Goal: Information Seeking & Learning: Learn about a topic

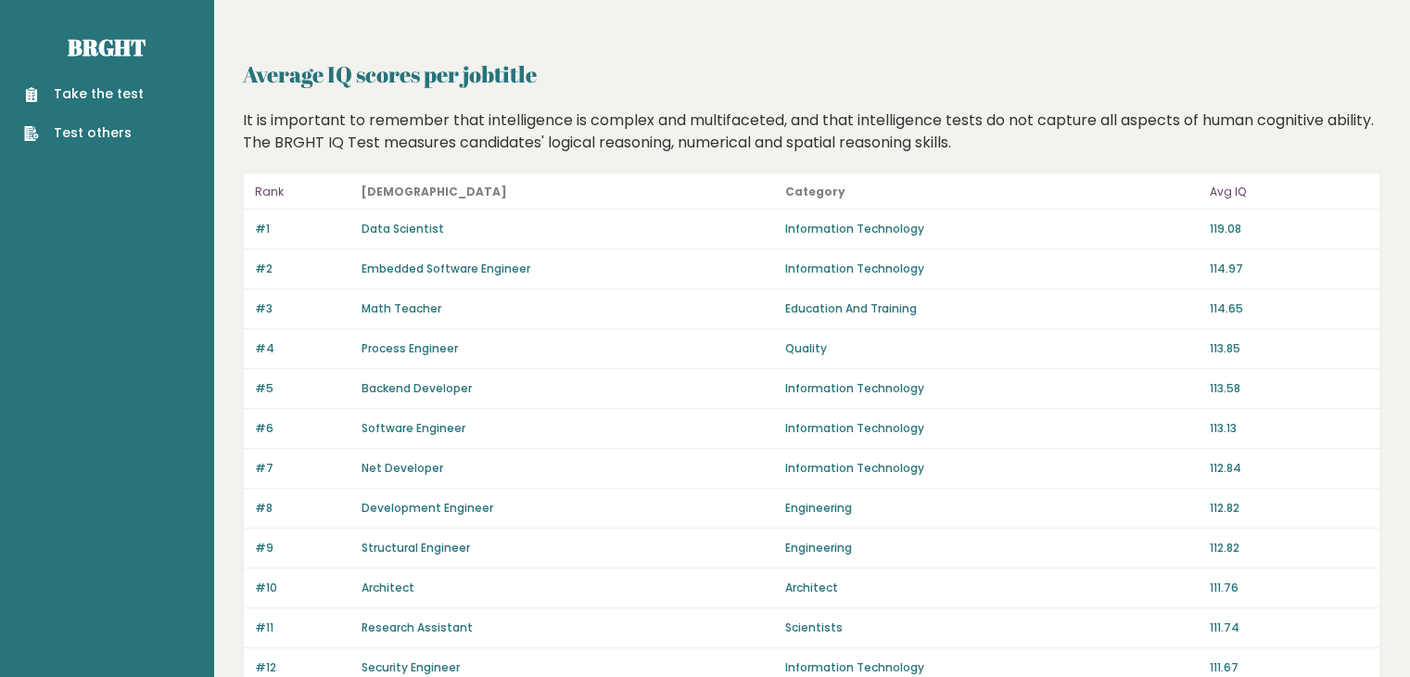
click at [415, 310] on link "Math Teacher" at bounding box center [401, 308] width 80 height 16
click at [405, 225] on link "Data Scientist" at bounding box center [402, 229] width 82 height 16
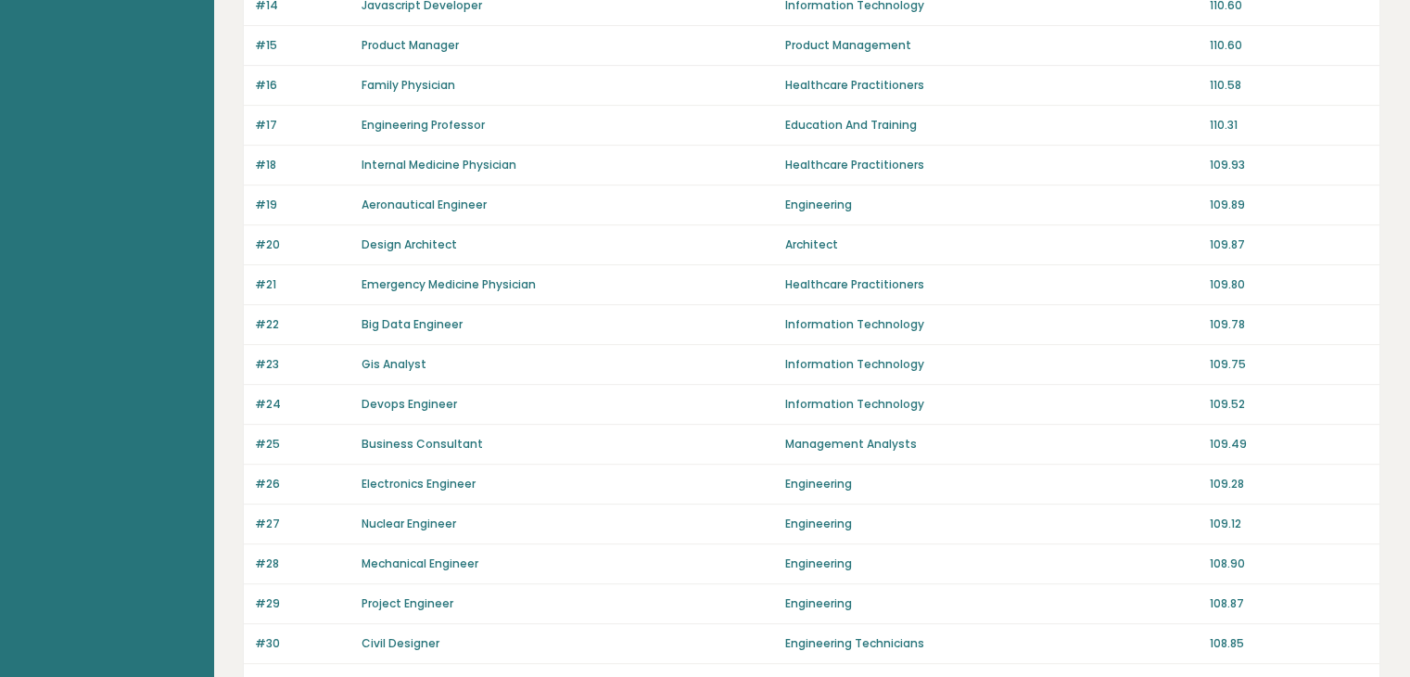
scroll to position [649, 0]
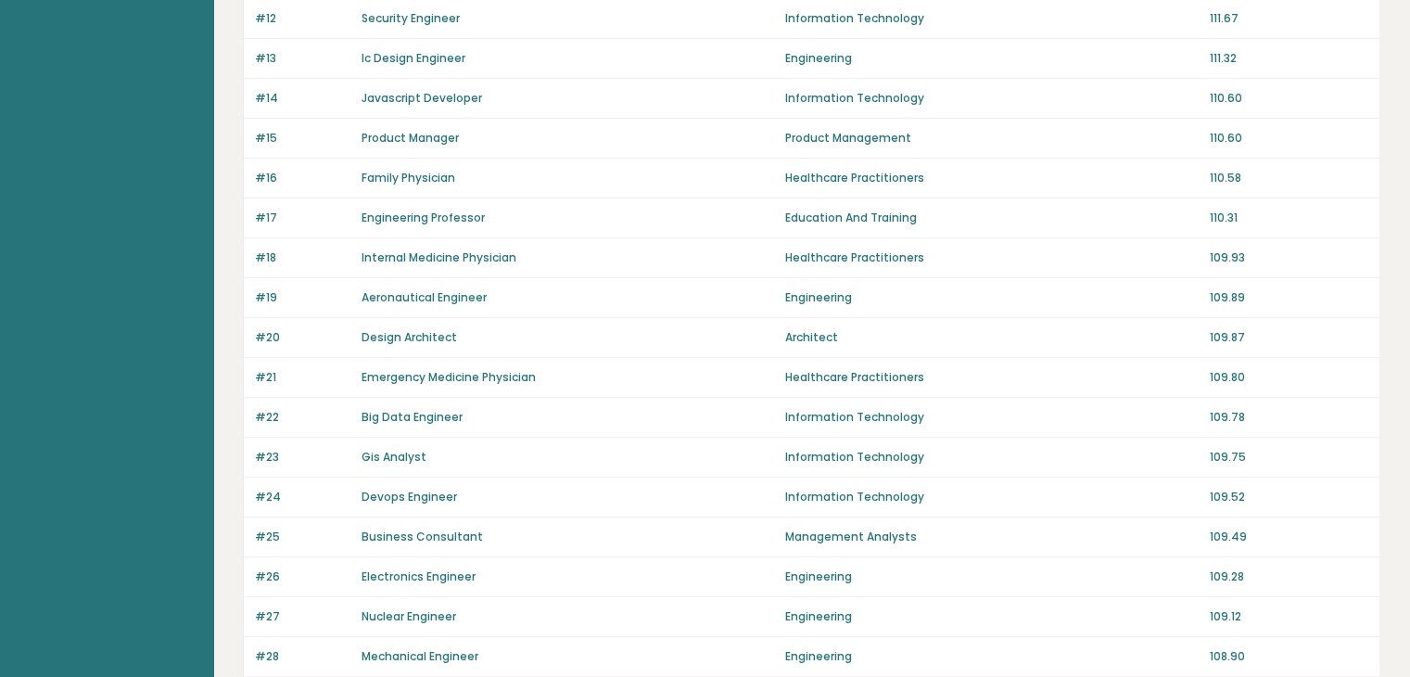
click at [403, 175] on link "Family Physician" at bounding box center [408, 178] width 94 height 16
click at [514, 375] on link "Emergency Medicine Physician" at bounding box center [448, 377] width 174 height 16
click at [521, 369] on link "Emergency Medicine Physician" at bounding box center [448, 377] width 174 height 16
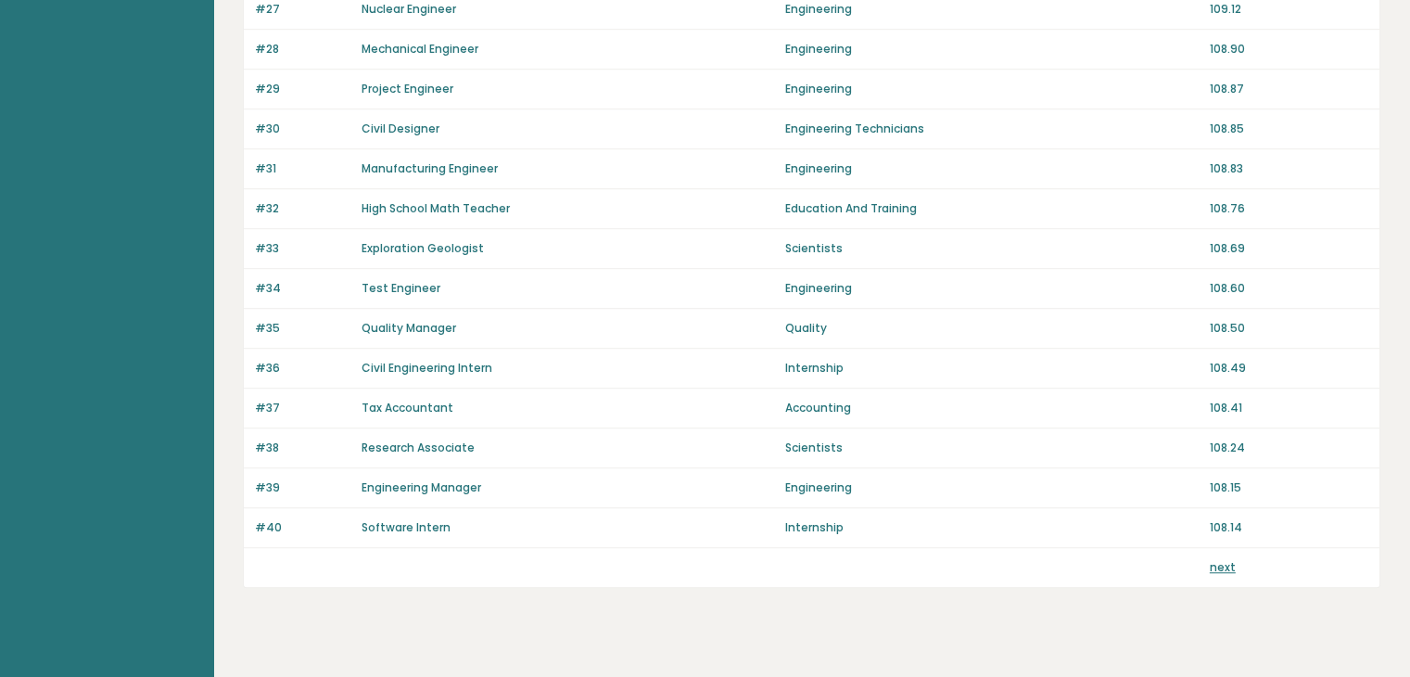
scroll to position [1278, 0]
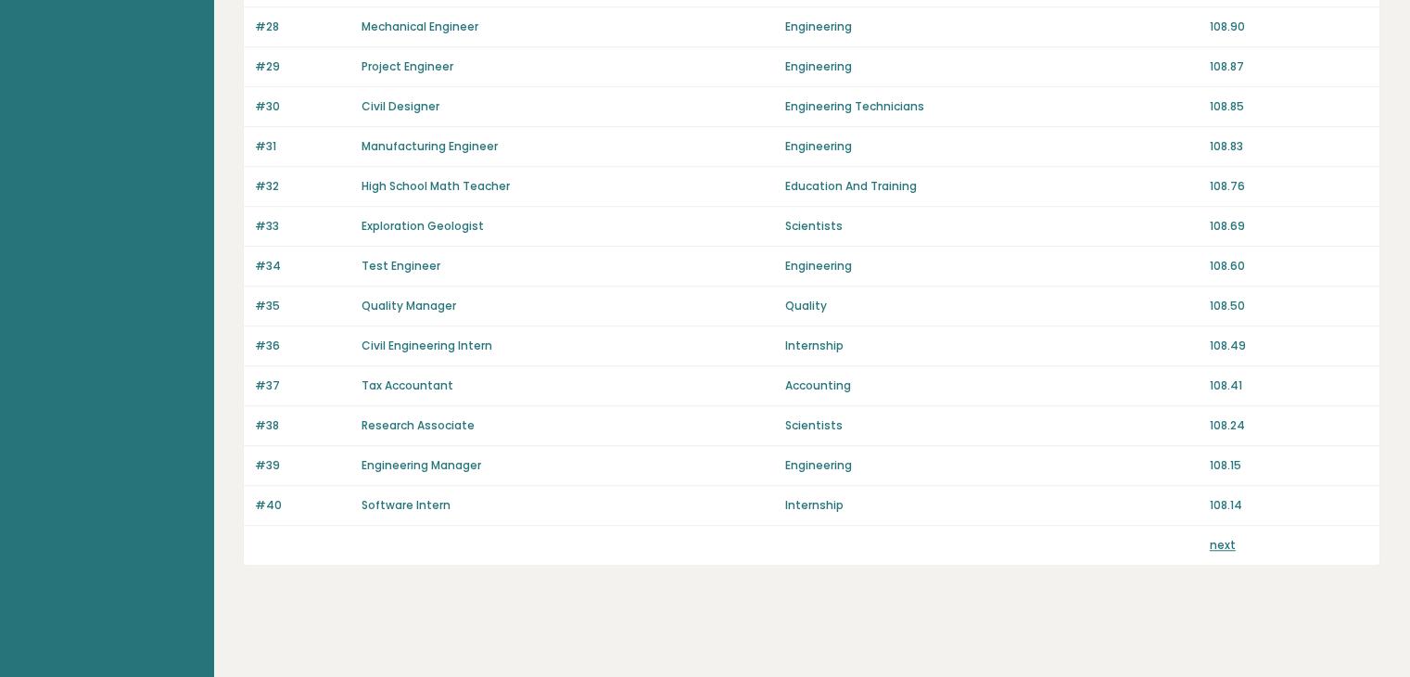
click at [1223, 541] on link "next" at bounding box center [1222, 545] width 26 height 16
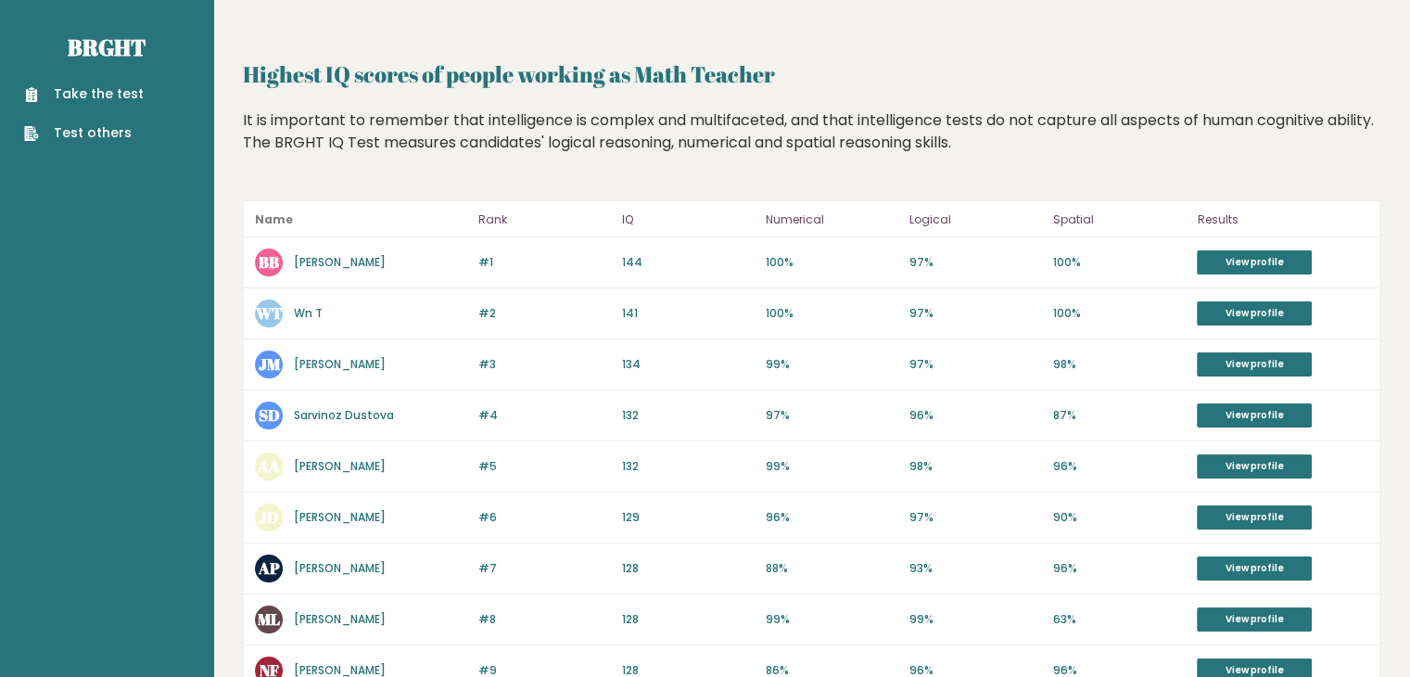
click at [386, 262] on link "Bhautik Bhensdadiya" at bounding box center [340, 262] width 92 height 16
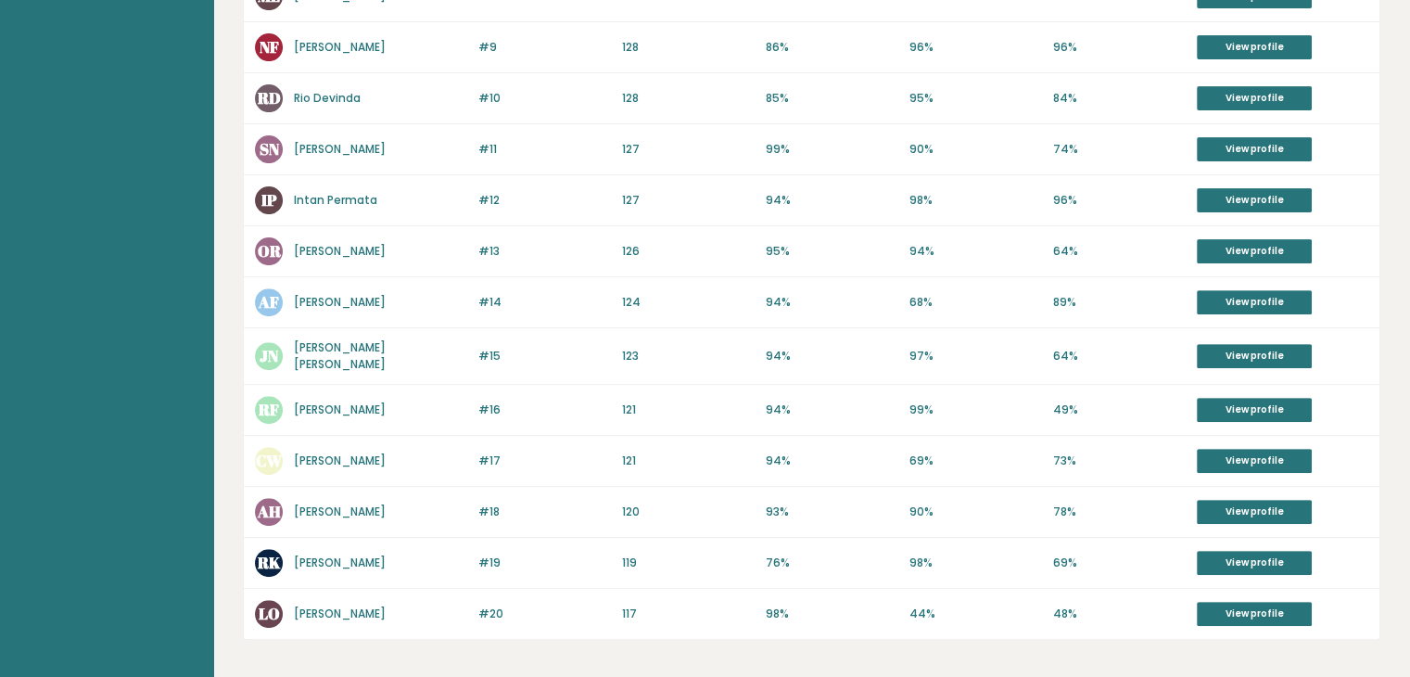
scroll to position [695, 0]
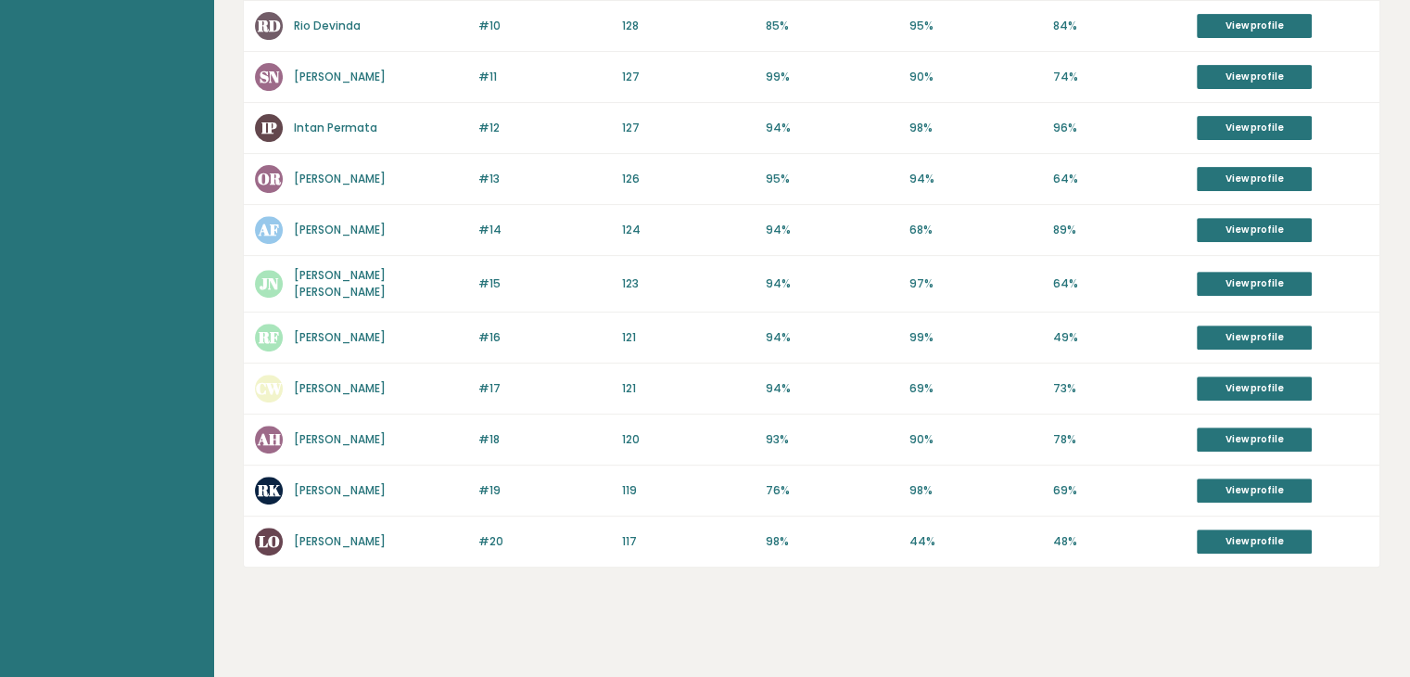
click at [405, 382] on div "CW Catherine Wiseman" at bounding box center [361, 388] width 212 height 28
click at [386, 383] on link "Catherine Wiseman" at bounding box center [340, 388] width 92 height 16
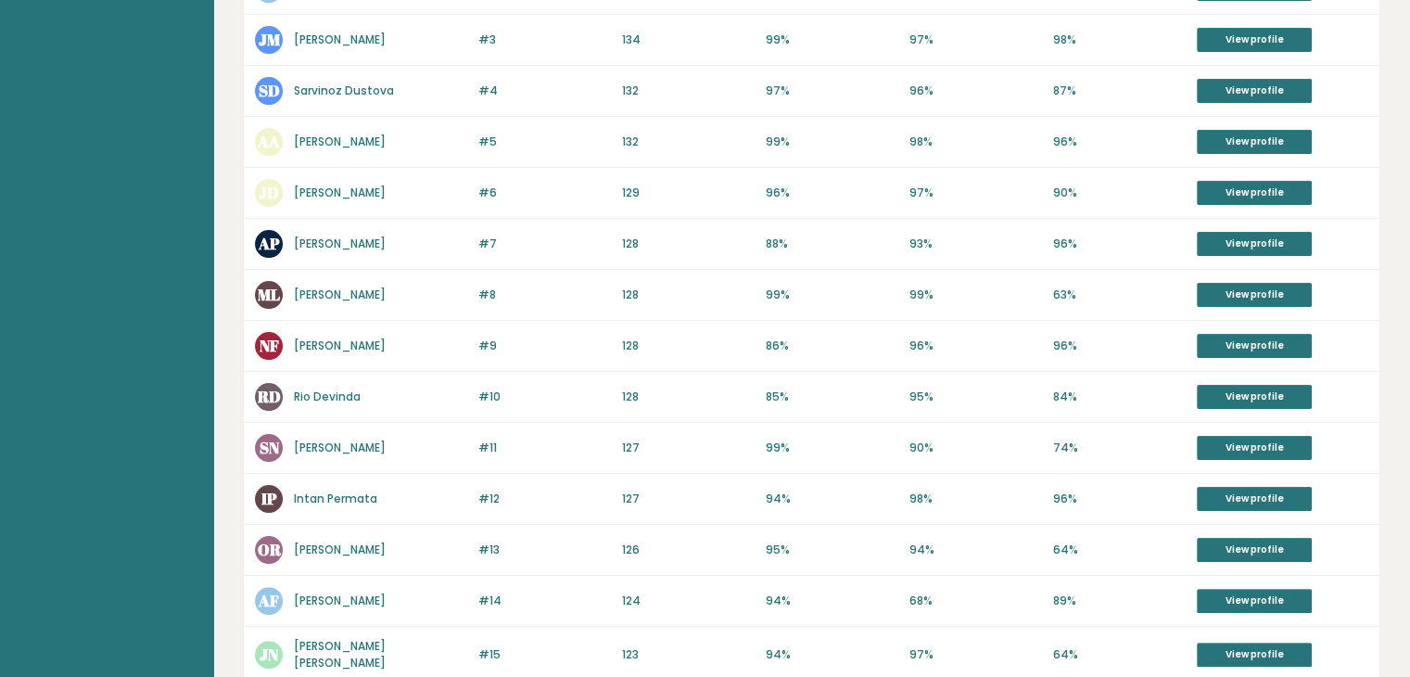
click at [356, 348] on link "Nwoye Franklin" at bounding box center [340, 345] width 92 height 16
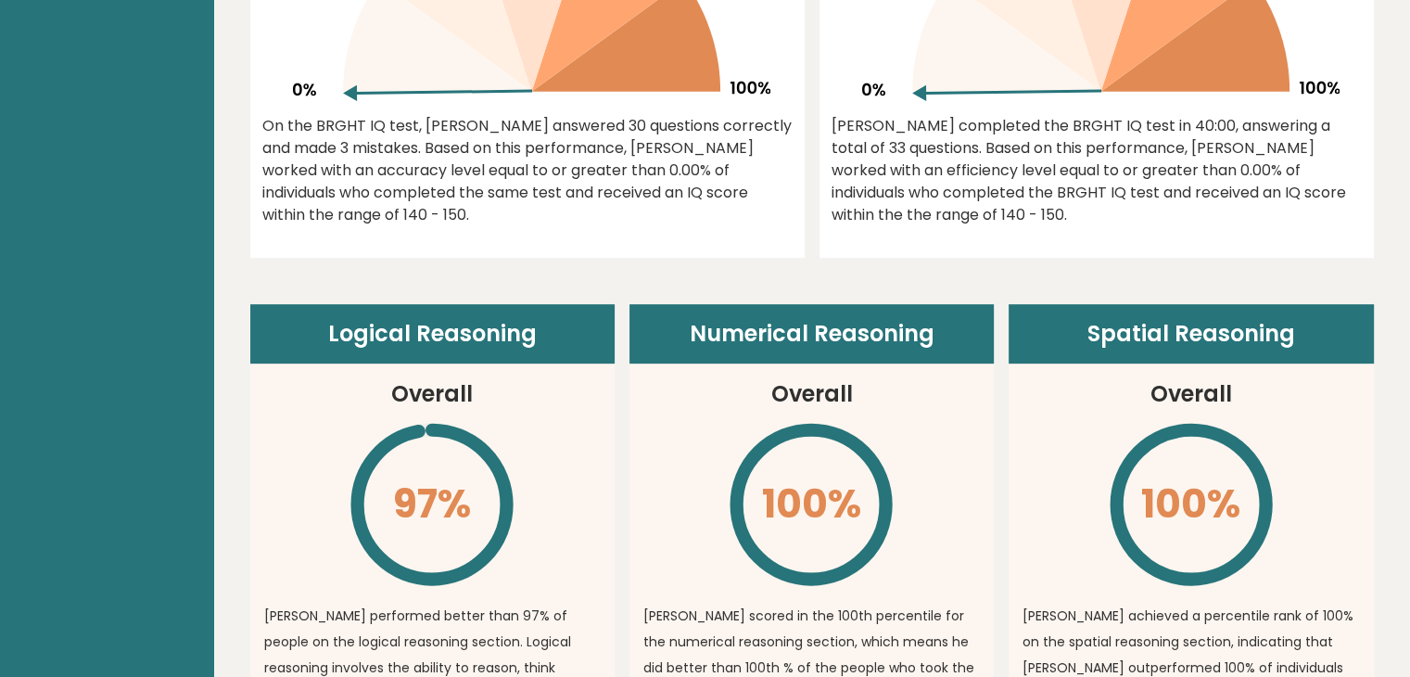
scroll to position [1205, 0]
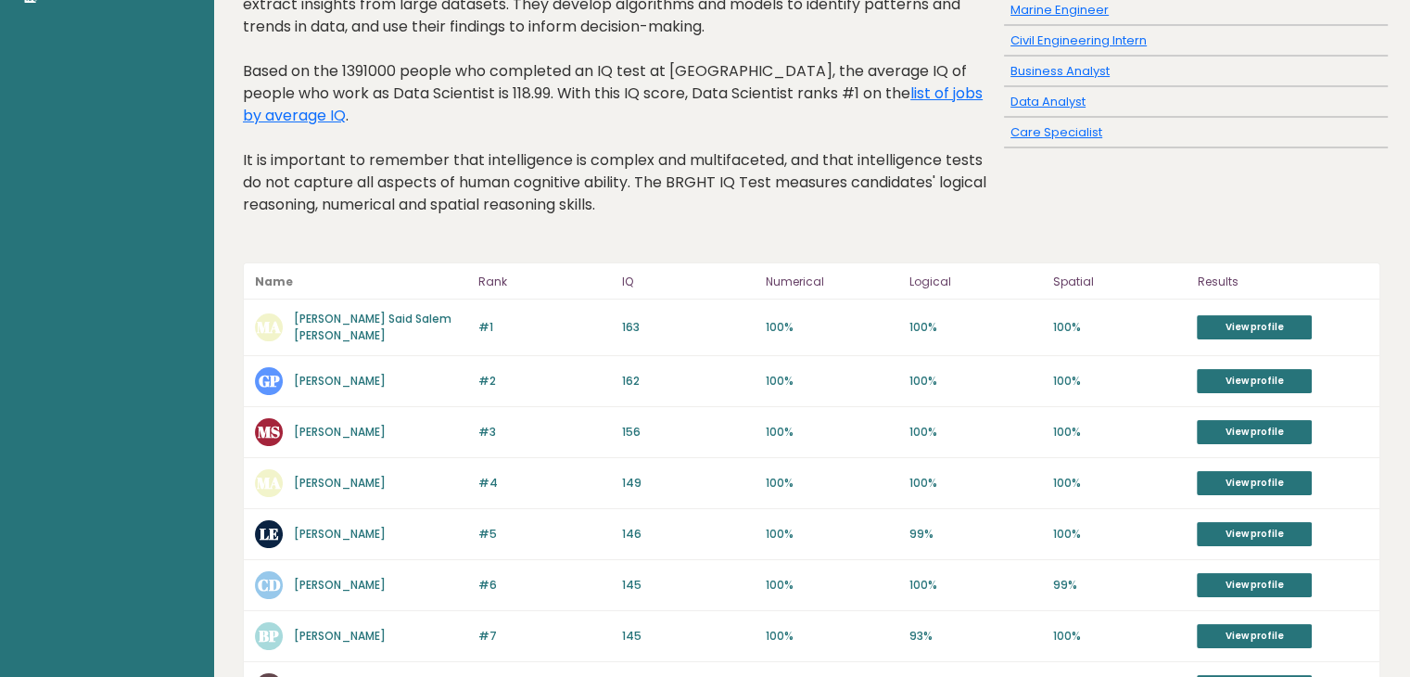
scroll to position [278, 0]
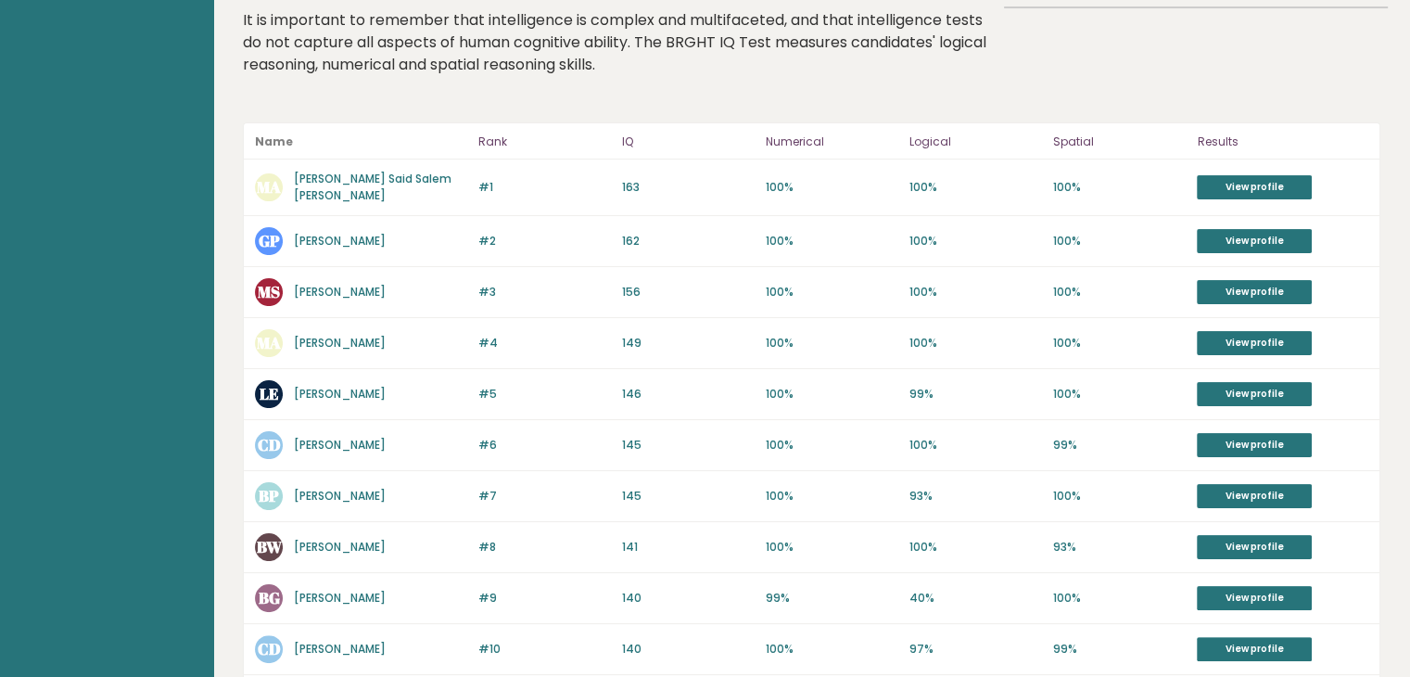
click at [414, 171] on link "[PERSON_NAME] Said Salem [PERSON_NAME]" at bounding box center [373, 187] width 158 height 32
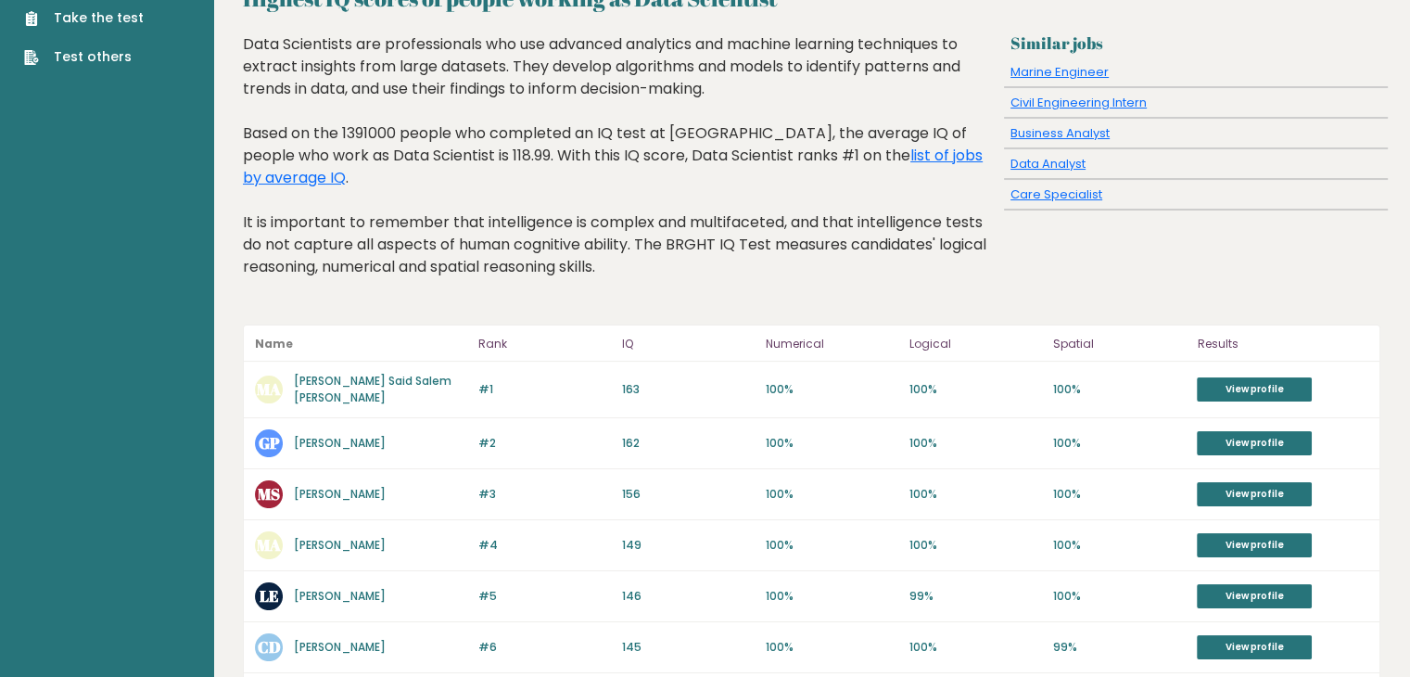
scroll to position [0, 0]
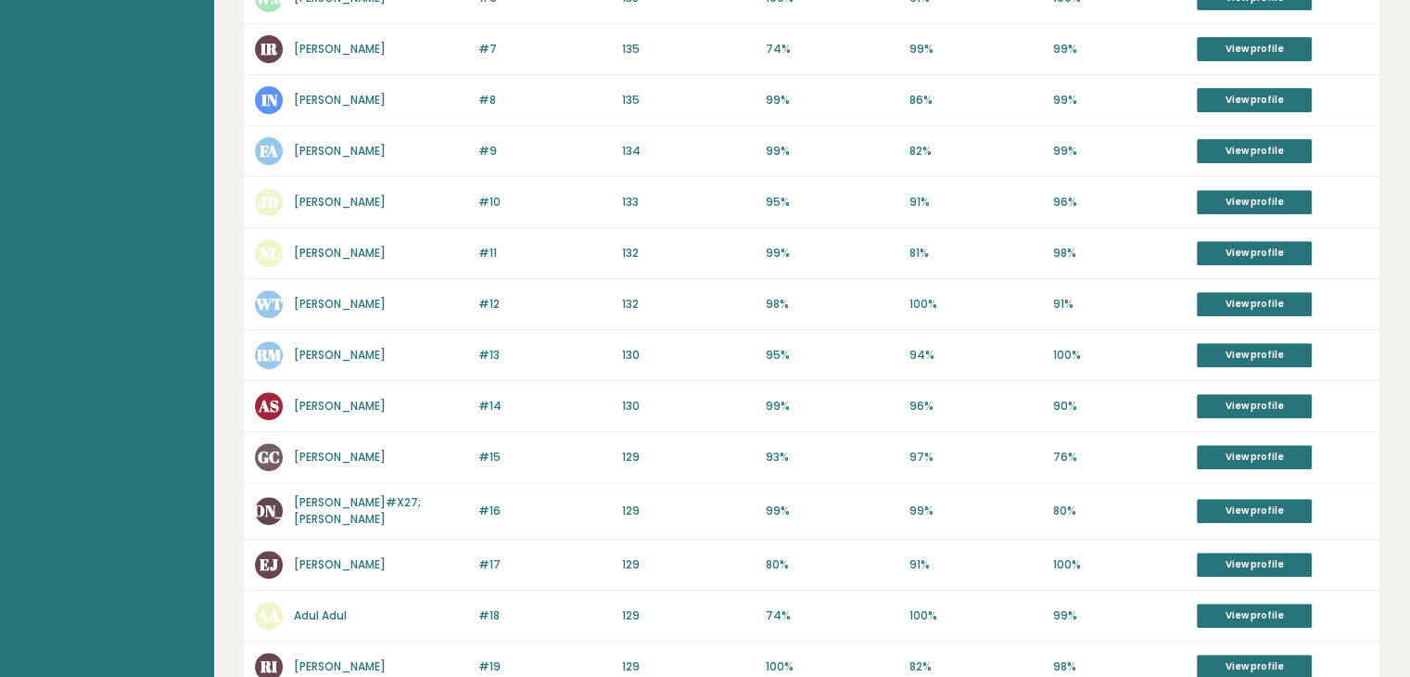
scroll to position [710, 0]
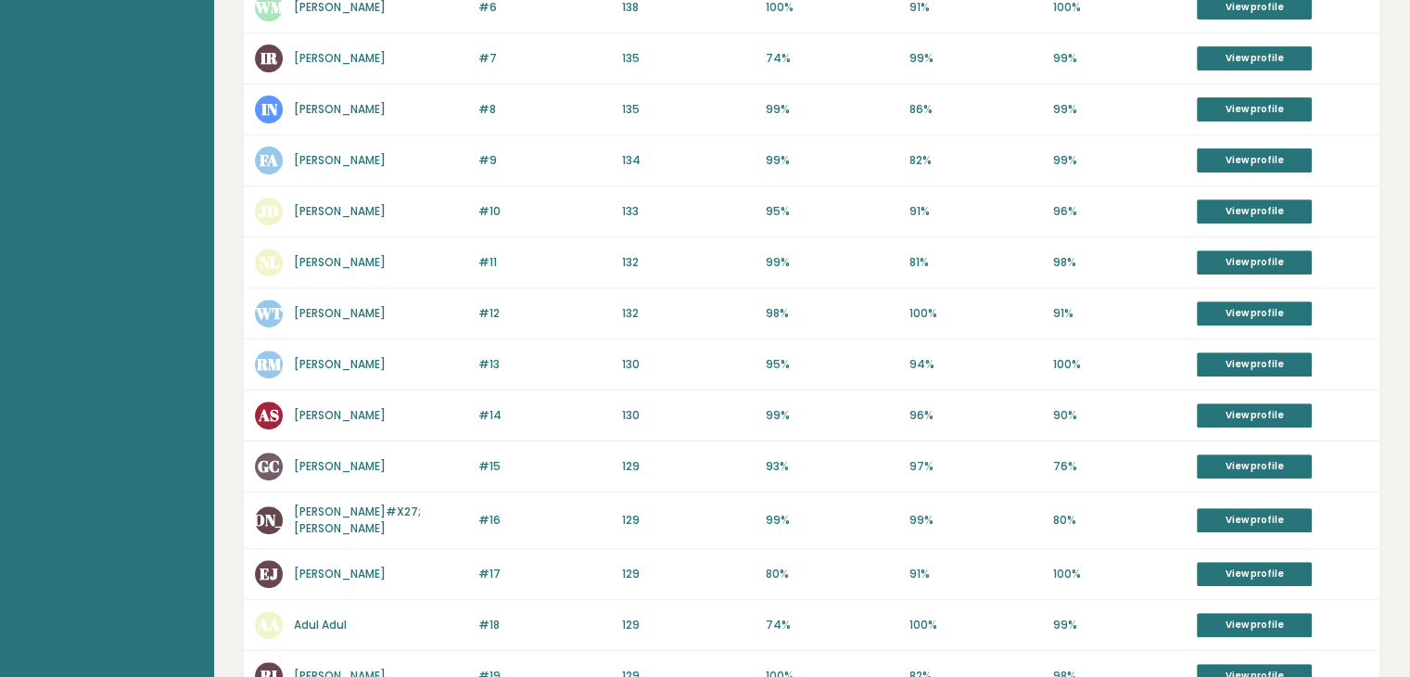
click at [341, 309] on link "[PERSON_NAME]" at bounding box center [340, 313] width 92 height 16
click at [337, 312] on link "[PERSON_NAME]" at bounding box center [340, 313] width 92 height 16
click at [316, 310] on link "[PERSON_NAME]" at bounding box center [340, 313] width 92 height 16
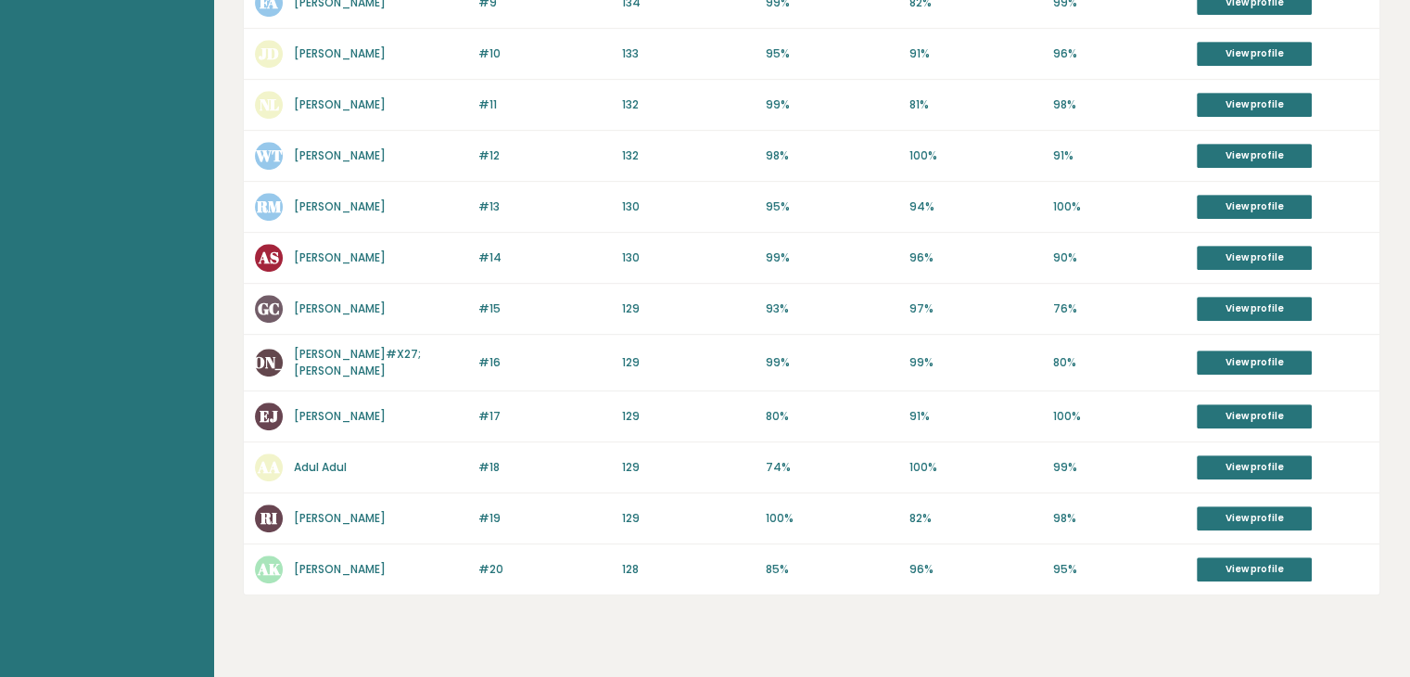
scroll to position [895, 0]
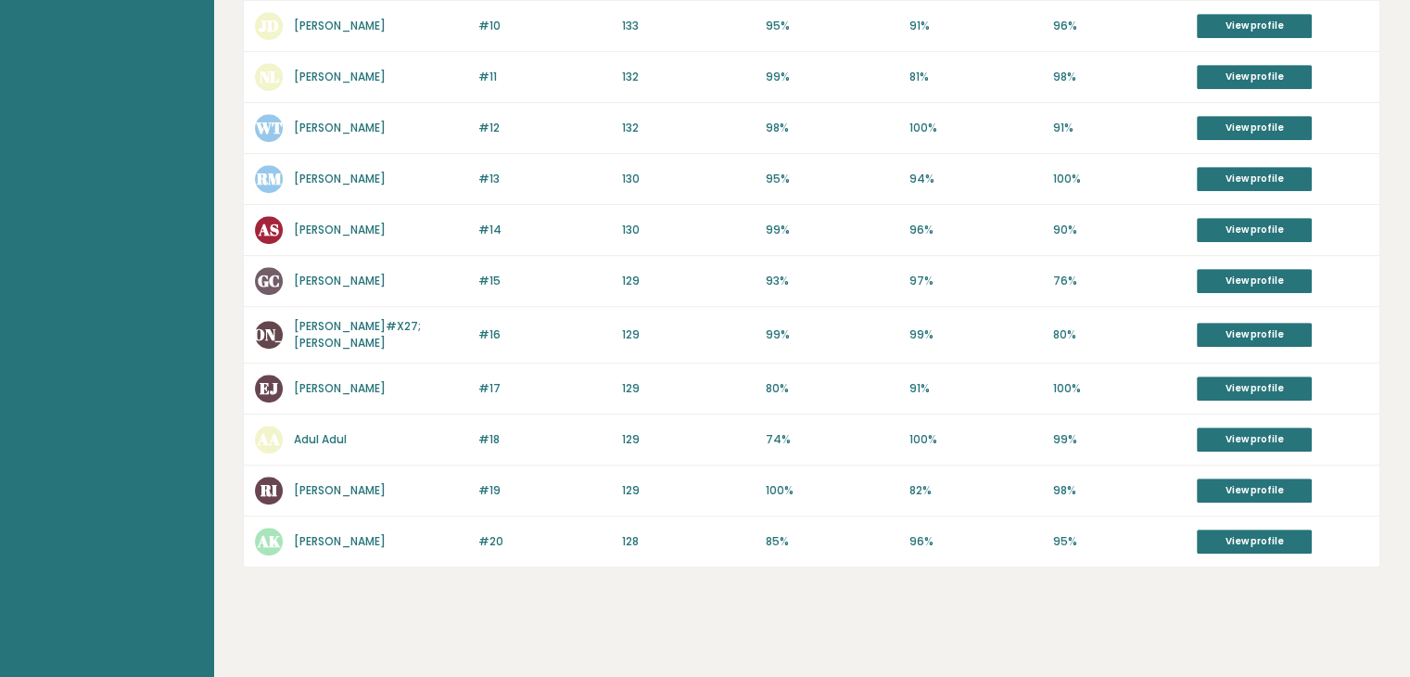
click at [337, 171] on link "Reza Mordadi" at bounding box center [340, 179] width 92 height 16
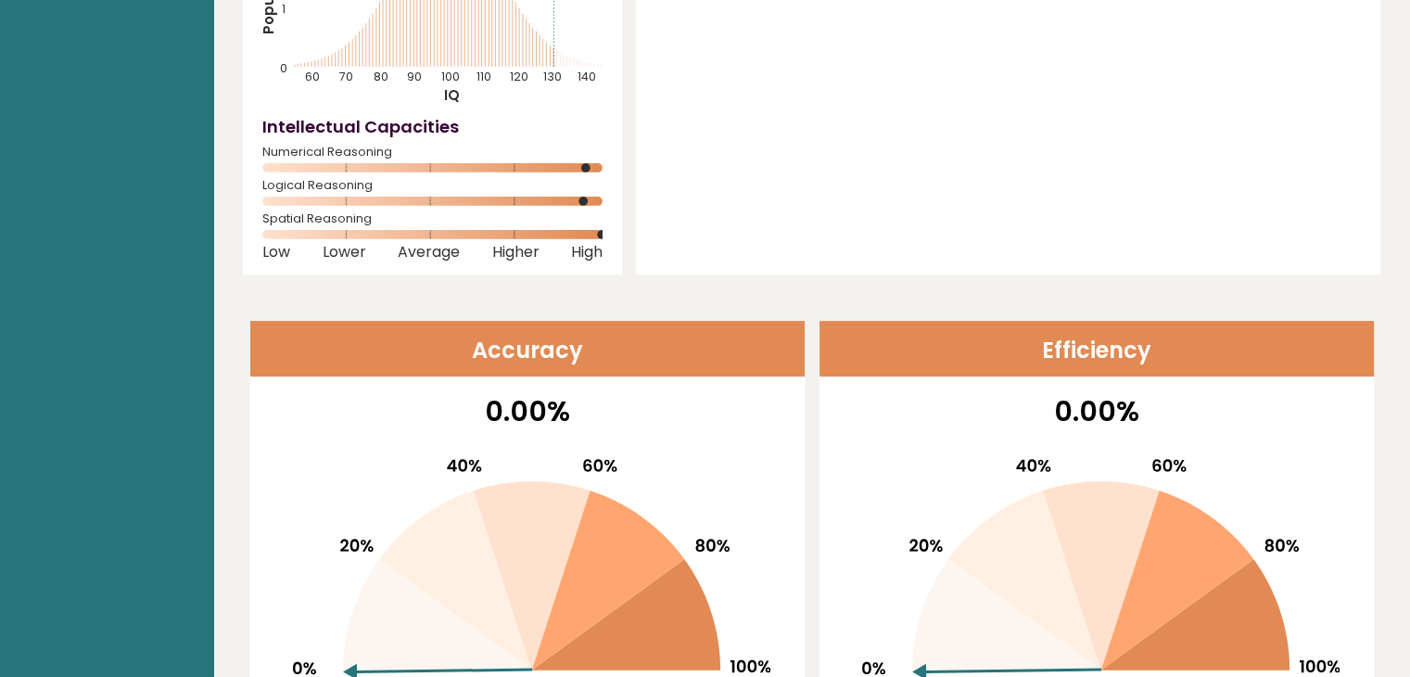
scroll to position [278, 0]
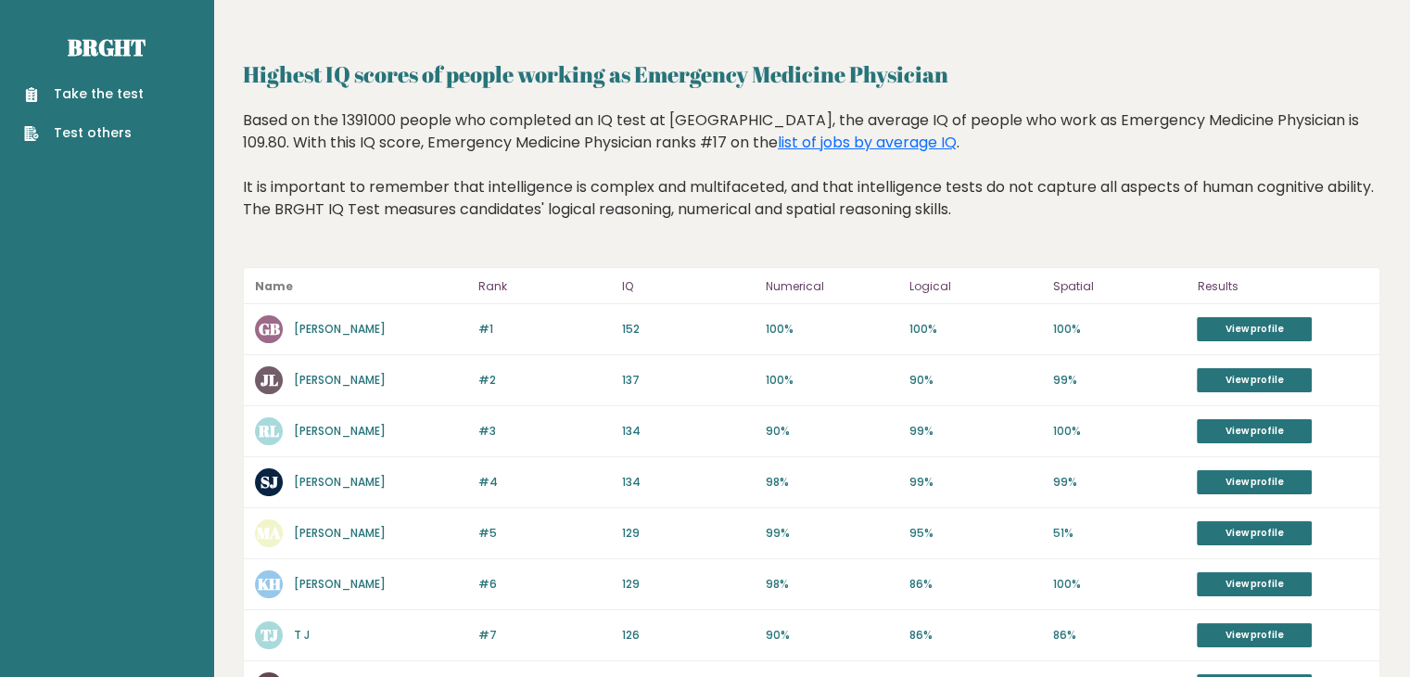
scroll to position [93, 0]
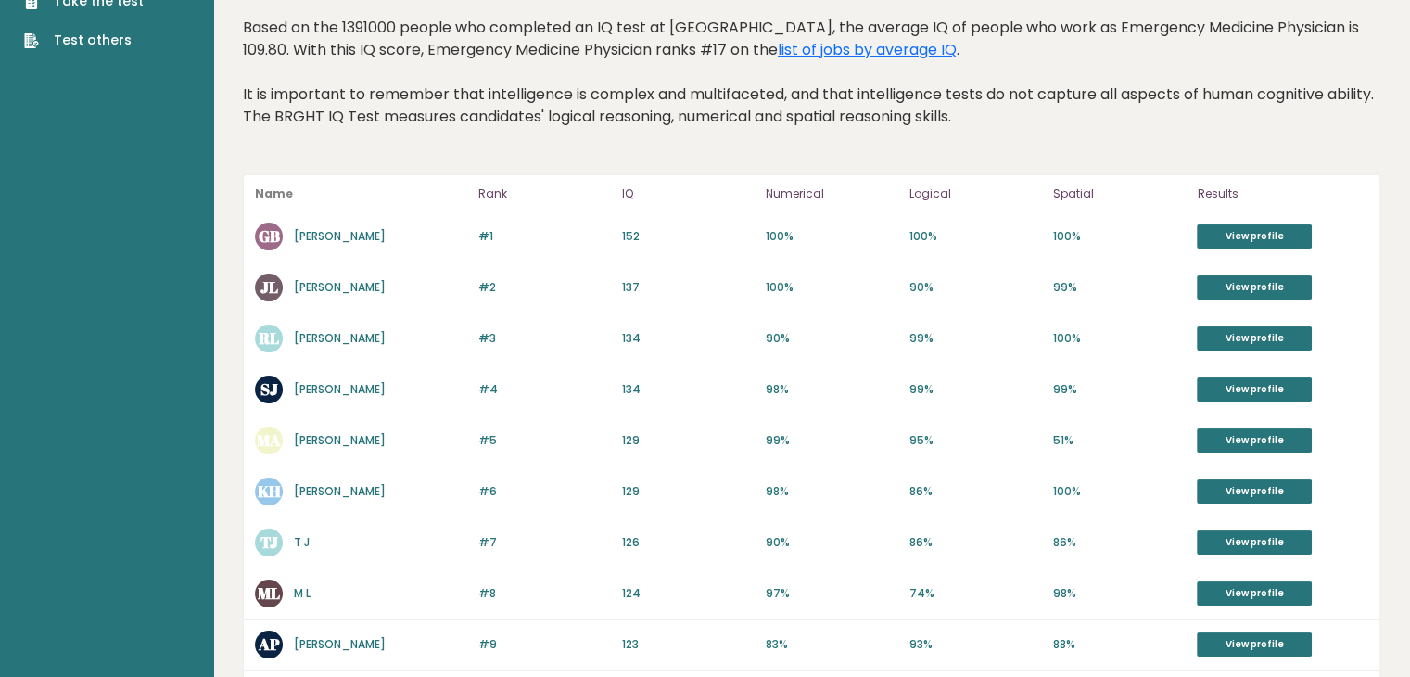
click at [299, 543] on link "T J" at bounding box center [302, 542] width 16 height 16
click at [299, 547] on link "T J" at bounding box center [302, 542] width 16 height 16
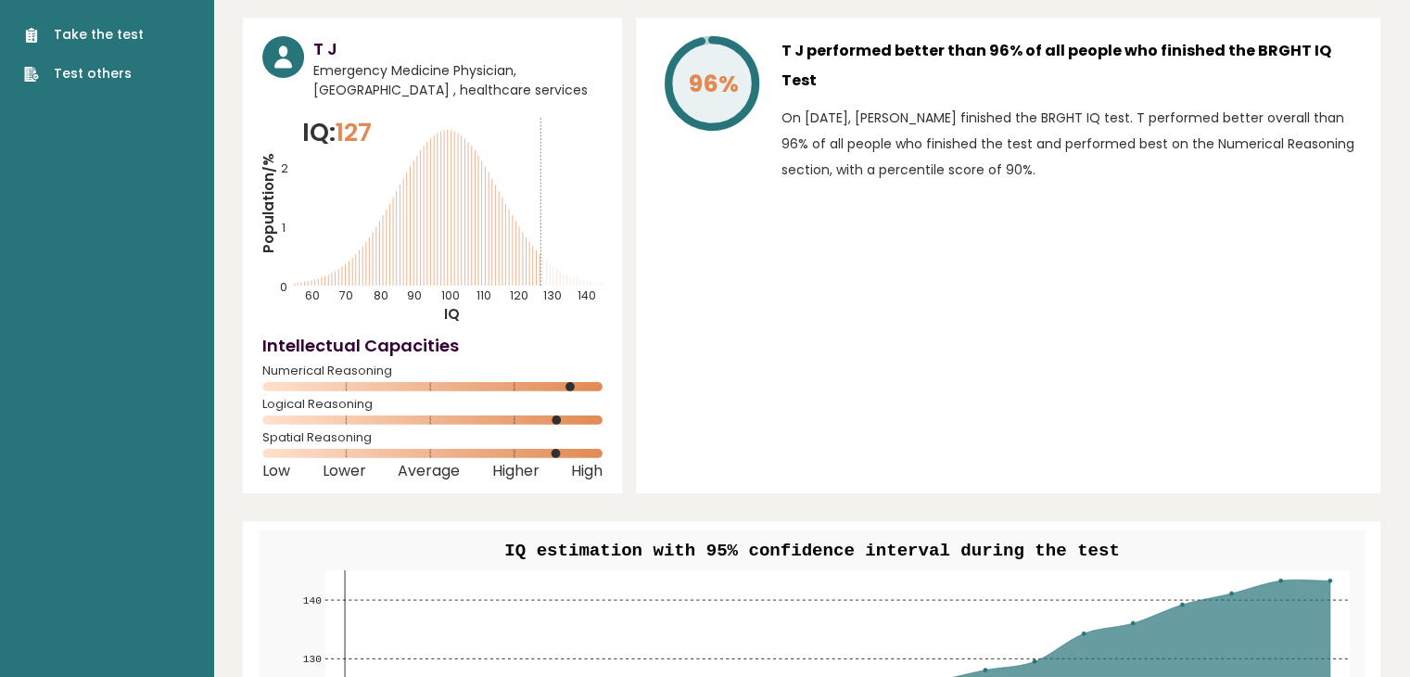
scroll to position [93, 0]
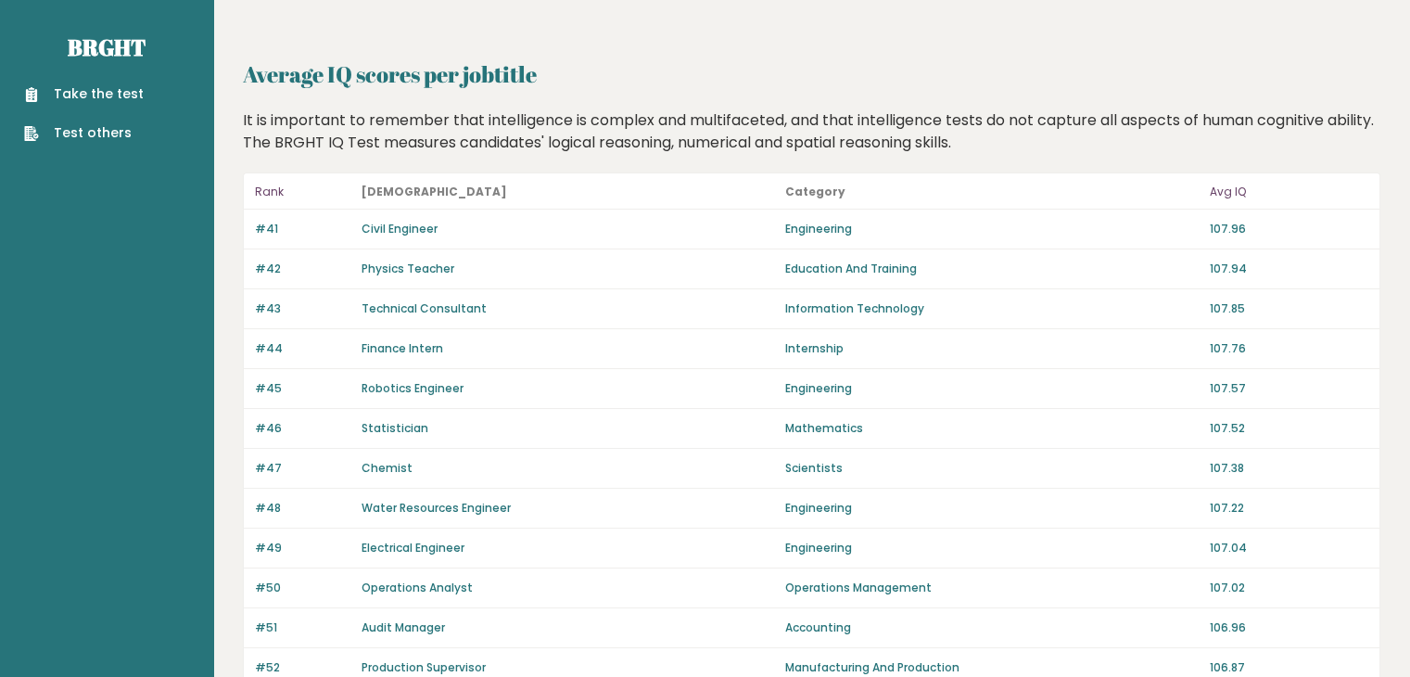
click at [422, 268] on link "Physics Teacher" at bounding box center [407, 268] width 93 height 16
click at [383, 267] on link "Physics Teacher" at bounding box center [407, 268] width 93 height 16
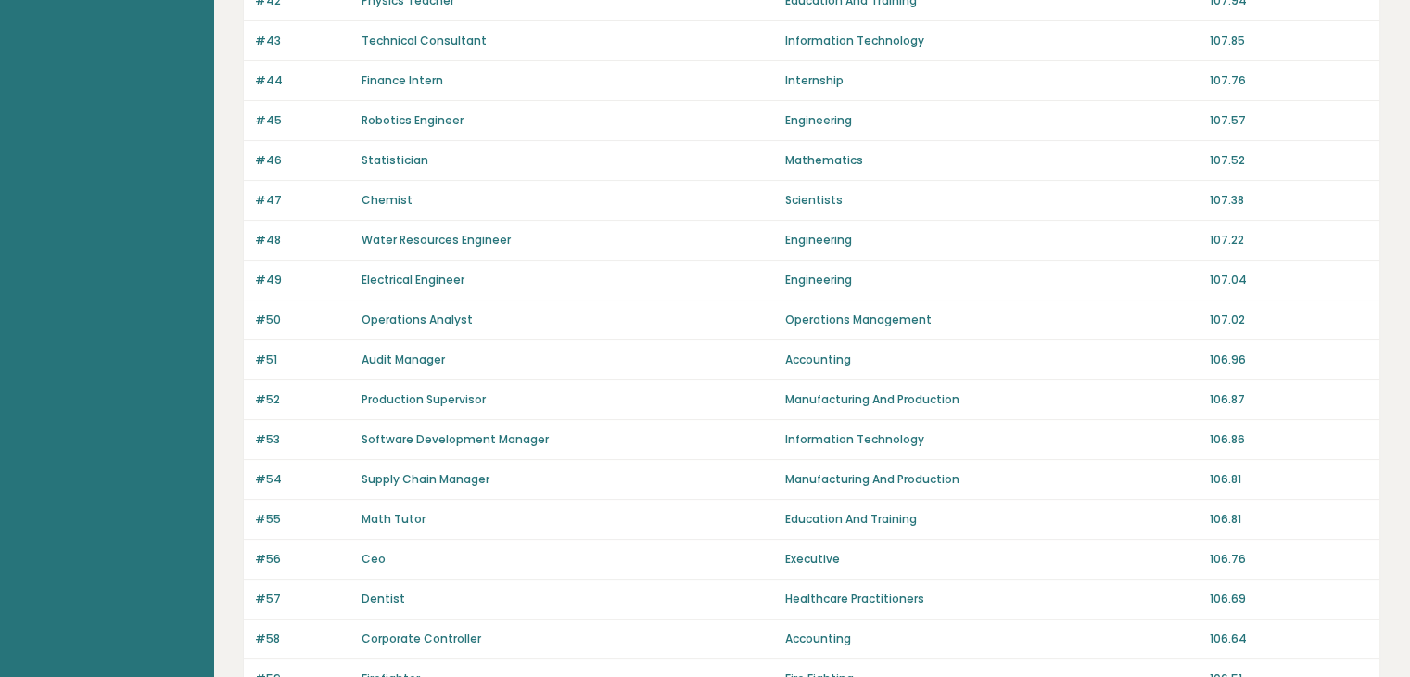
scroll to position [93, 0]
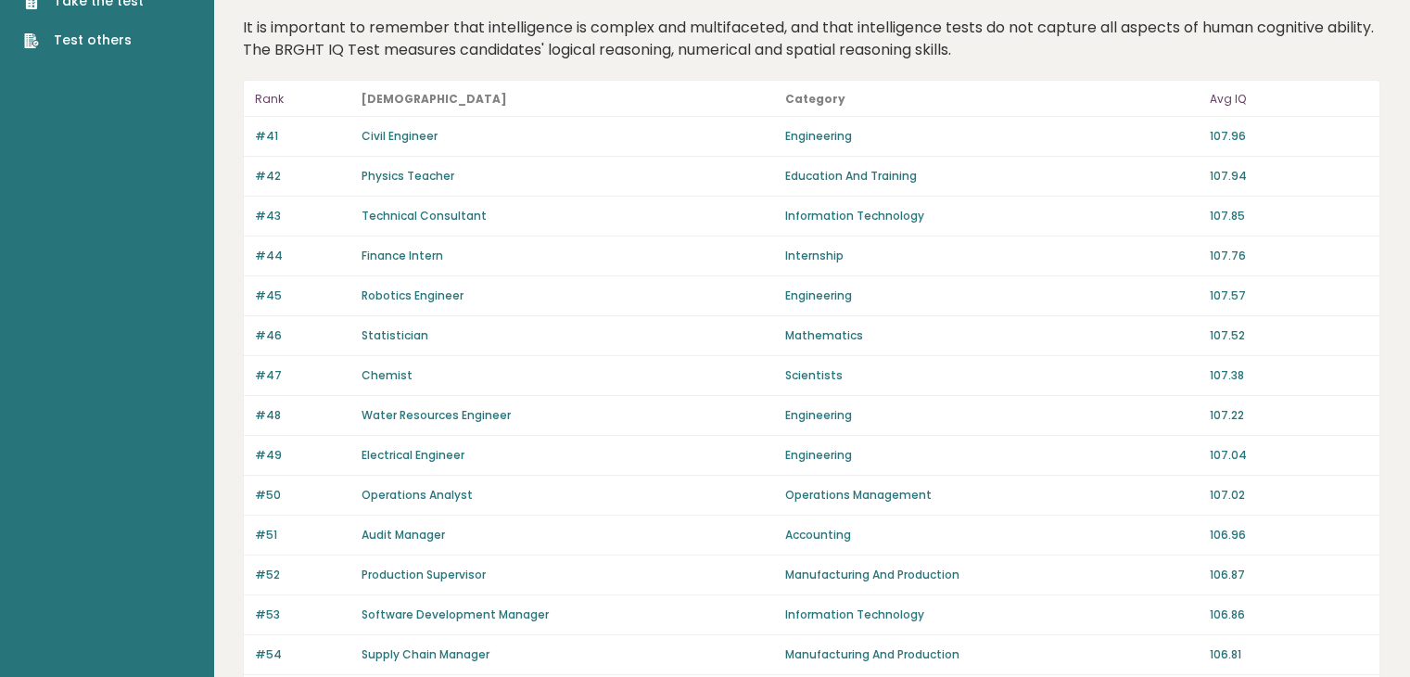
click at [404, 172] on link "Physics Teacher" at bounding box center [407, 176] width 93 height 16
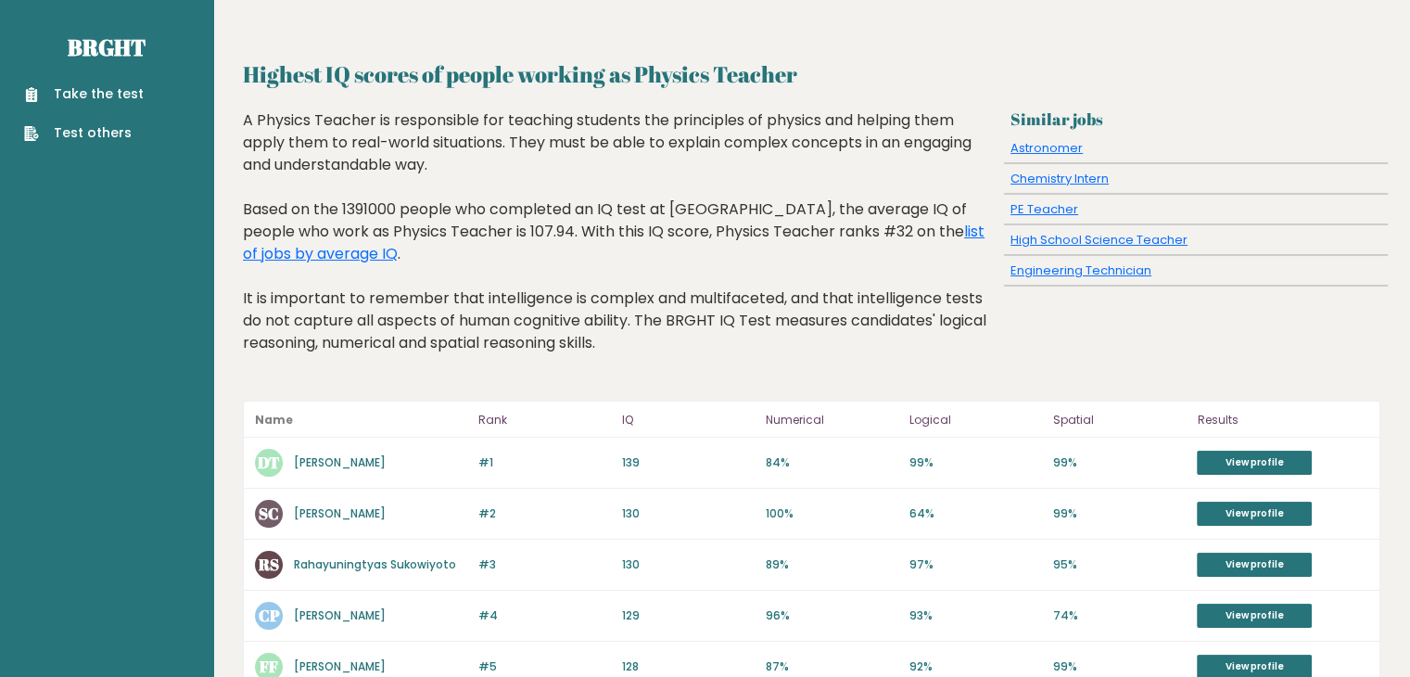
scroll to position [278, 0]
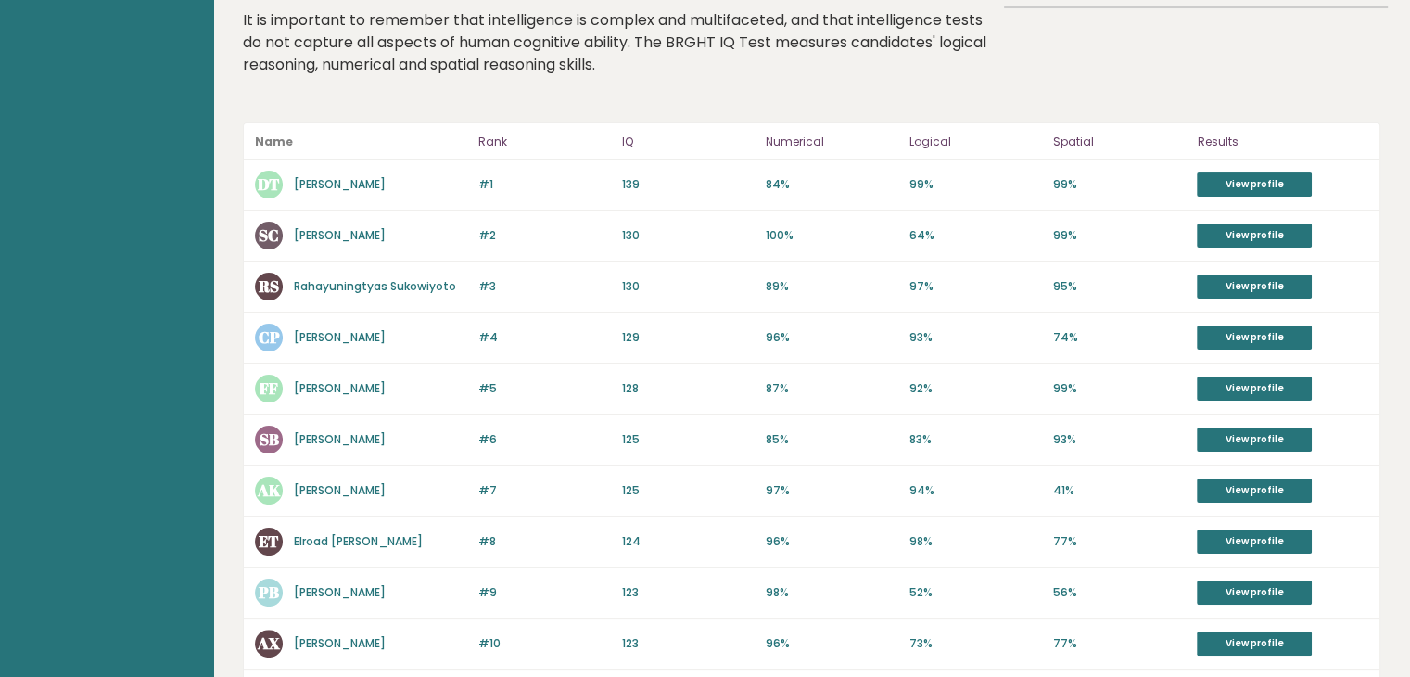
click at [375, 237] on link "[PERSON_NAME]" at bounding box center [340, 235] width 92 height 16
click at [355, 234] on link "Serena Castellini" at bounding box center [340, 235] width 92 height 16
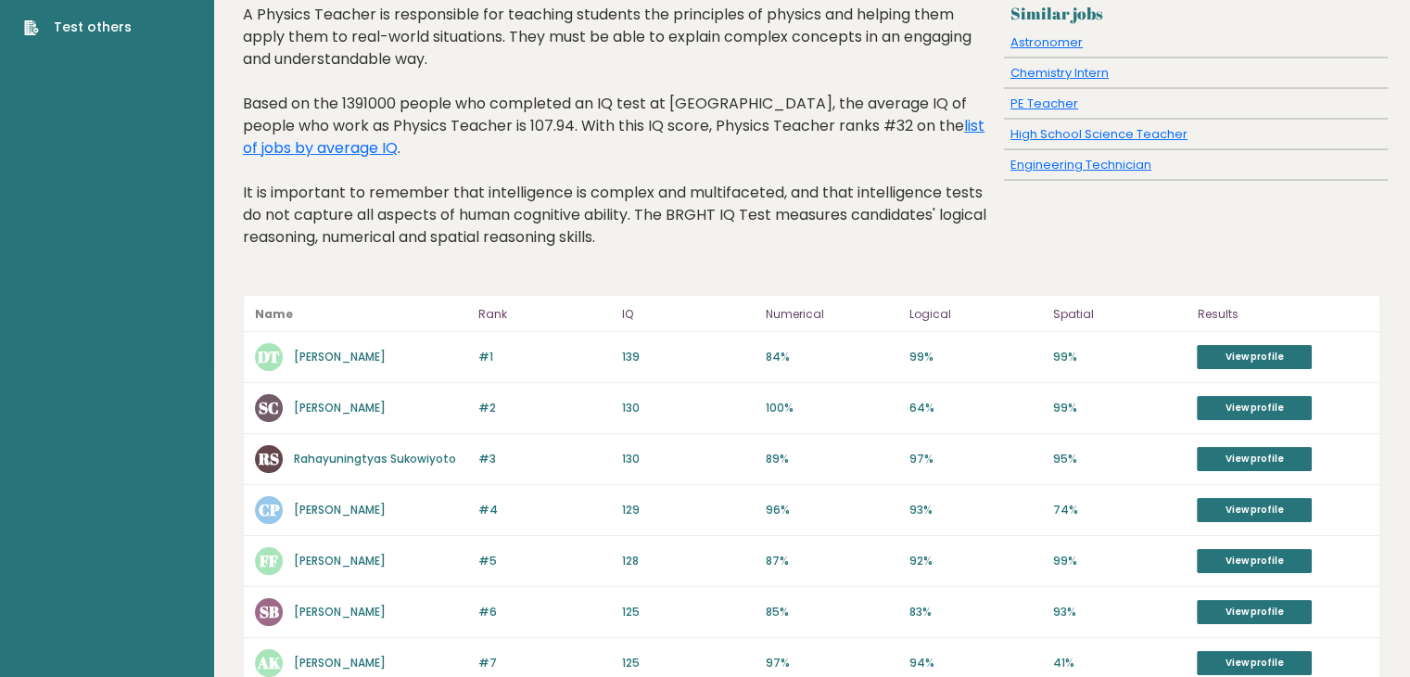
scroll to position [0, 0]
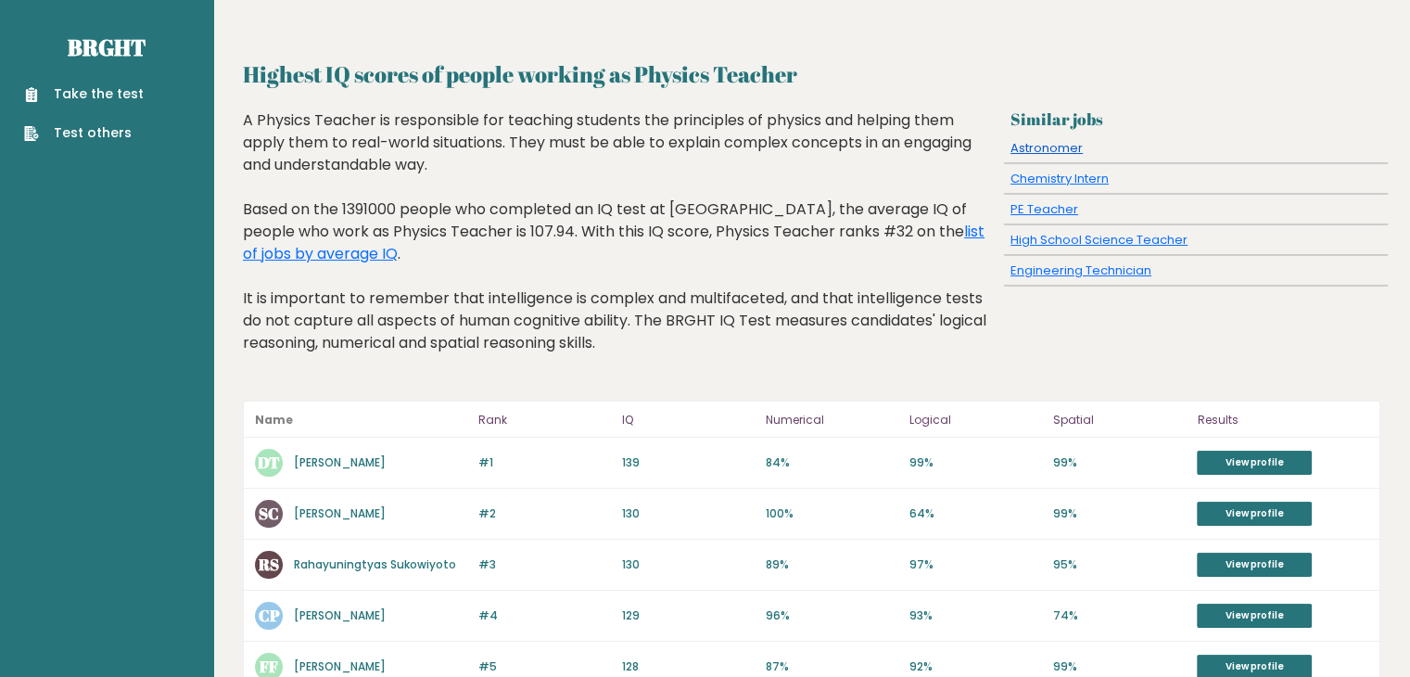
click at [1031, 147] on link "Astronomer" at bounding box center [1046, 148] width 72 height 18
click at [1049, 146] on link "Astronomer" at bounding box center [1046, 148] width 72 height 18
click at [1049, 151] on link "Astronomer" at bounding box center [1046, 148] width 72 height 18
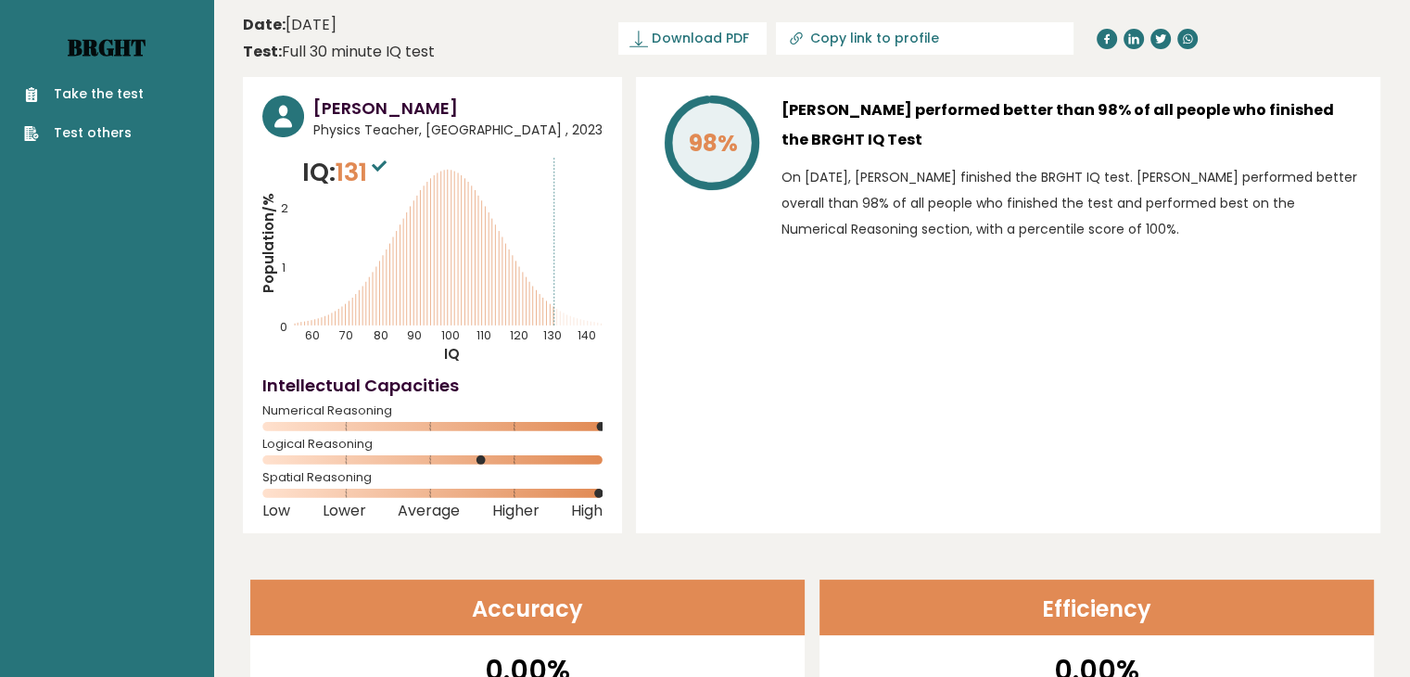
click at [96, 53] on link "Brght" at bounding box center [107, 47] width 78 height 30
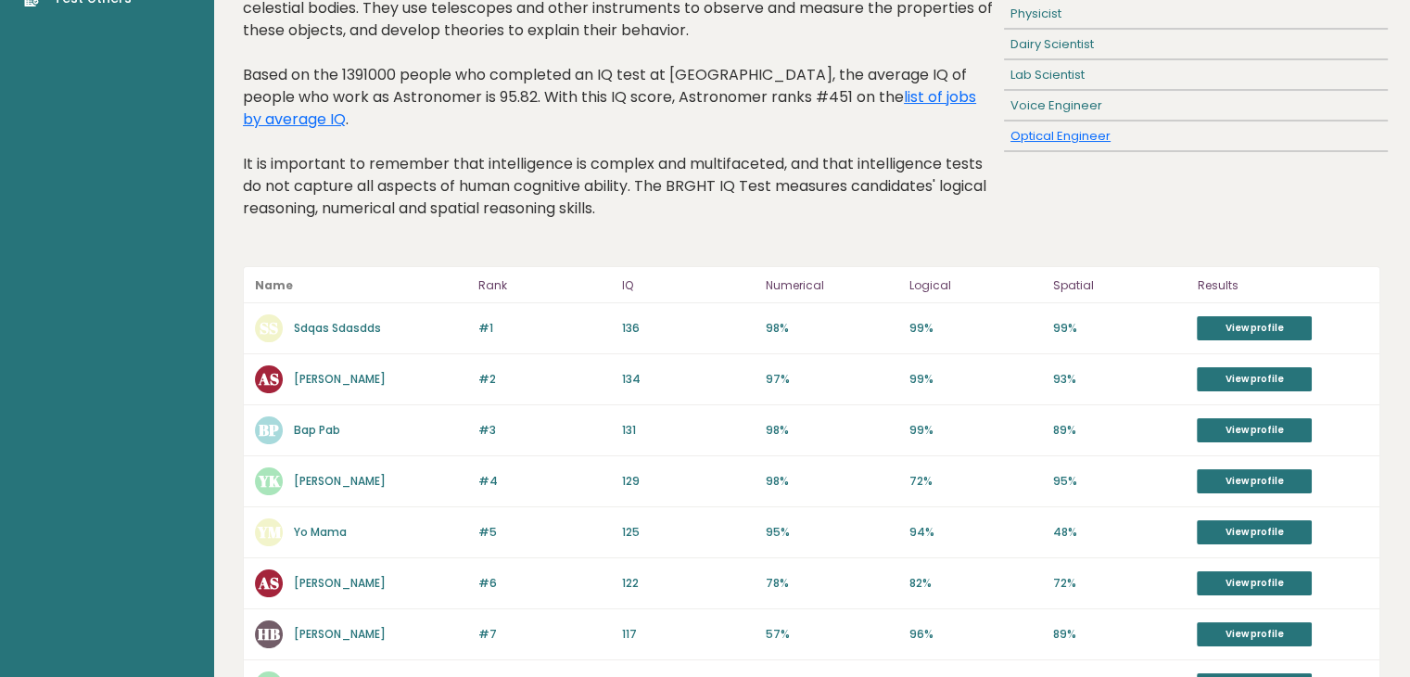
scroll to position [278, 0]
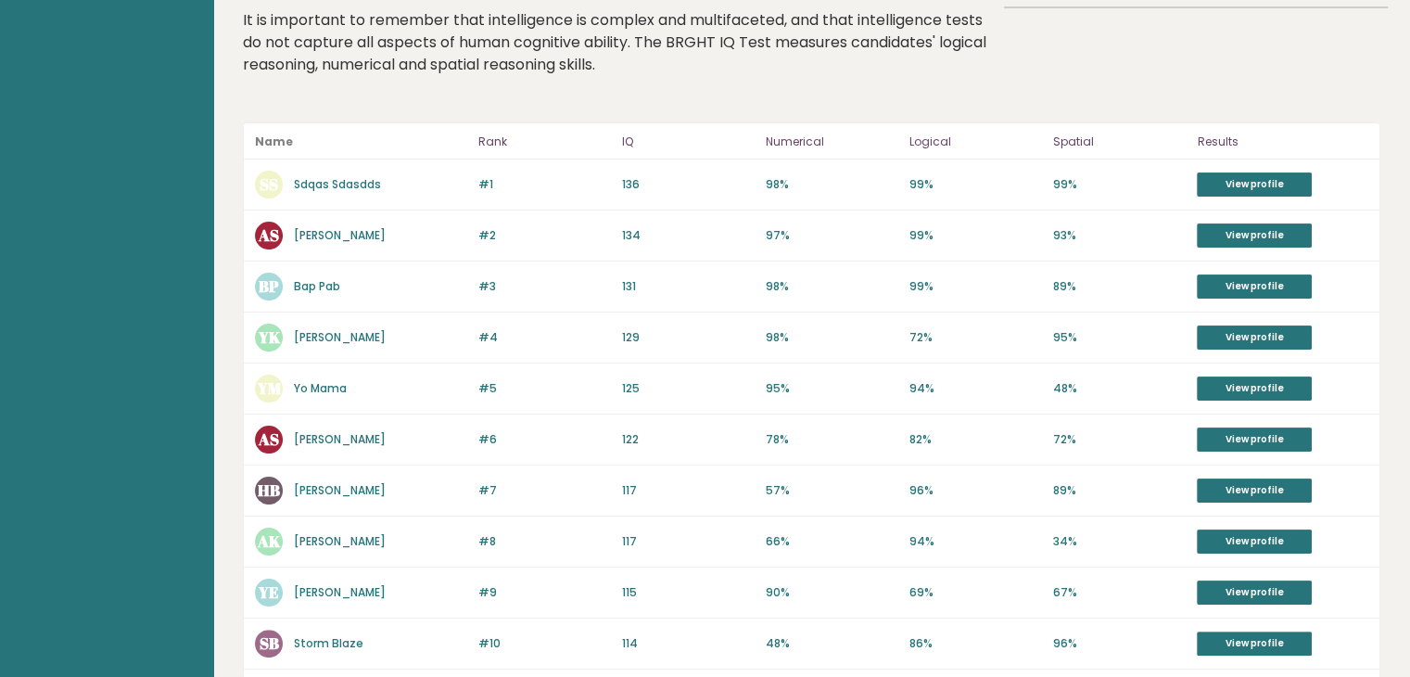
click at [339, 329] on link "[PERSON_NAME]" at bounding box center [340, 337] width 92 height 16
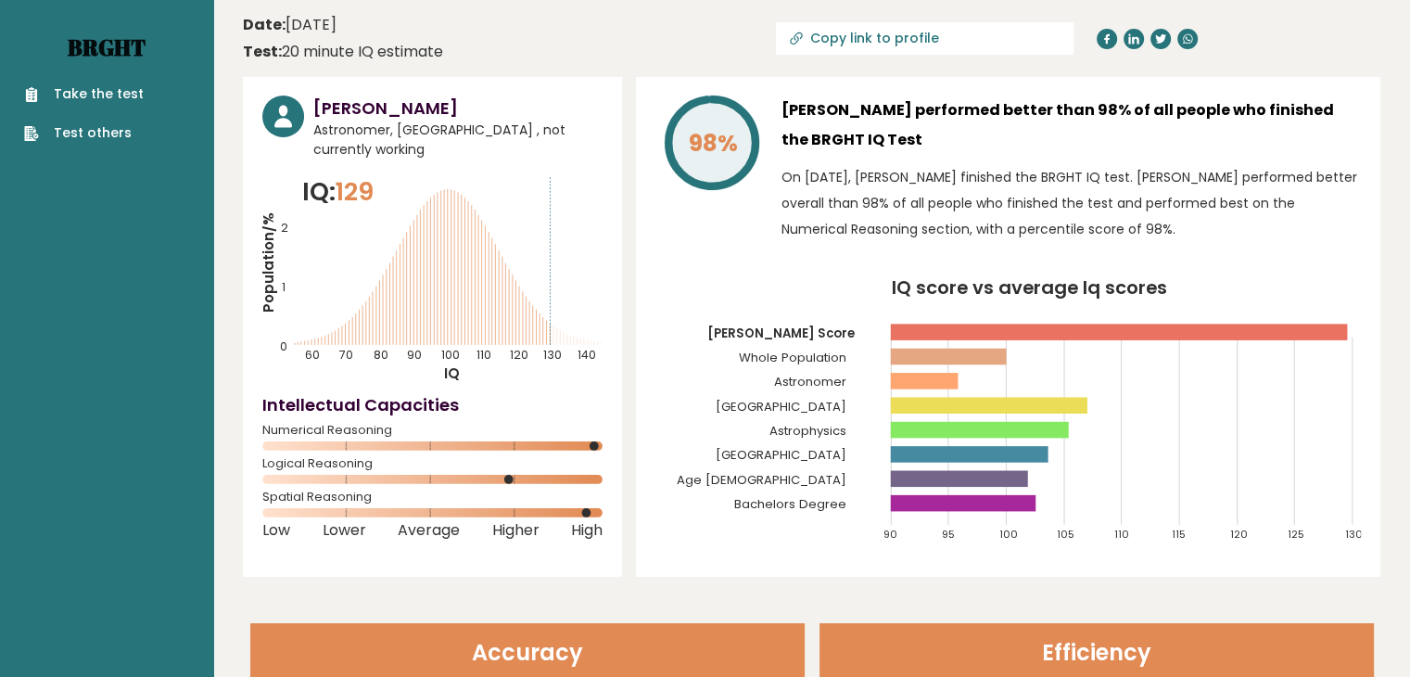
click at [106, 44] on link "Brght" at bounding box center [107, 47] width 78 height 30
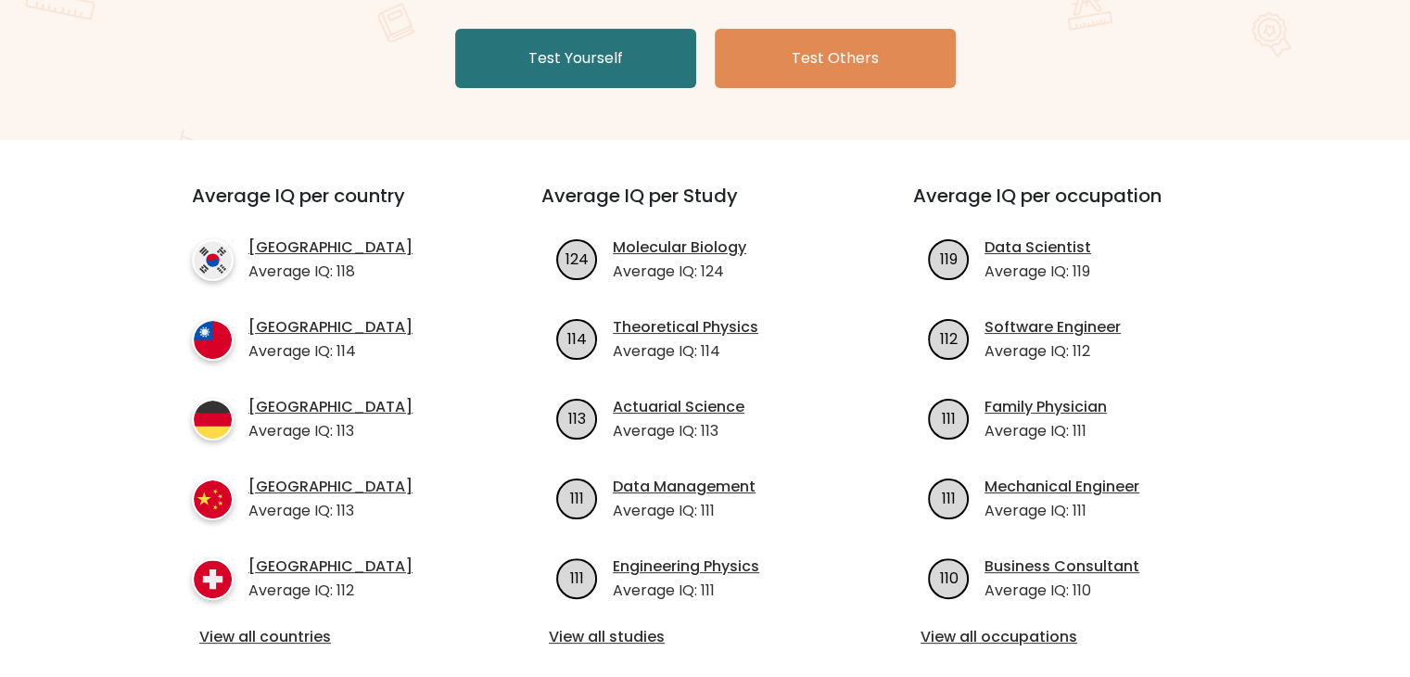
scroll to position [371, 0]
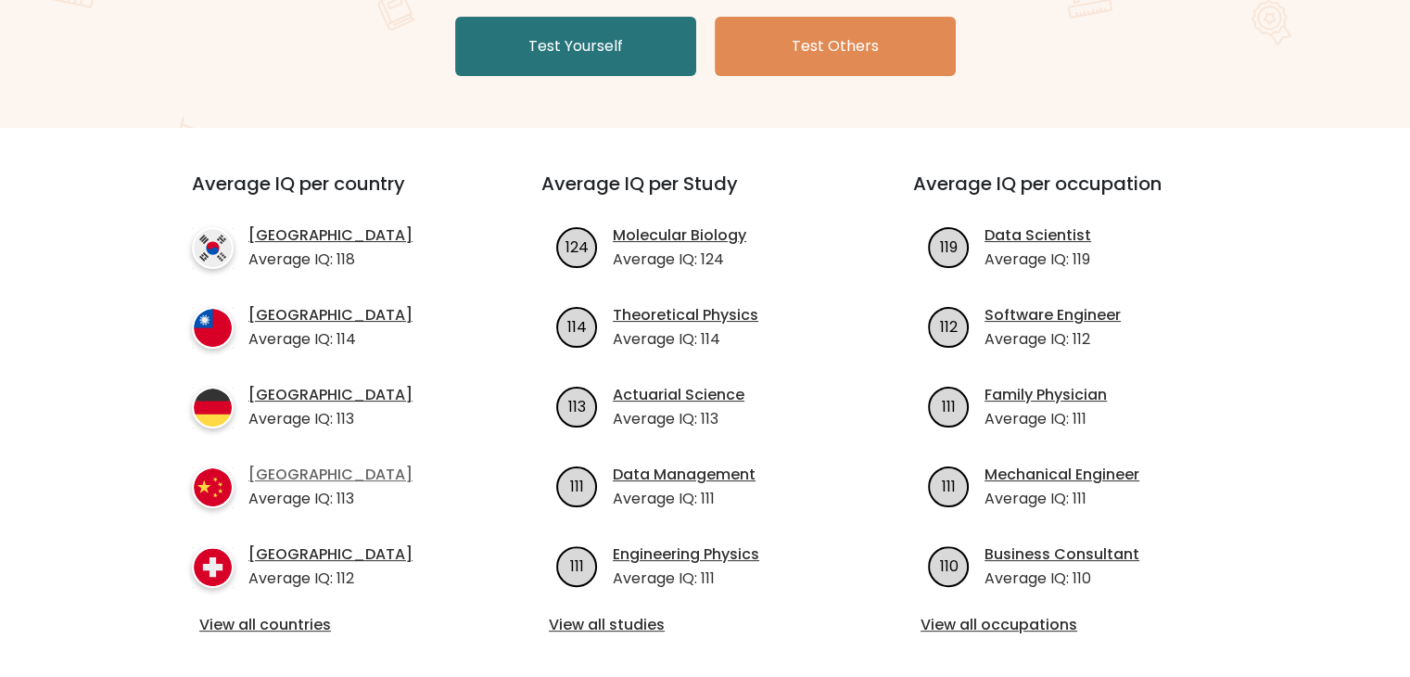
click at [279, 482] on link "[GEOGRAPHIC_DATA]" at bounding box center [330, 474] width 164 height 22
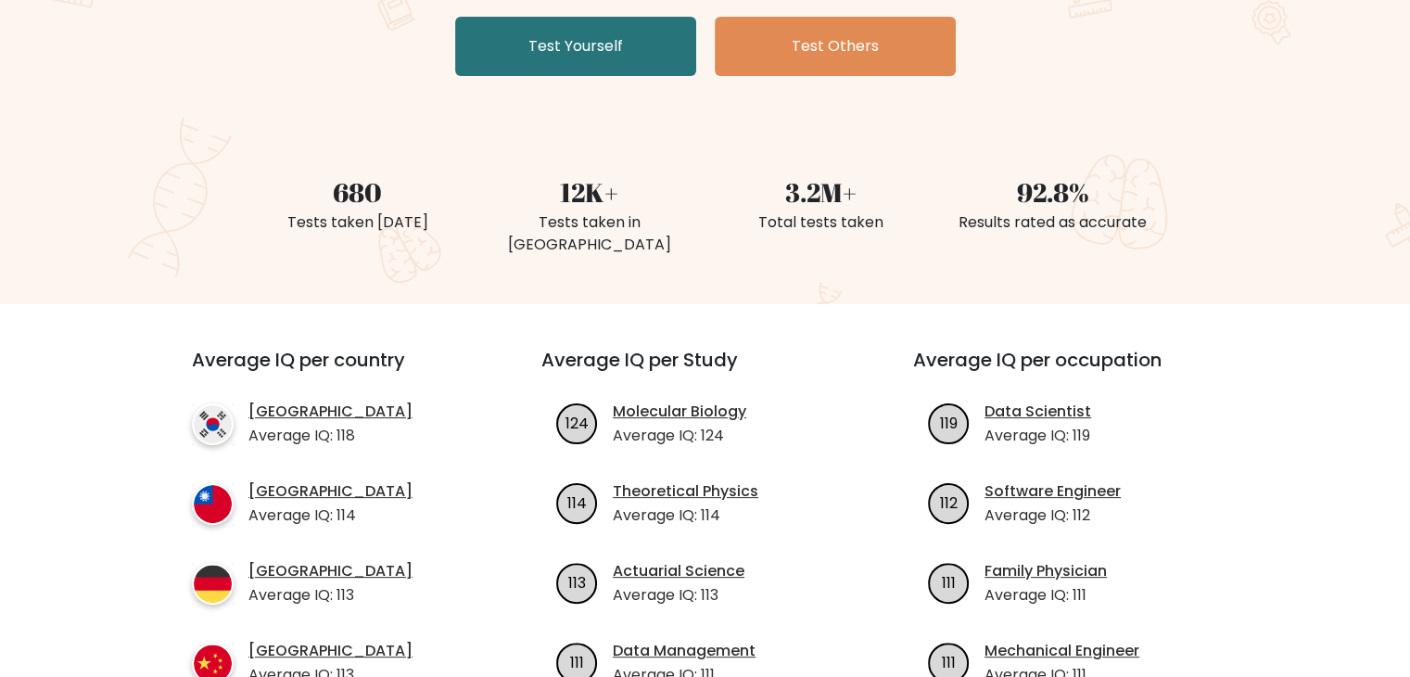
scroll to position [649, 0]
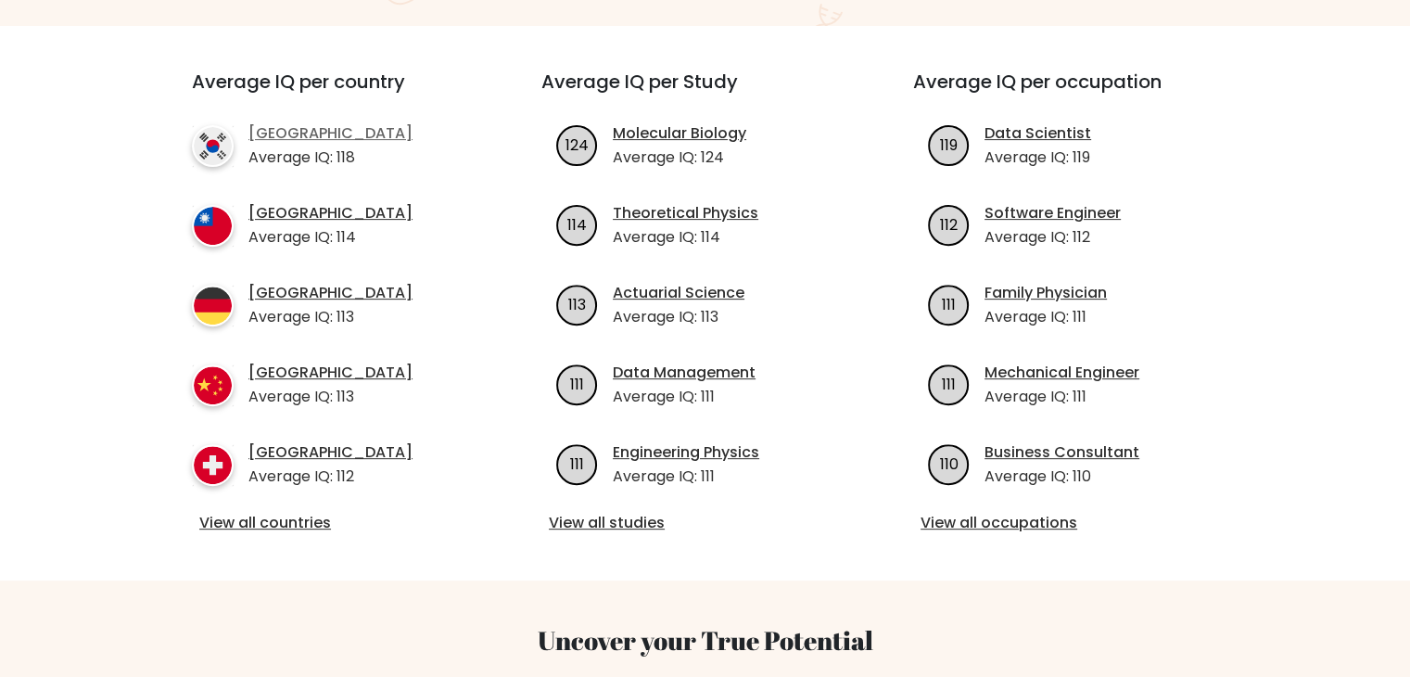
click at [284, 122] on link "[GEOGRAPHIC_DATA]" at bounding box center [330, 133] width 164 height 22
click at [702, 122] on link "Molecular Biology" at bounding box center [679, 133] width 133 height 22
click at [508, 297] on div "Average IQ per country South Korea Average IQ: 118 Taiwan Average IQ: 114 Germa…" at bounding box center [333, 302] width 372 height 465
click at [644, 122] on link "Molecular Biology" at bounding box center [679, 133] width 133 height 22
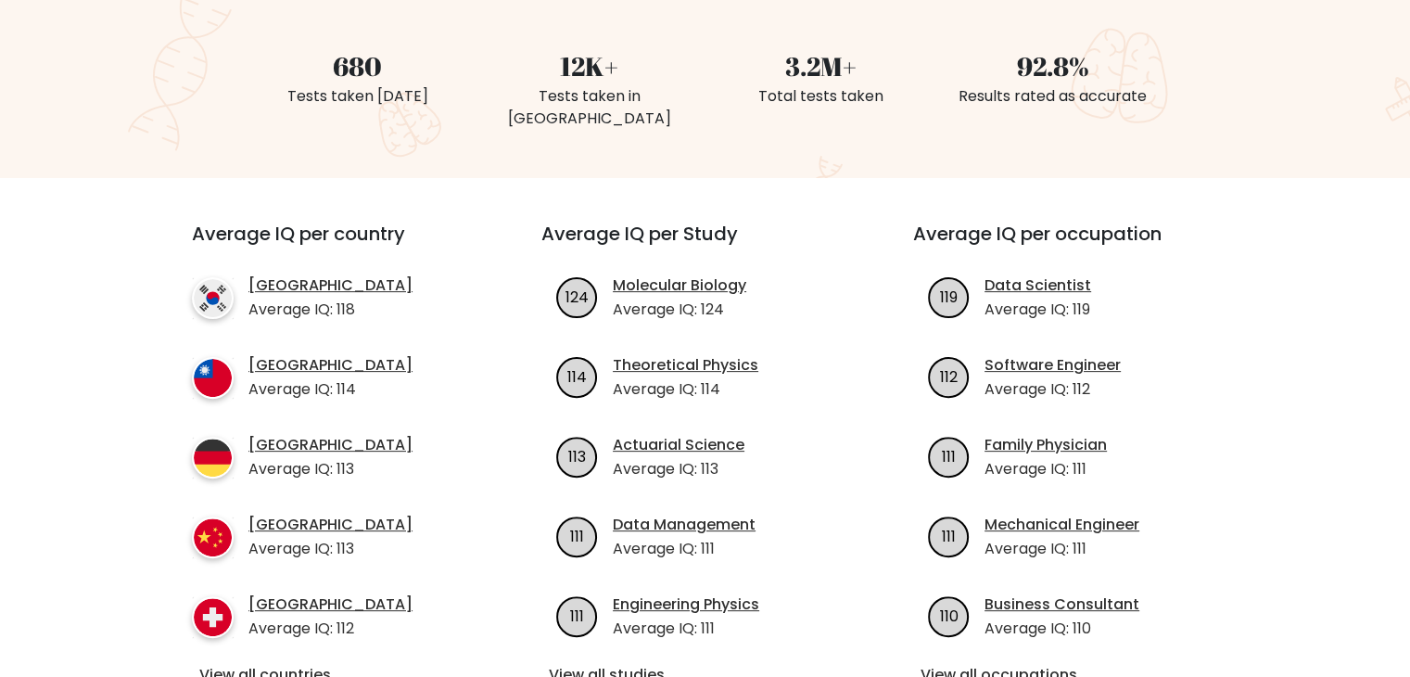
scroll to position [741, 0]
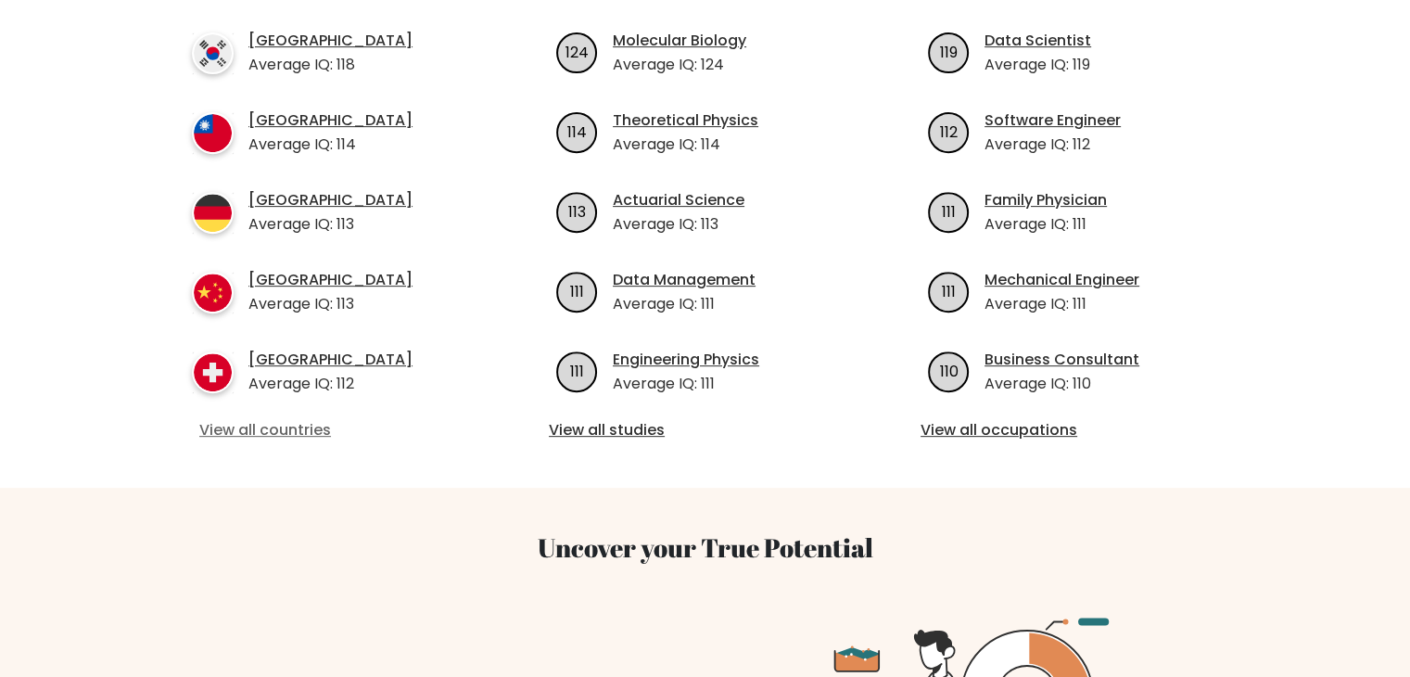
click at [303, 419] on link "View all countries" at bounding box center [333, 430] width 268 height 22
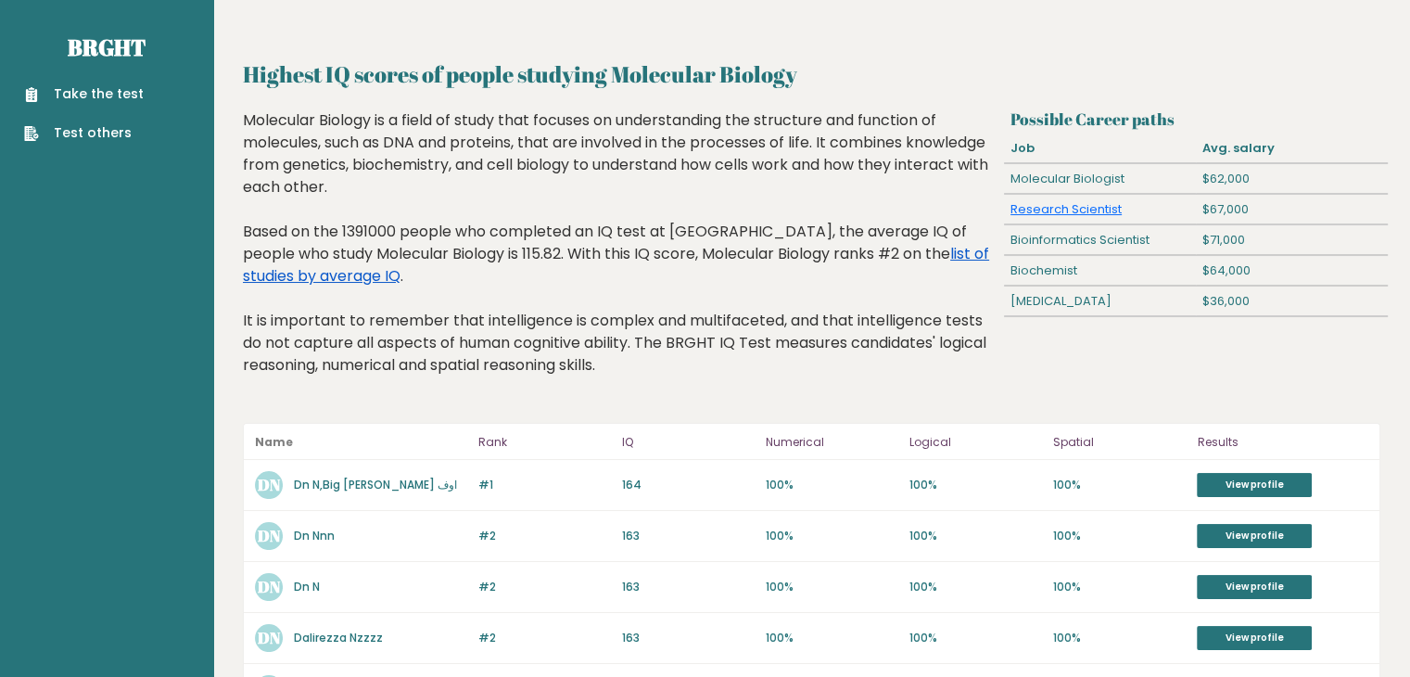
click at [285, 272] on link "list of studies by average IQ" at bounding box center [616, 265] width 746 height 44
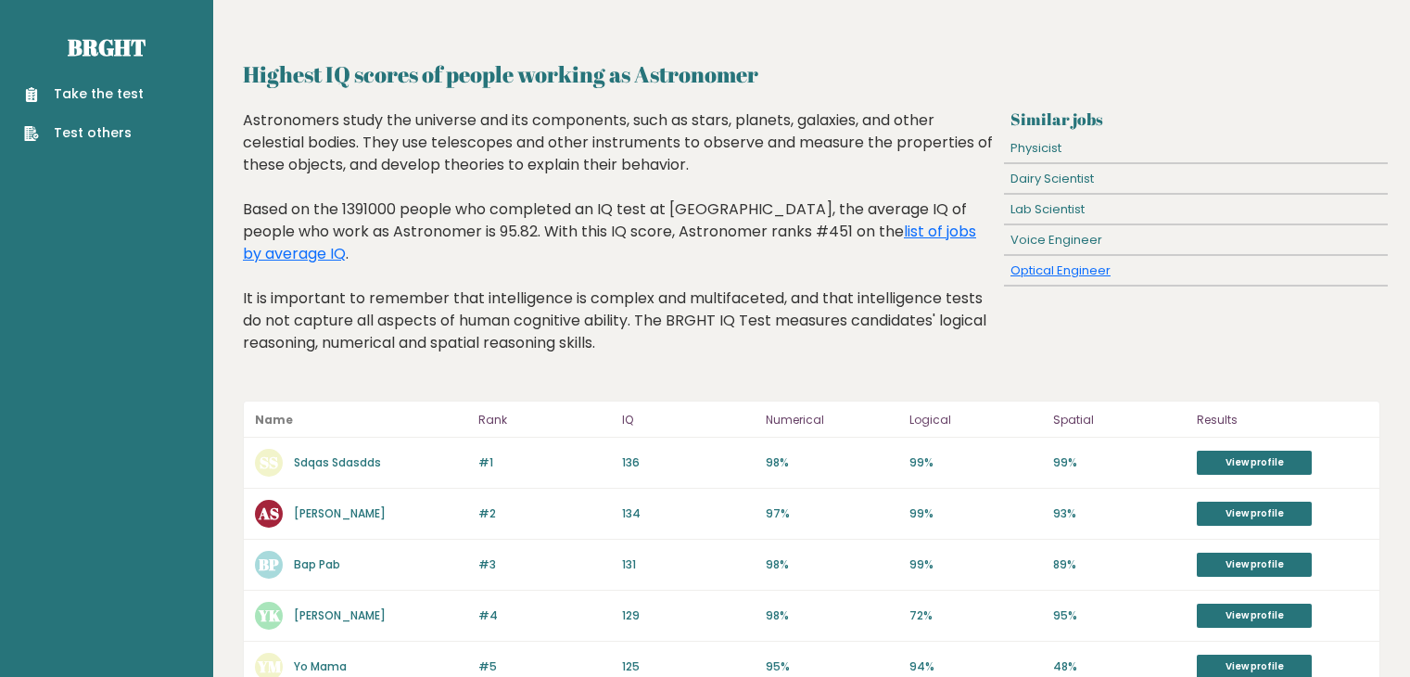
scroll to position [278, 0]
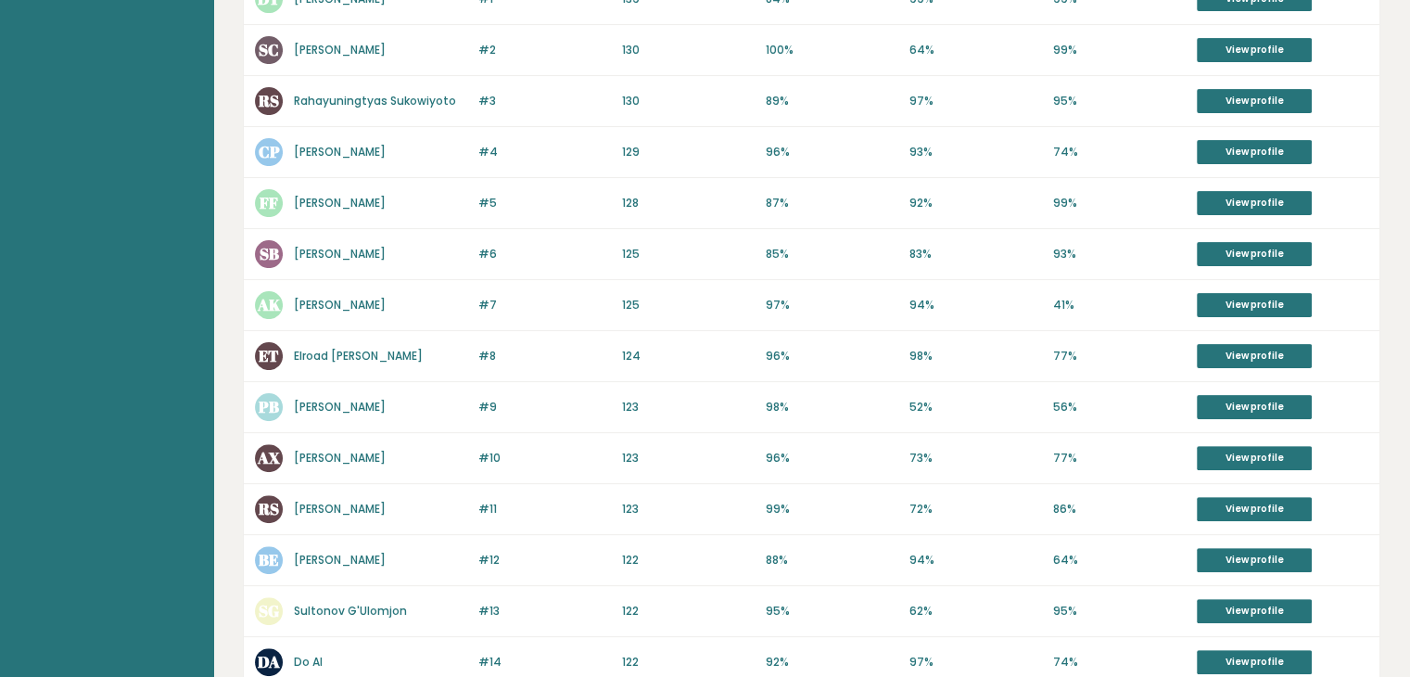
scroll to position [93, 0]
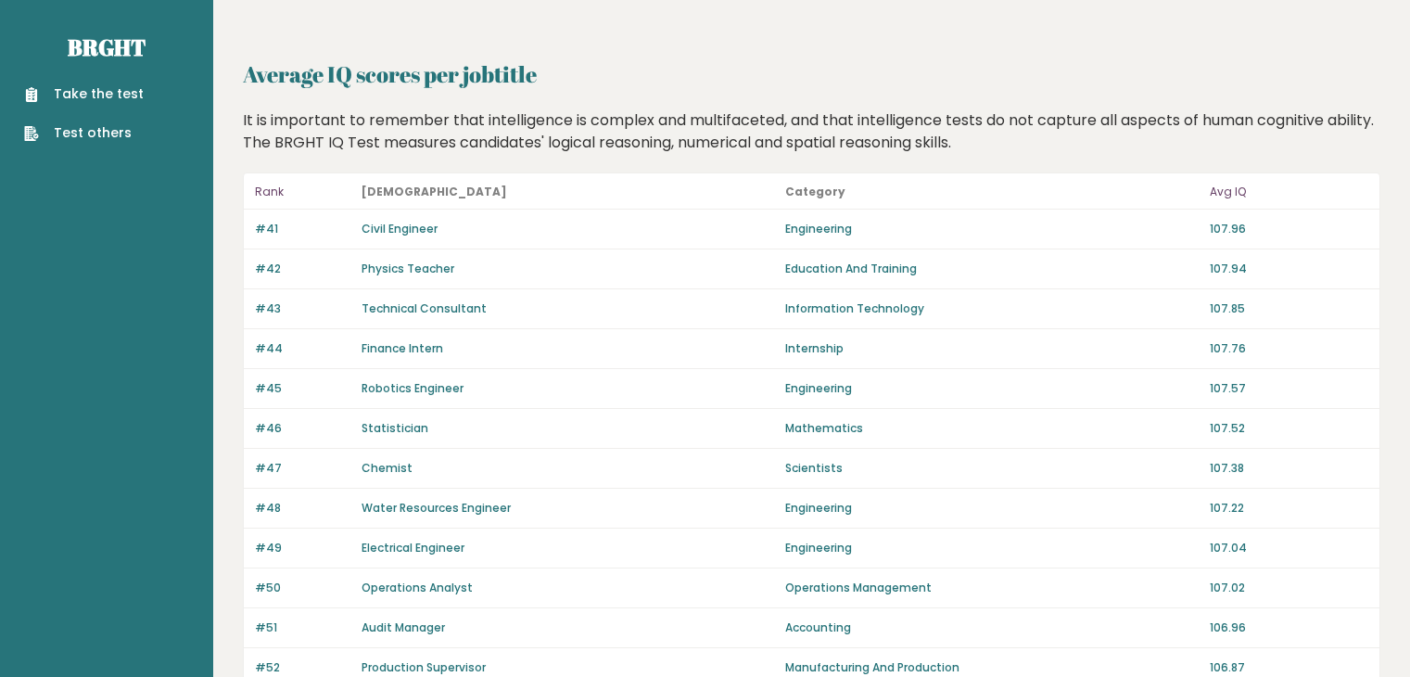
scroll to position [93, 0]
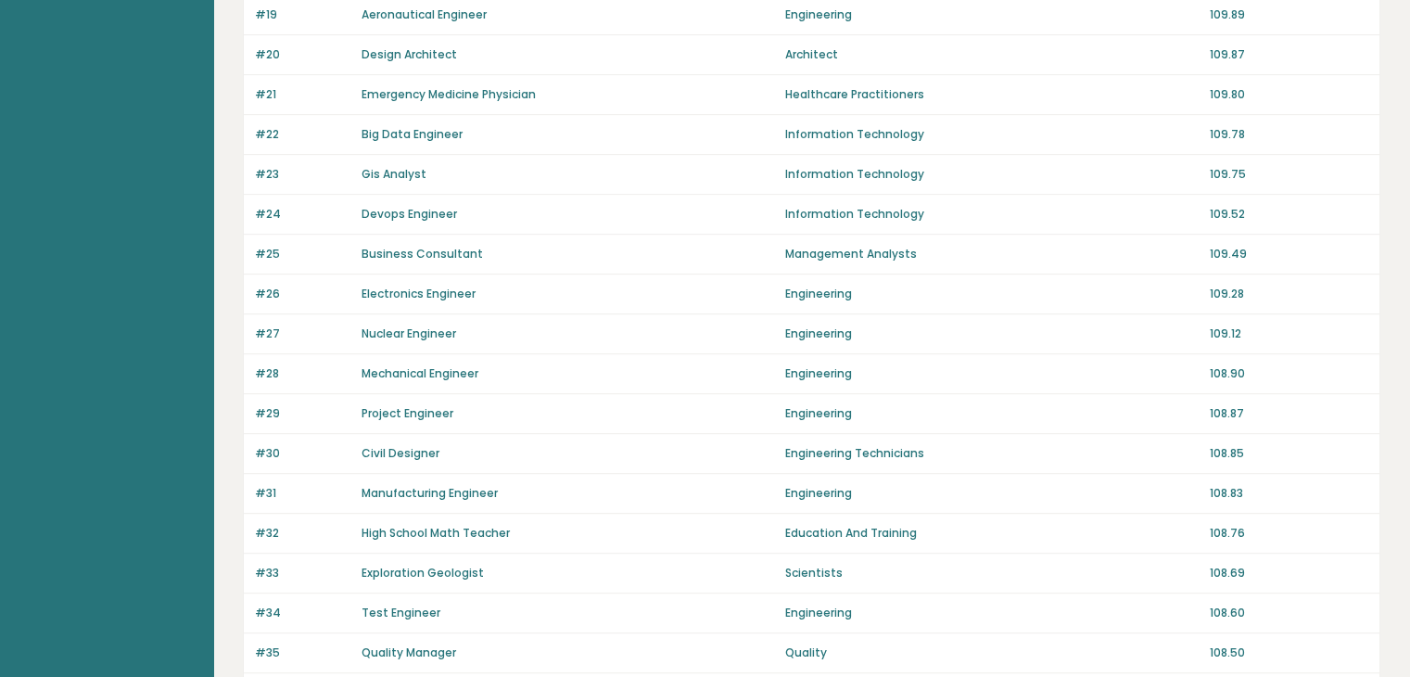
scroll to position [1278, 0]
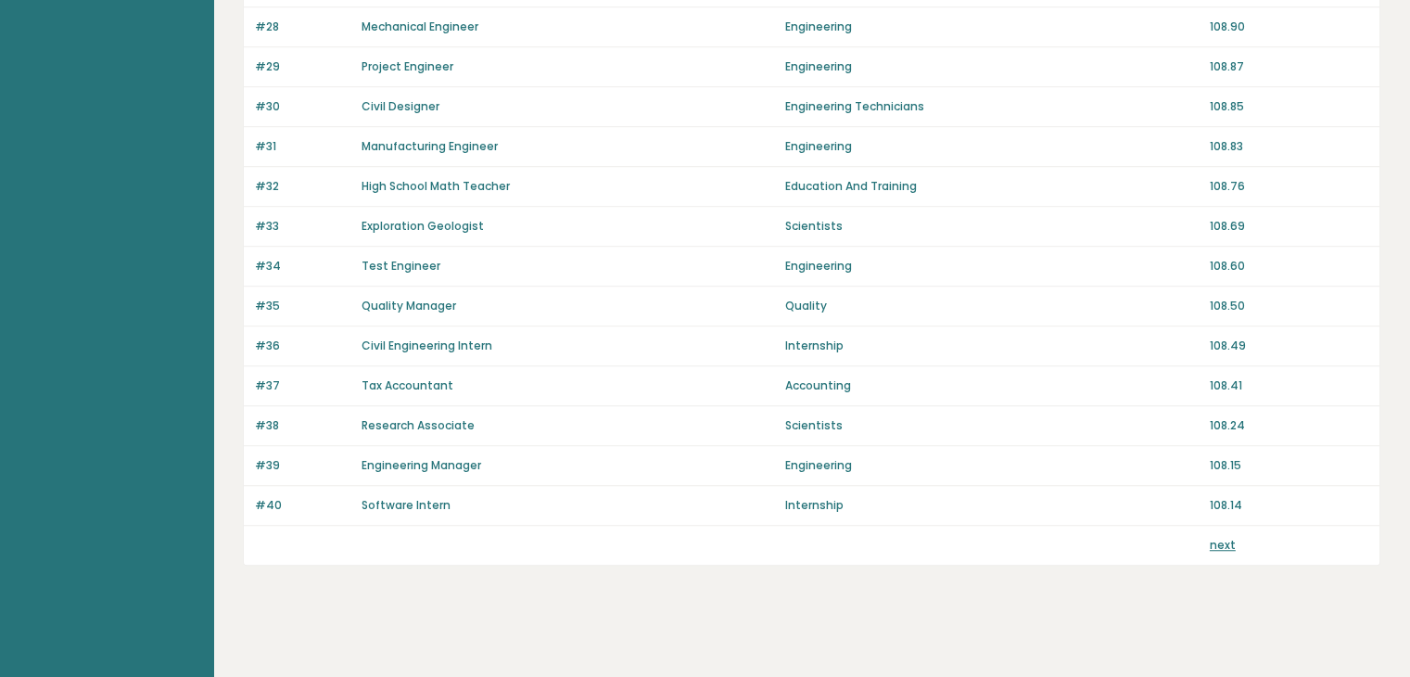
click at [463, 180] on link "High School Math Teacher" at bounding box center [435, 186] width 148 height 16
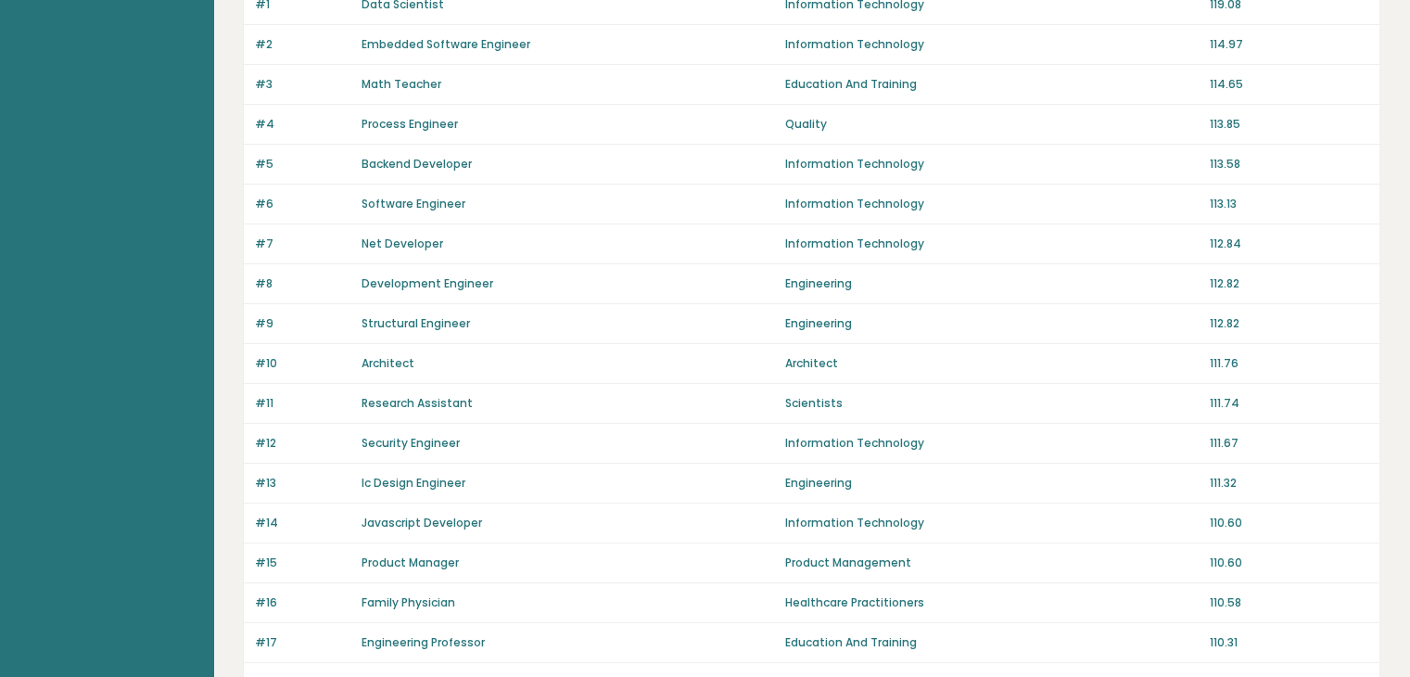
scroll to position [0, 0]
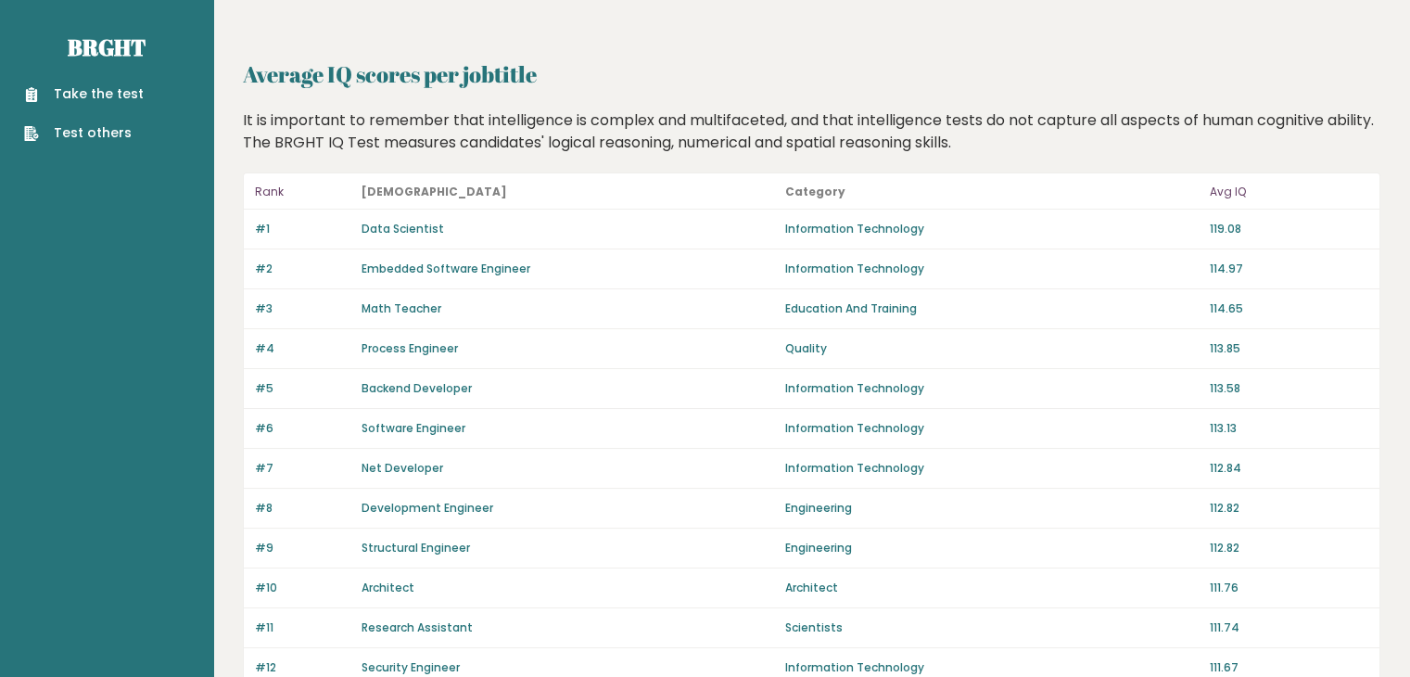
click at [270, 201] on p "Rank" at bounding box center [302, 192] width 95 height 22
click at [259, 195] on p "Rank" at bounding box center [302, 192] width 95 height 22
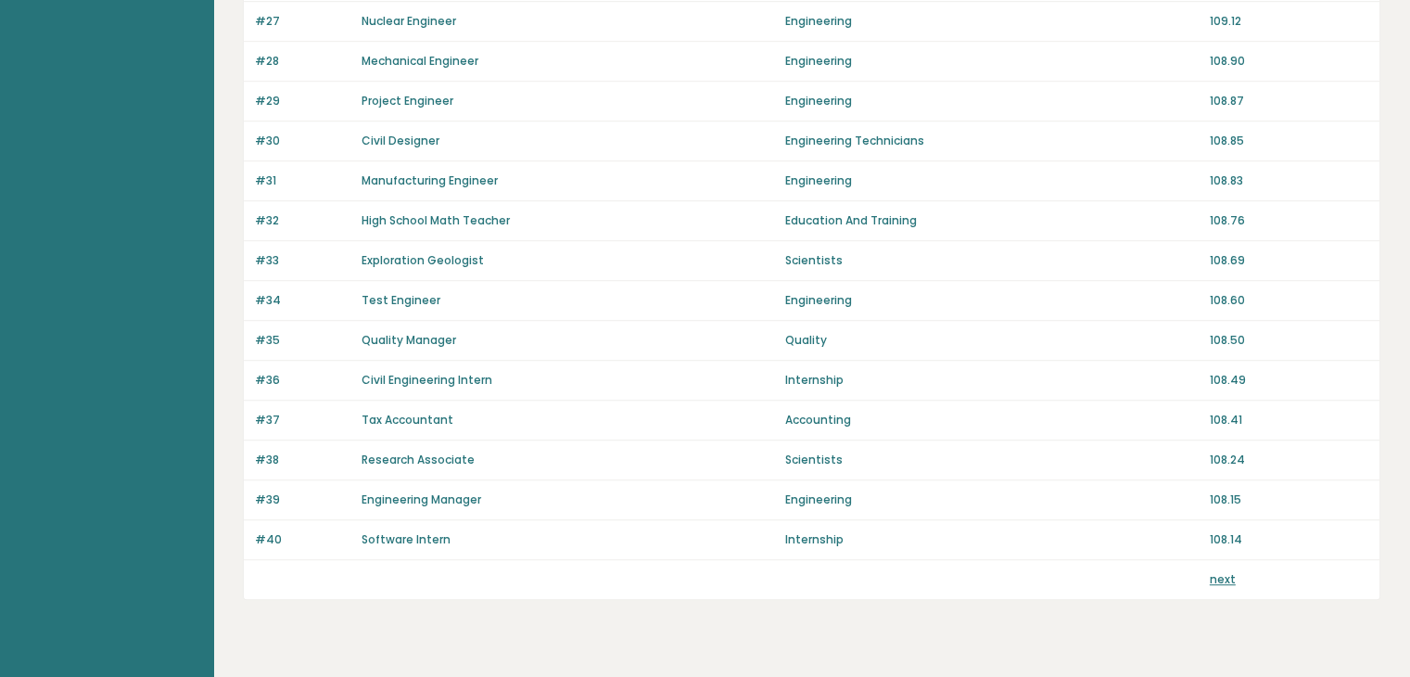
scroll to position [1278, 0]
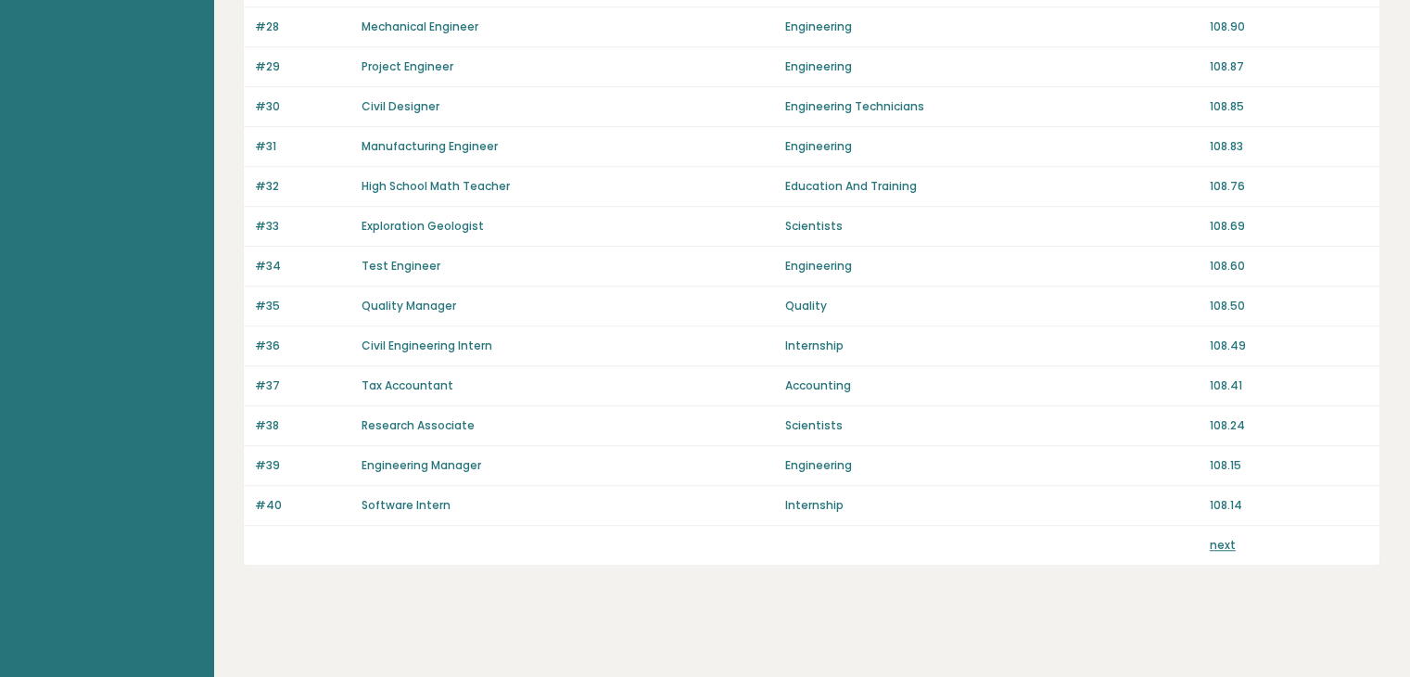
click at [1226, 540] on link "next" at bounding box center [1222, 545] width 26 height 16
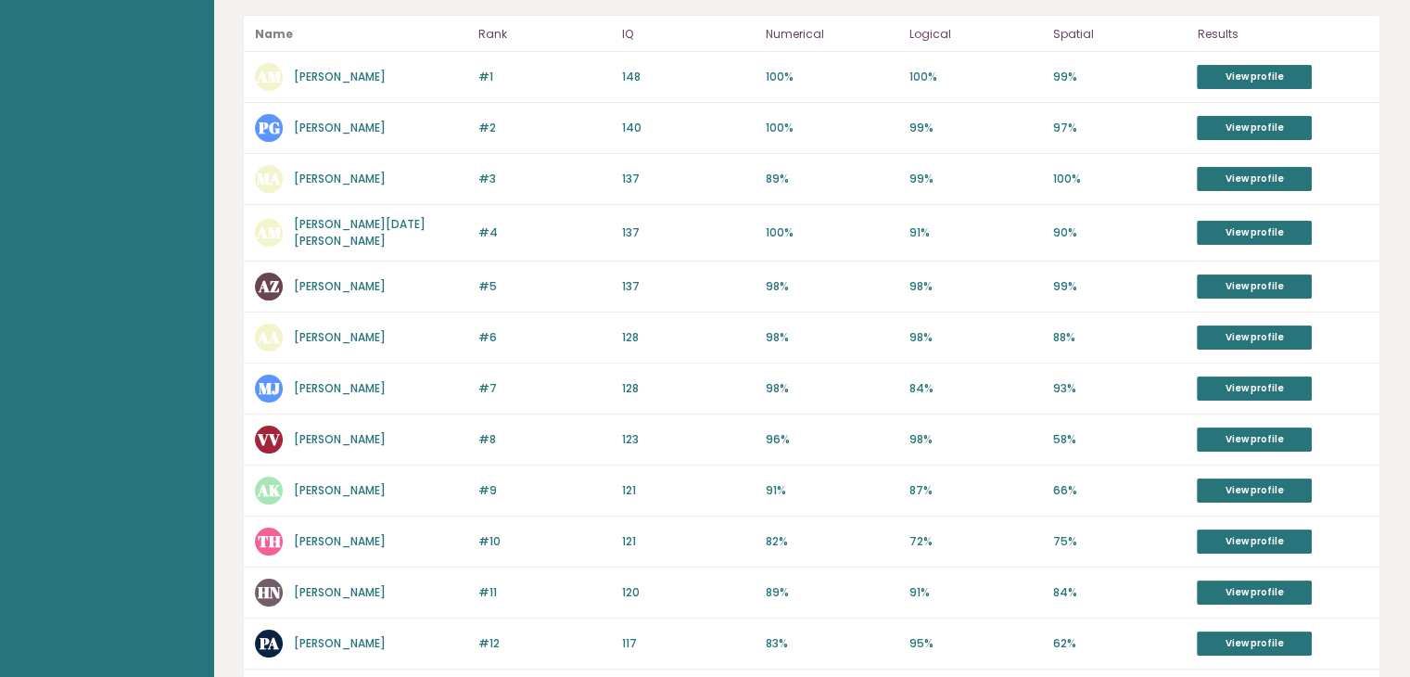
scroll to position [278, 0]
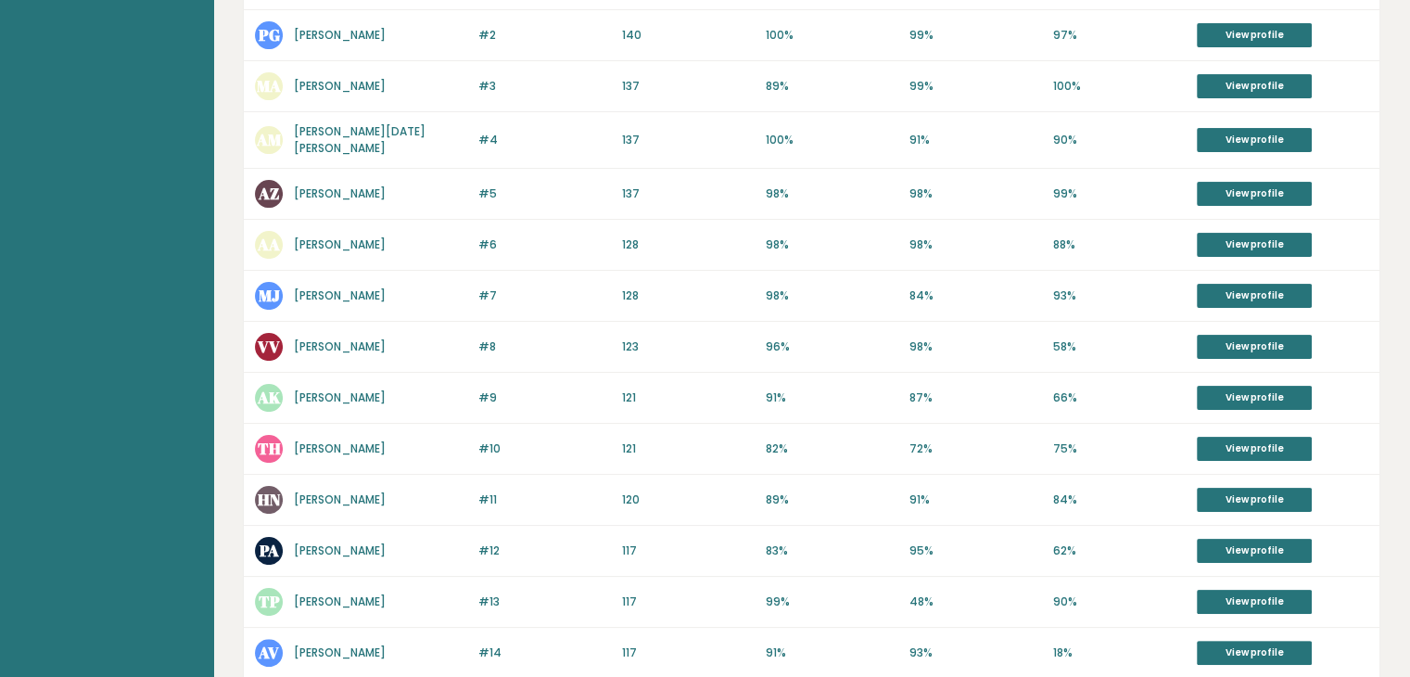
click at [345, 297] on link "Marko Jovanovic" at bounding box center [340, 295] width 92 height 16
click at [386, 347] on link "Valentina Vidaković" at bounding box center [340, 346] width 92 height 16
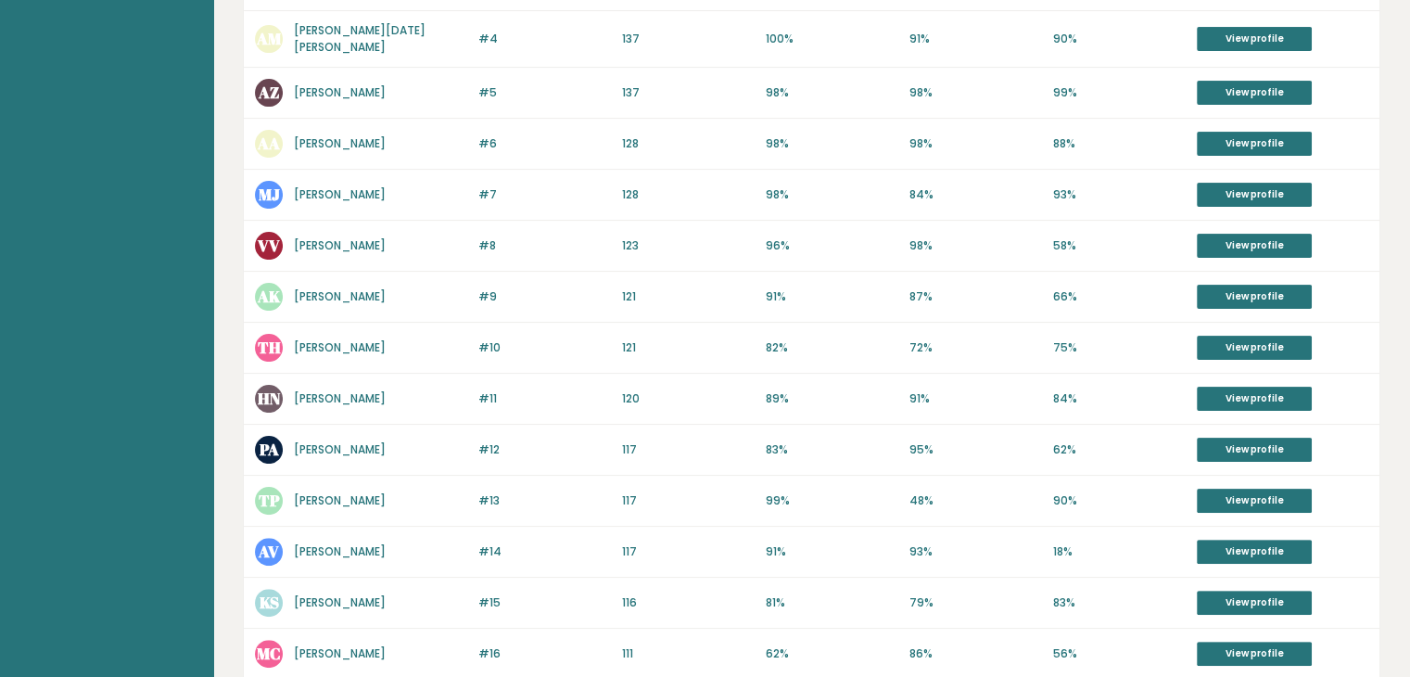
scroll to position [649, 0]
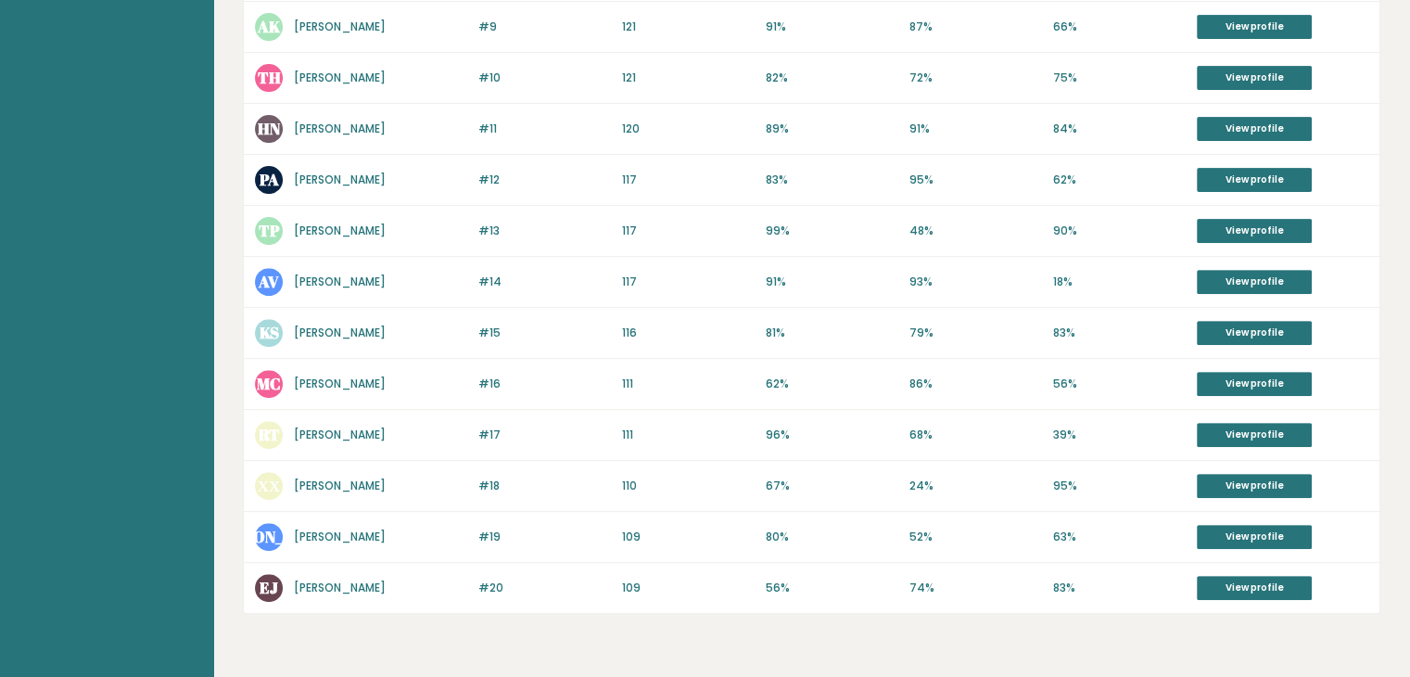
click at [326, 583] on link "Emma J" at bounding box center [340, 587] width 92 height 16
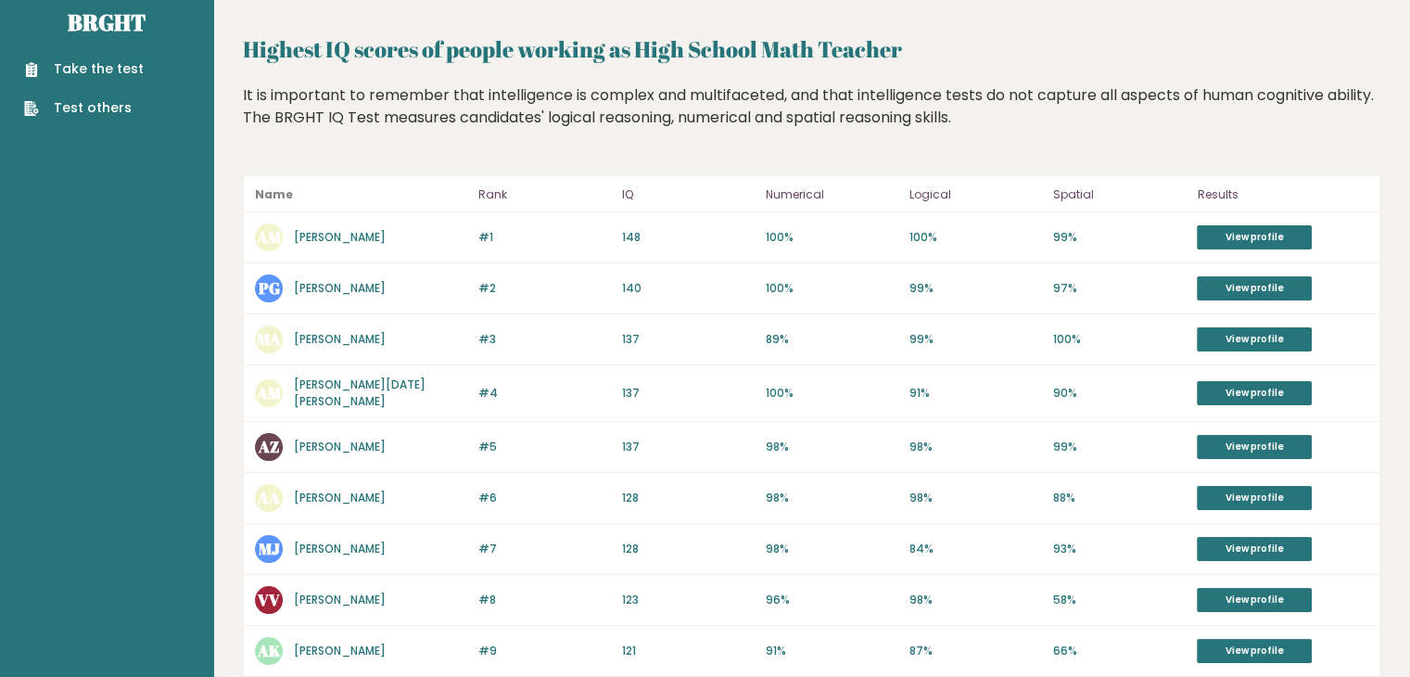
scroll to position [0, 0]
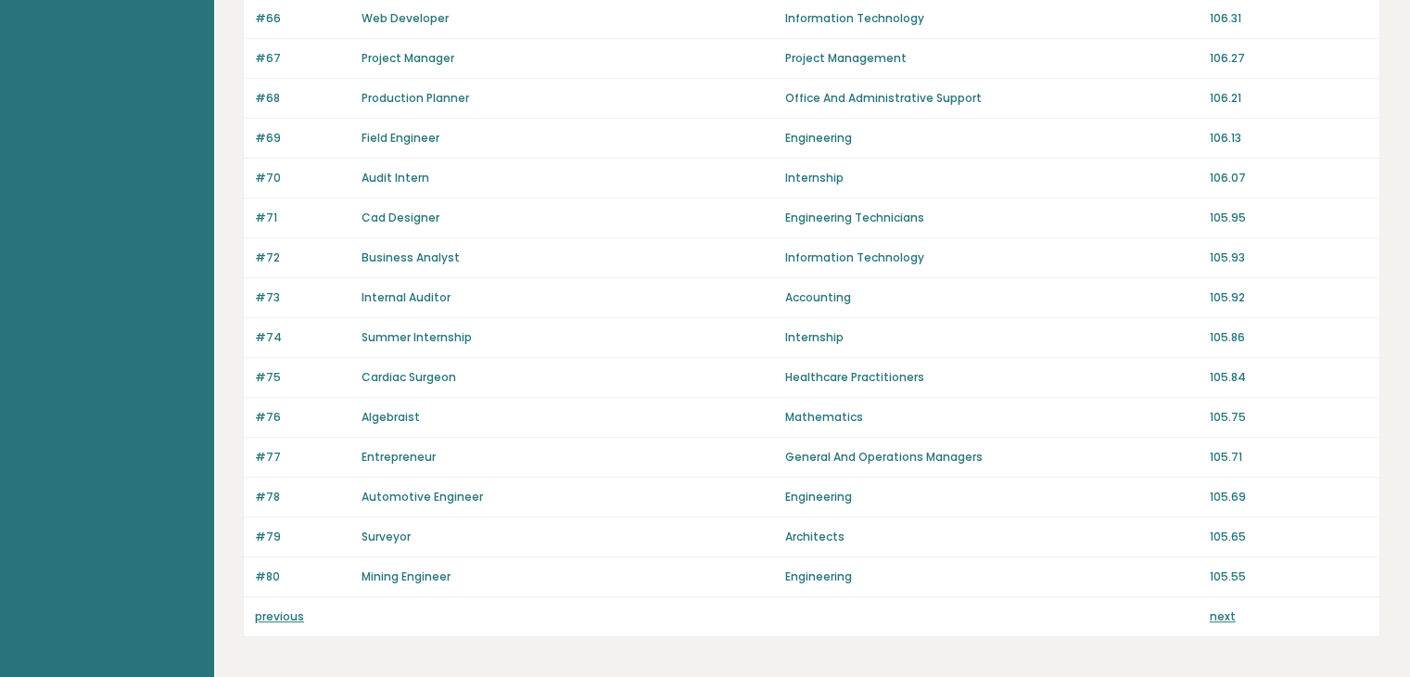
scroll to position [1278, 0]
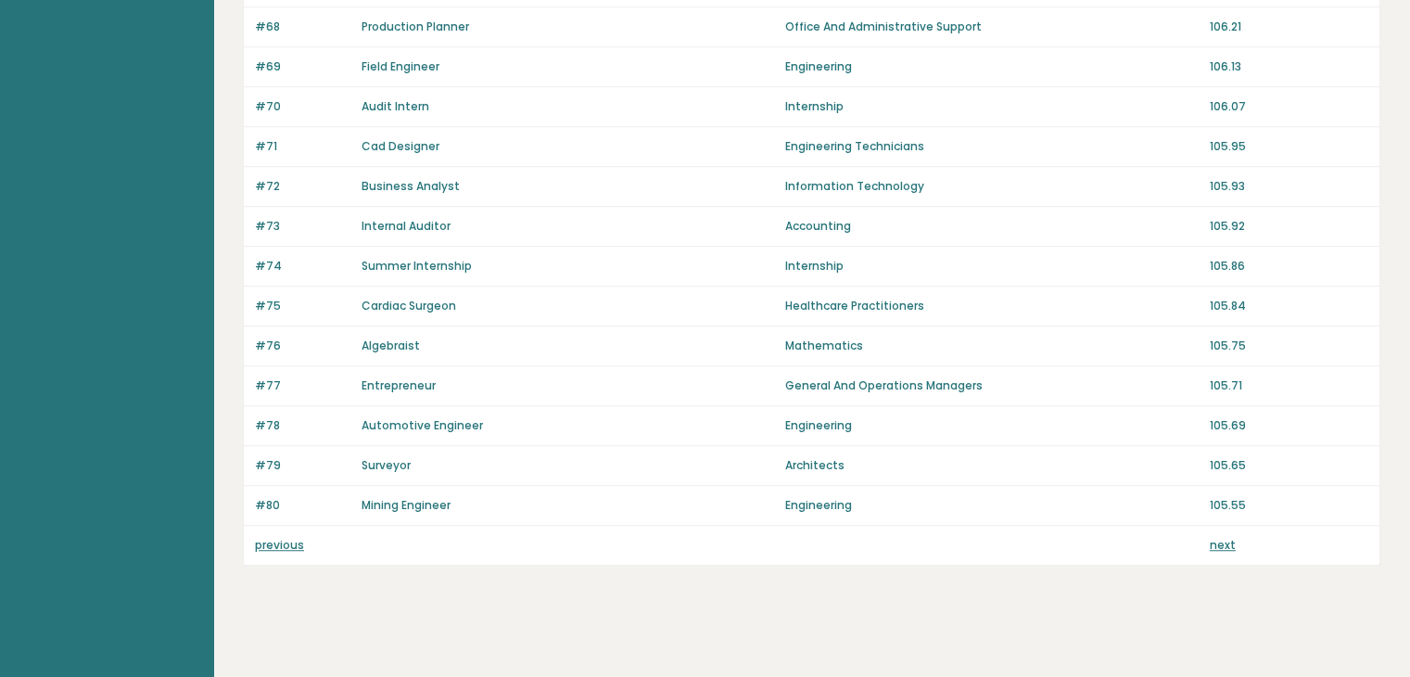
click at [1227, 542] on link "next" at bounding box center [1222, 545] width 26 height 16
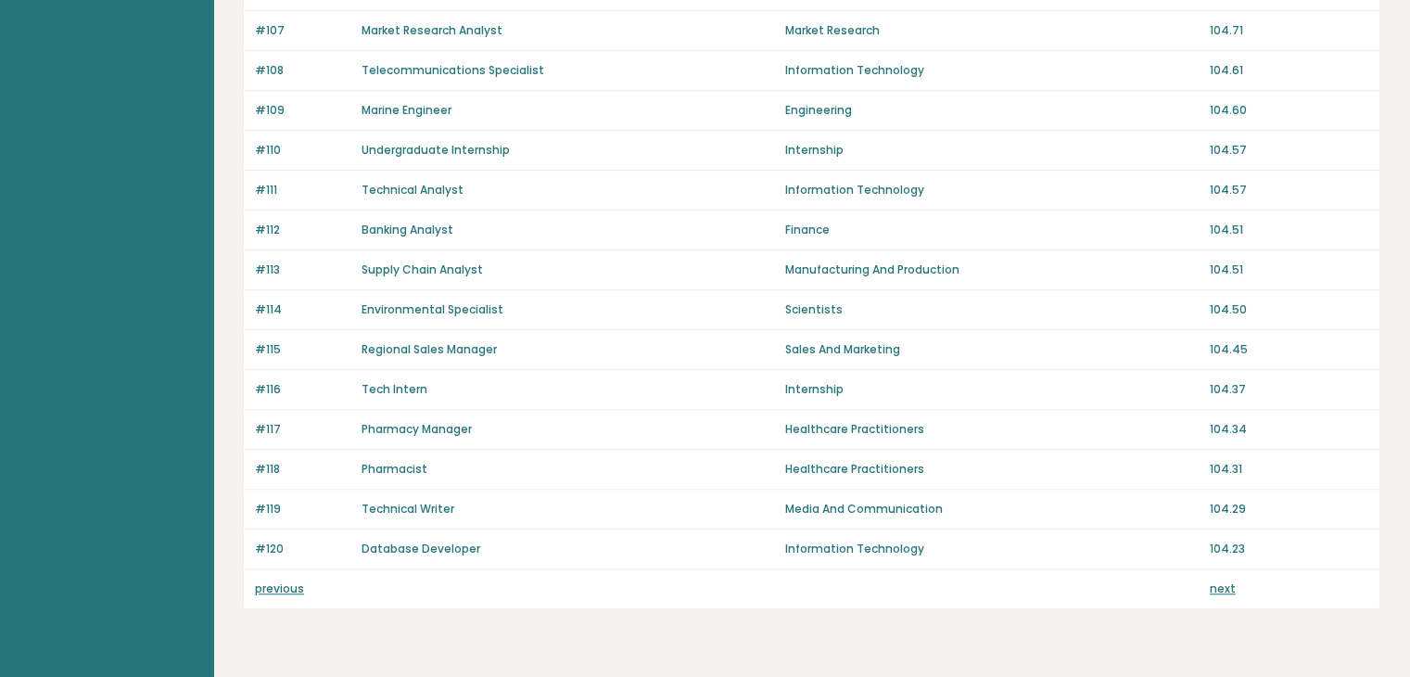
scroll to position [1278, 0]
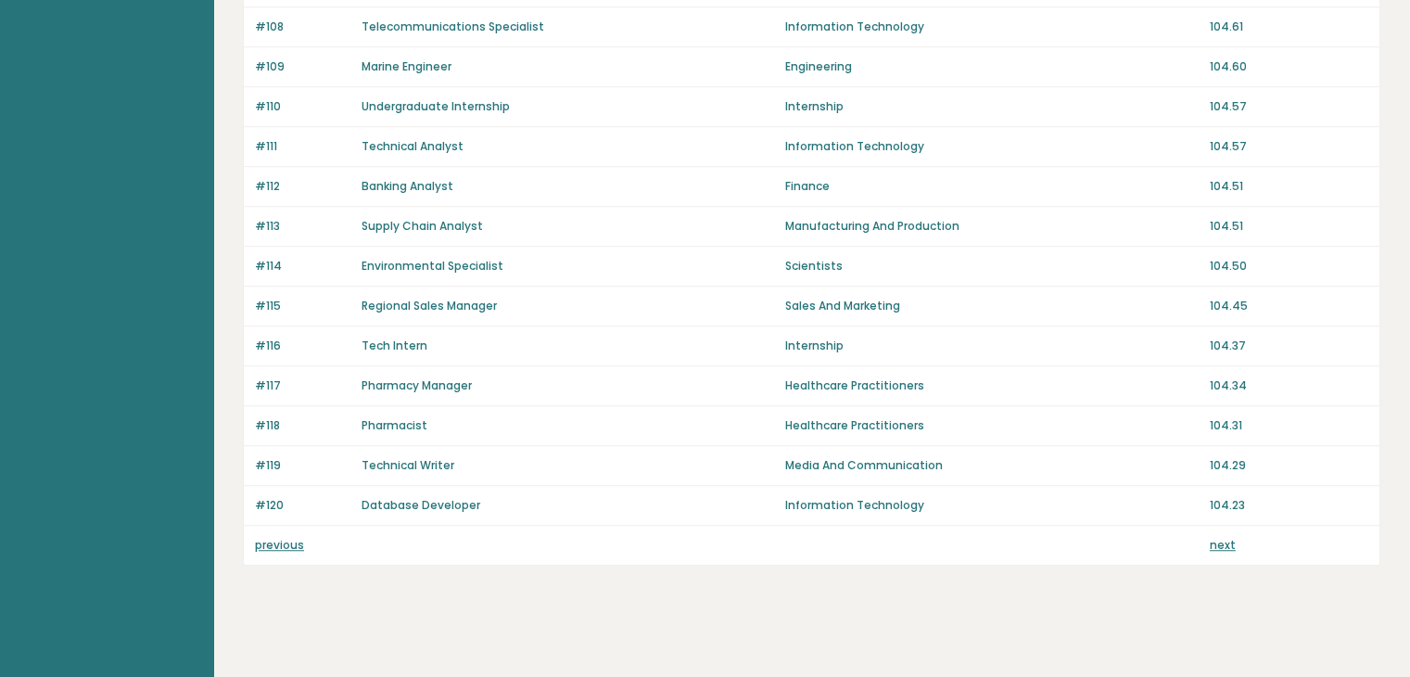
click at [1225, 542] on link "next" at bounding box center [1222, 545] width 26 height 16
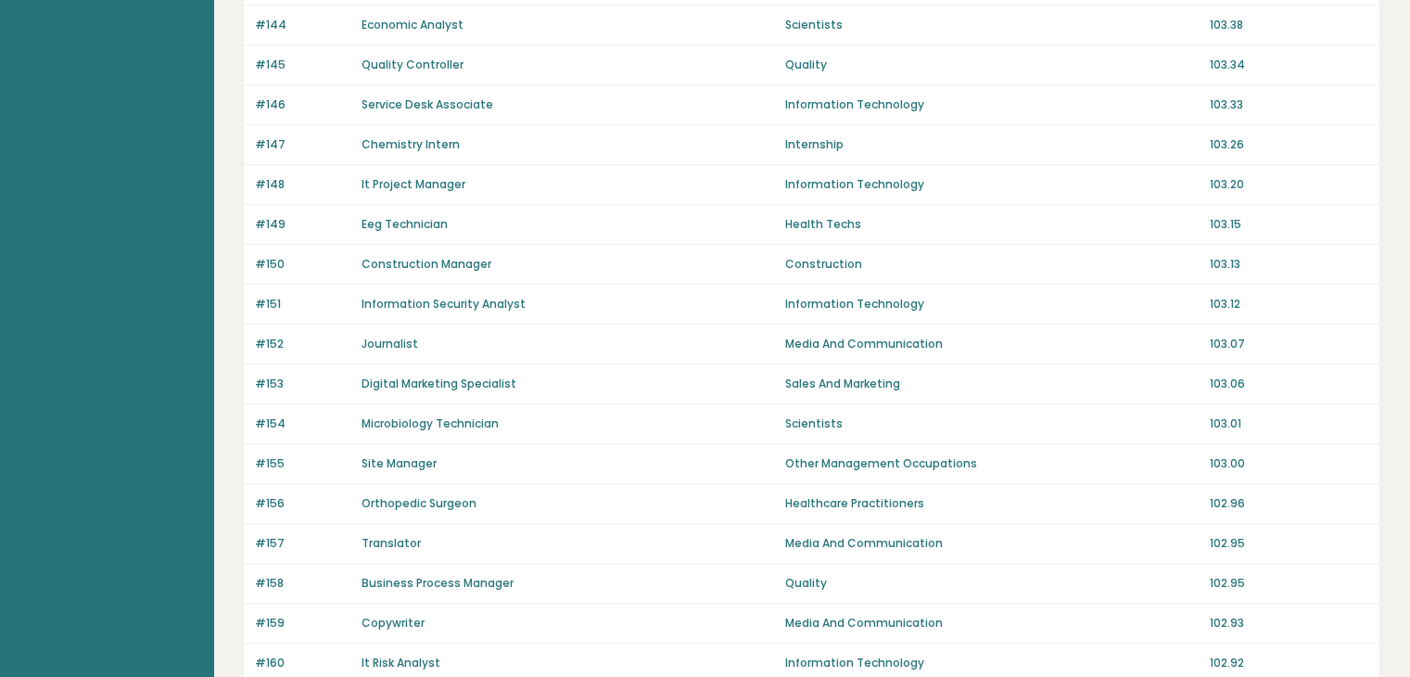
scroll to position [1278, 0]
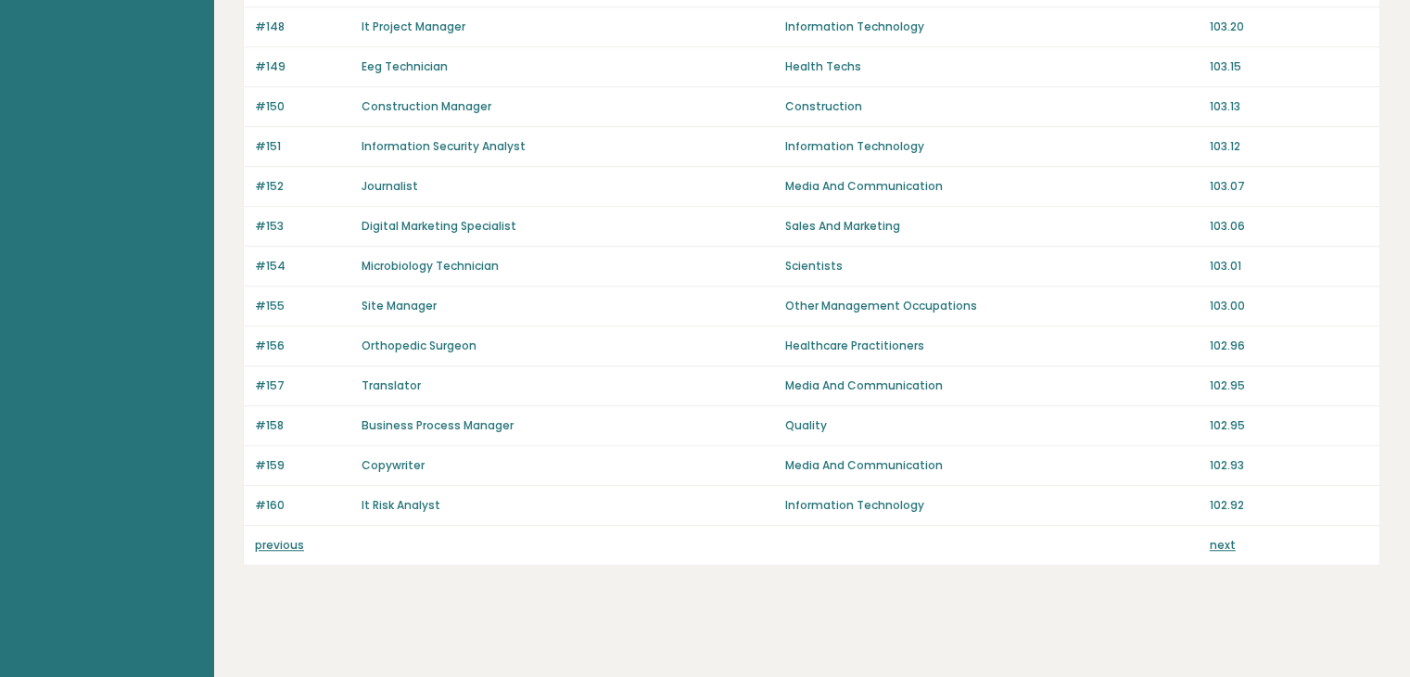
click at [1226, 542] on link "next" at bounding box center [1222, 545] width 26 height 16
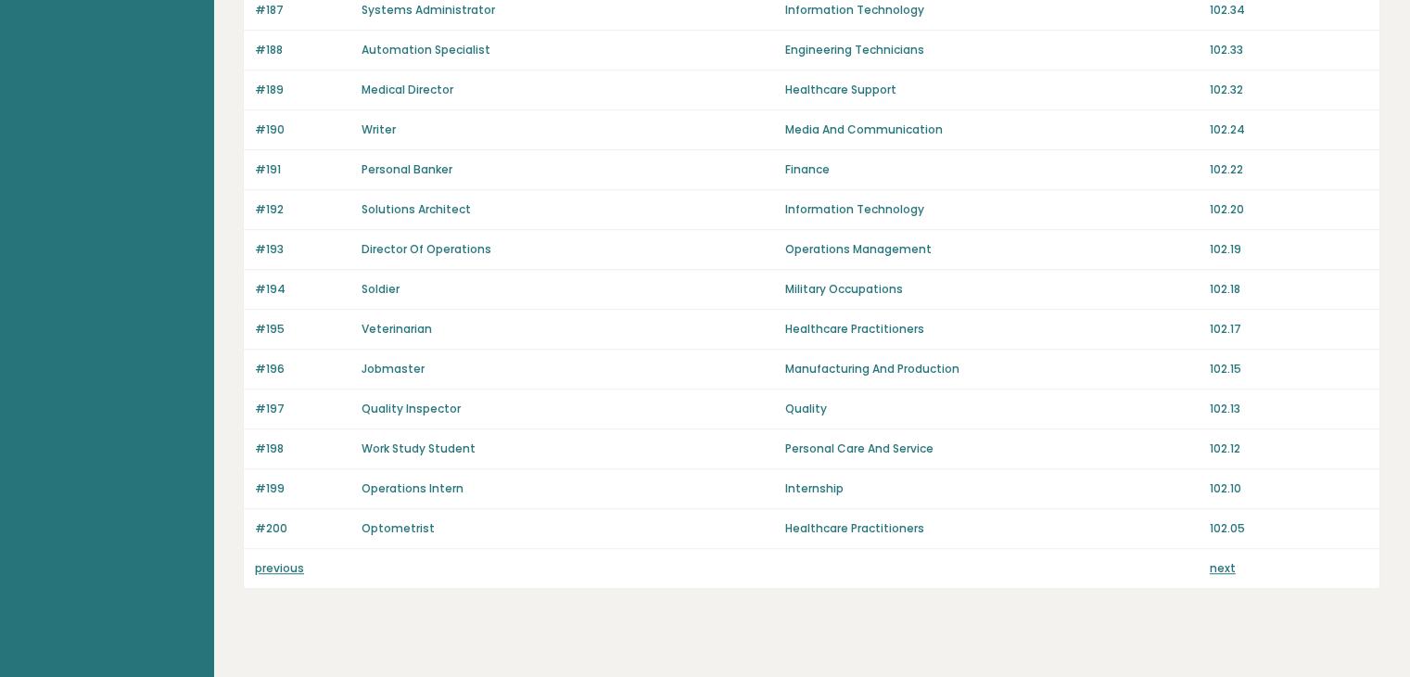
scroll to position [1278, 0]
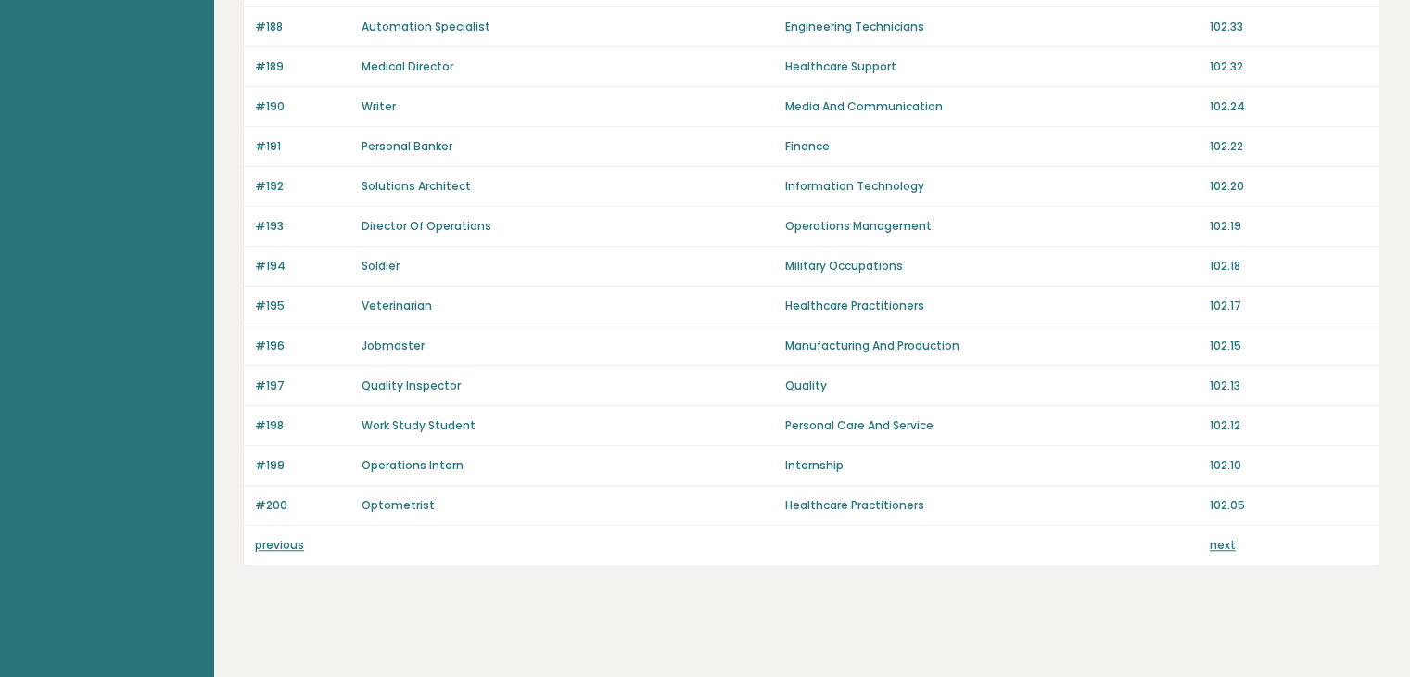
click at [274, 545] on p "previous" at bounding box center [302, 545] width 95 height 17
click at [274, 540] on link "previous" at bounding box center [279, 545] width 49 height 16
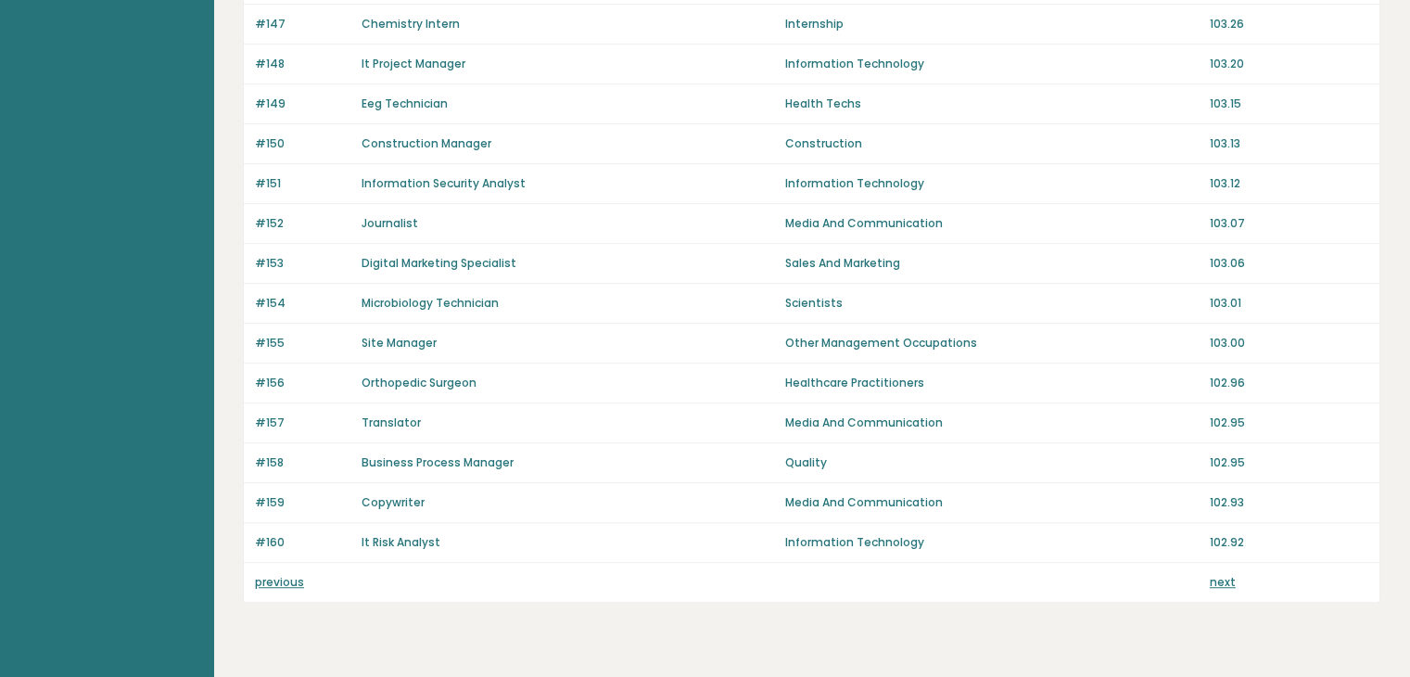
scroll to position [1278, 0]
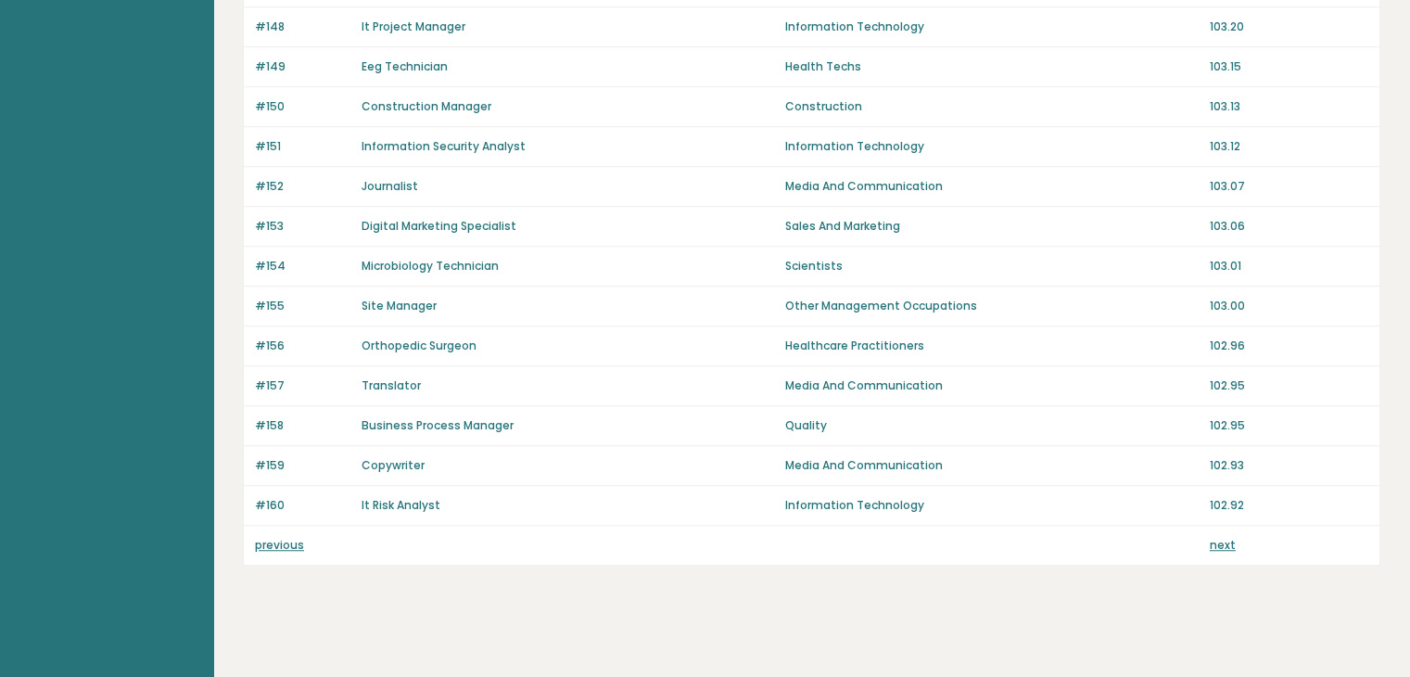
click at [282, 542] on link "previous" at bounding box center [279, 545] width 49 height 16
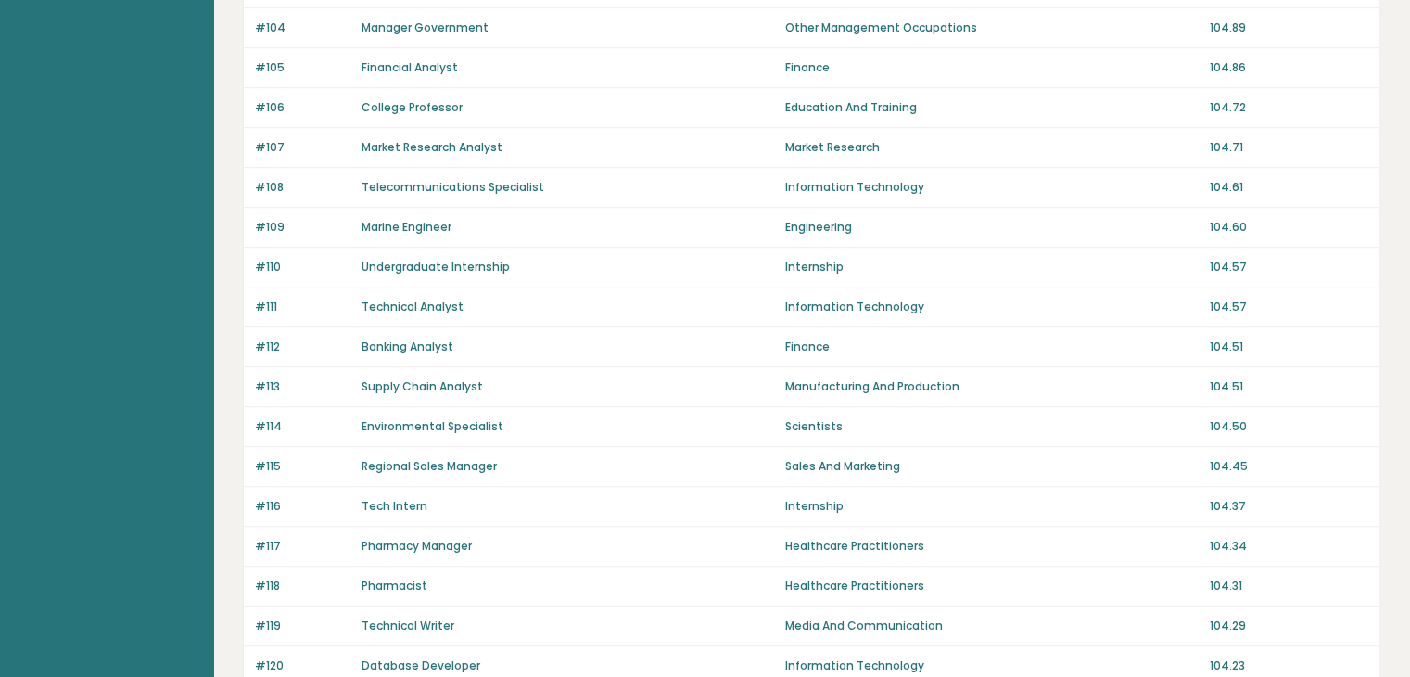
scroll to position [1278, 0]
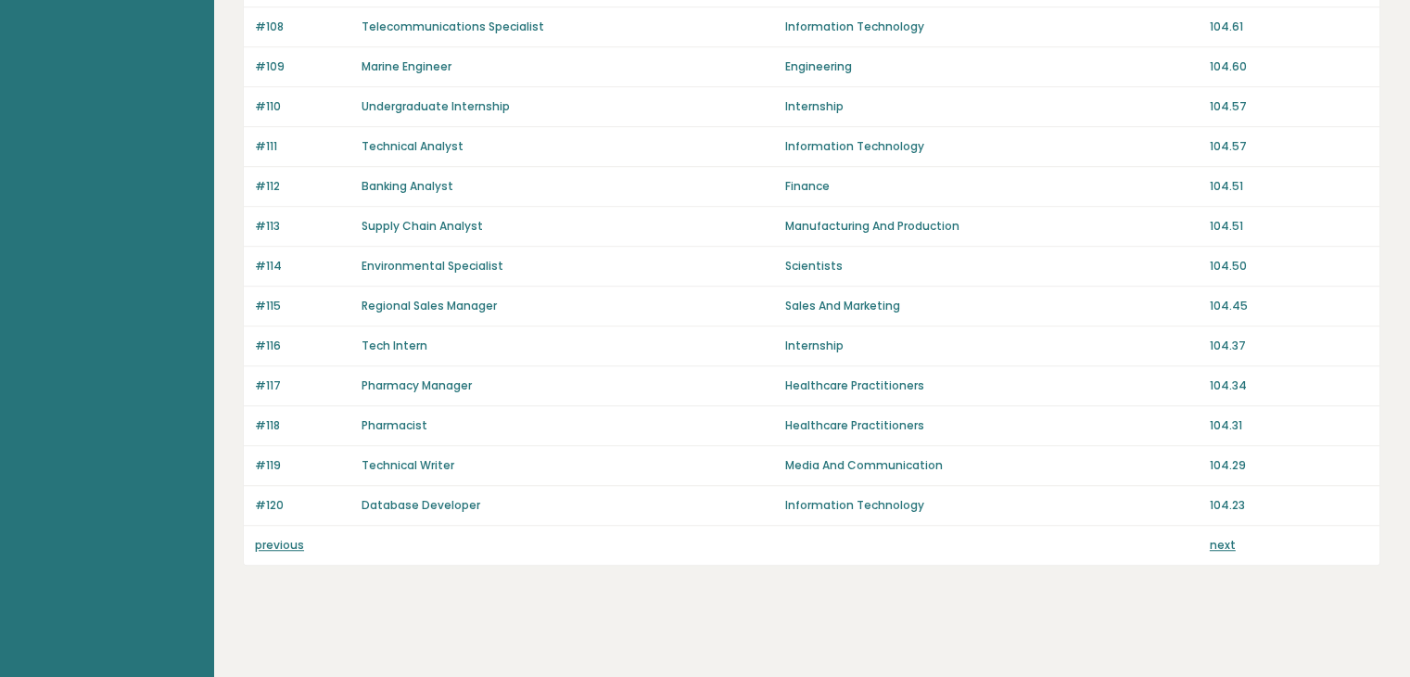
click at [282, 537] on link "previous" at bounding box center [279, 545] width 49 height 16
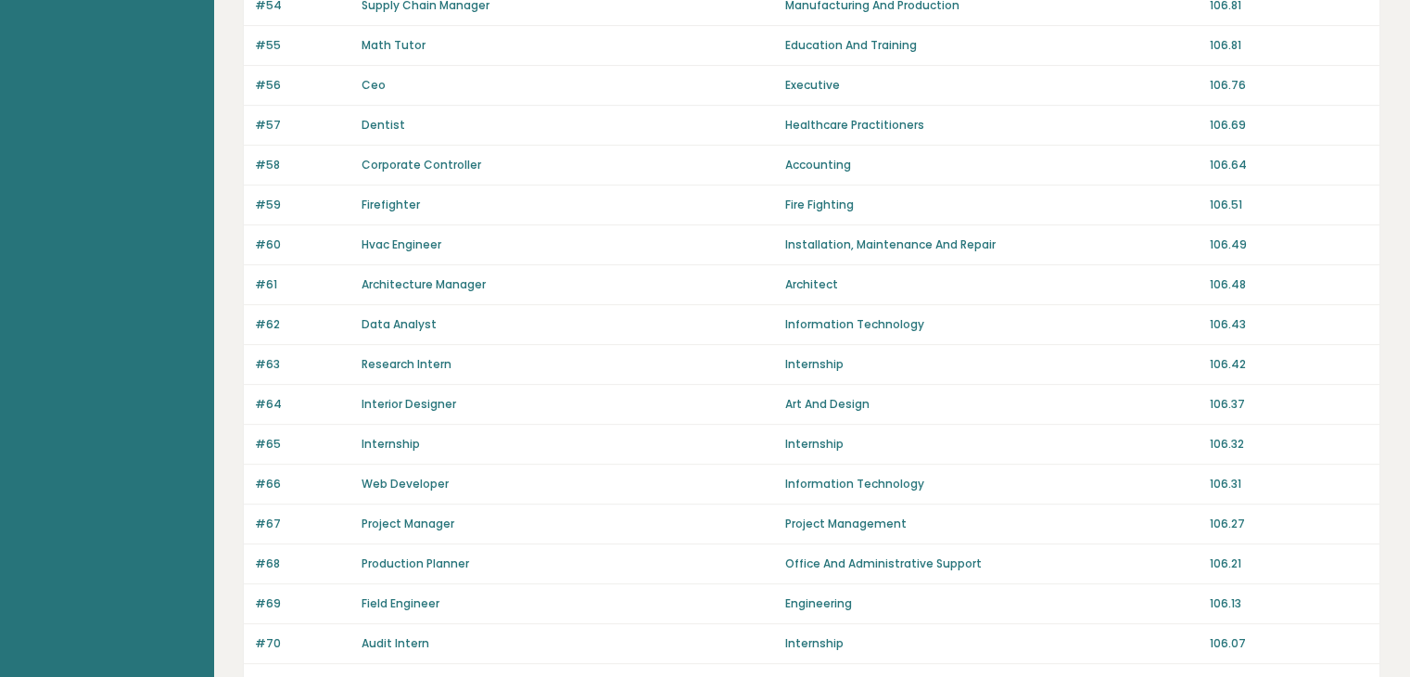
scroll to position [1278, 0]
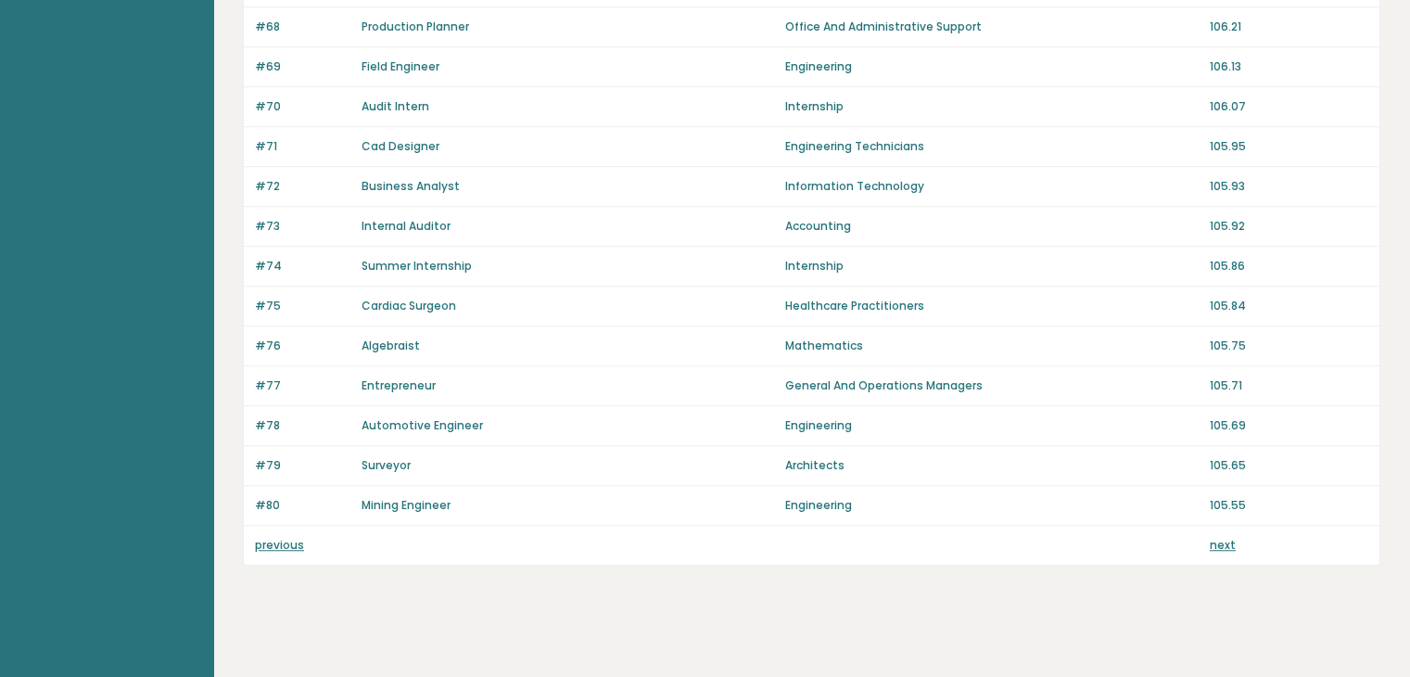
click at [286, 537] on link "previous" at bounding box center [279, 545] width 49 height 16
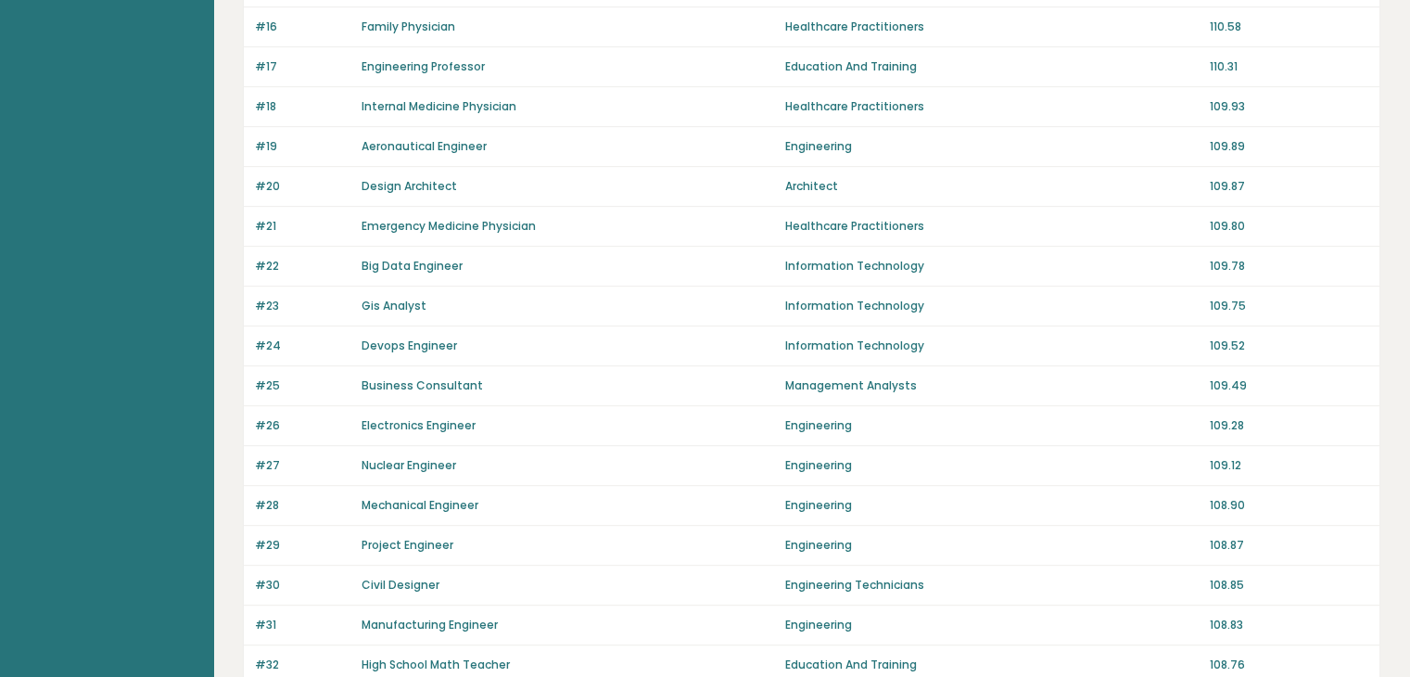
scroll to position [741, 0]
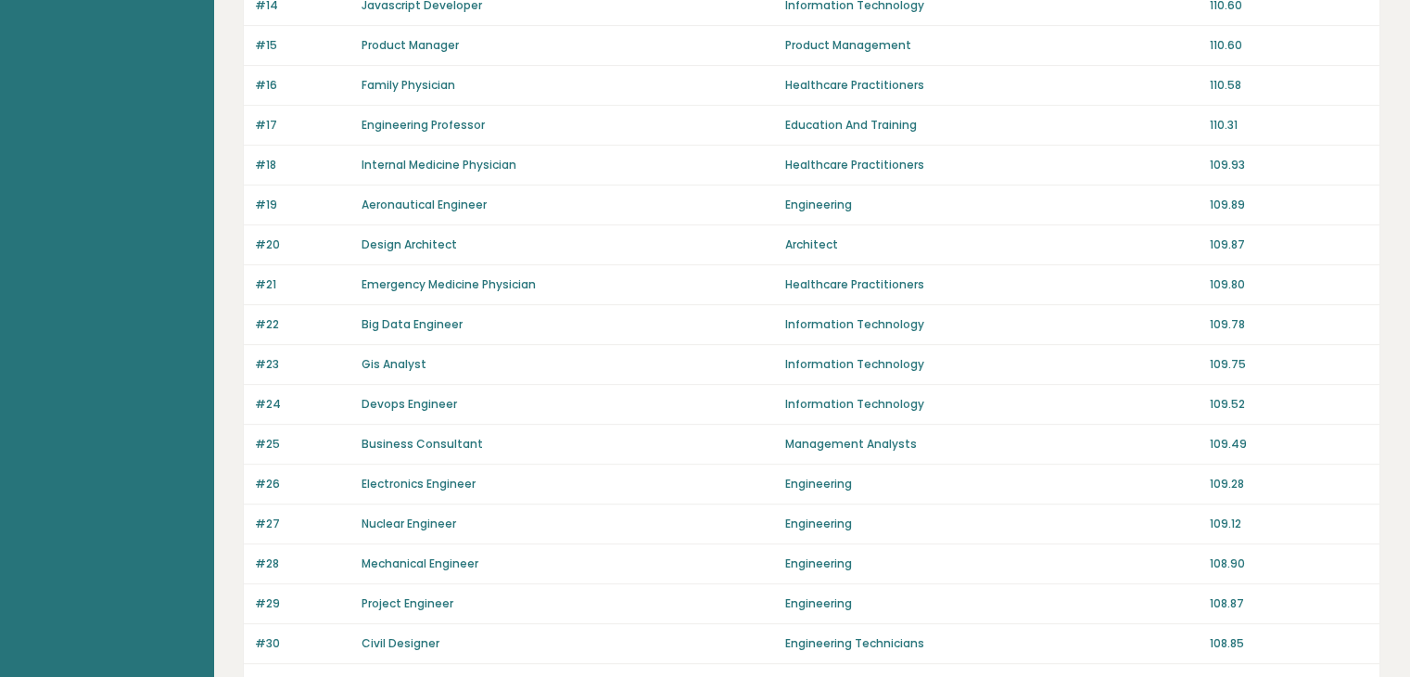
click at [405, 164] on link "Internal Medicine Physician" at bounding box center [438, 165] width 155 height 16
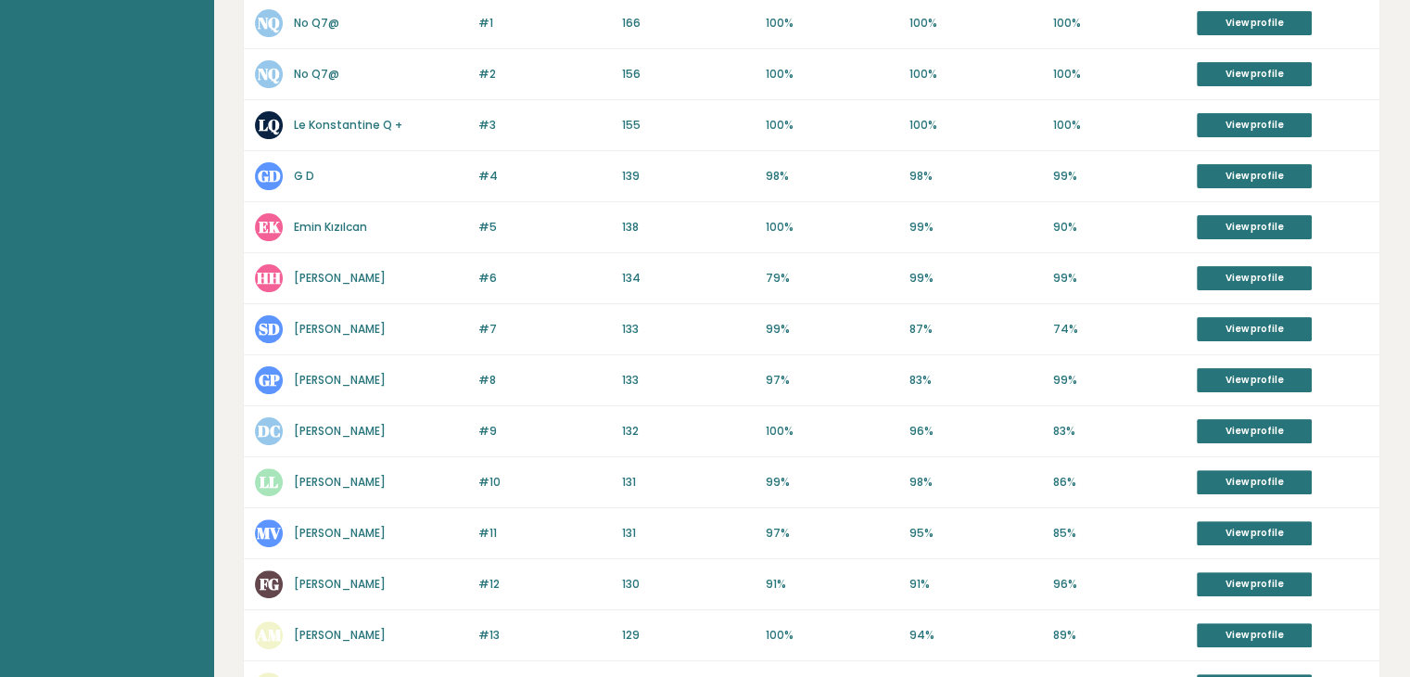
scroll to position [463, 0]
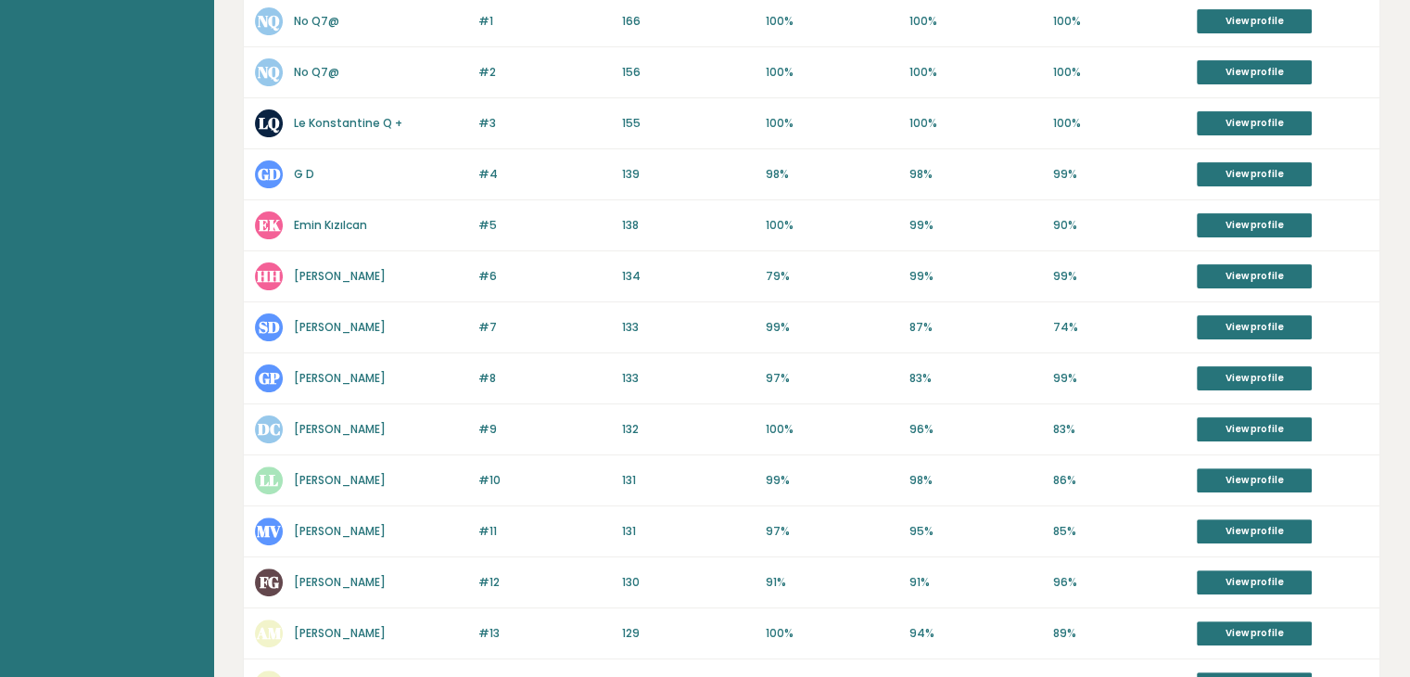
click at [319, 68] on link "No Q7@" at bounding box center [316, 72] width 45 height 16
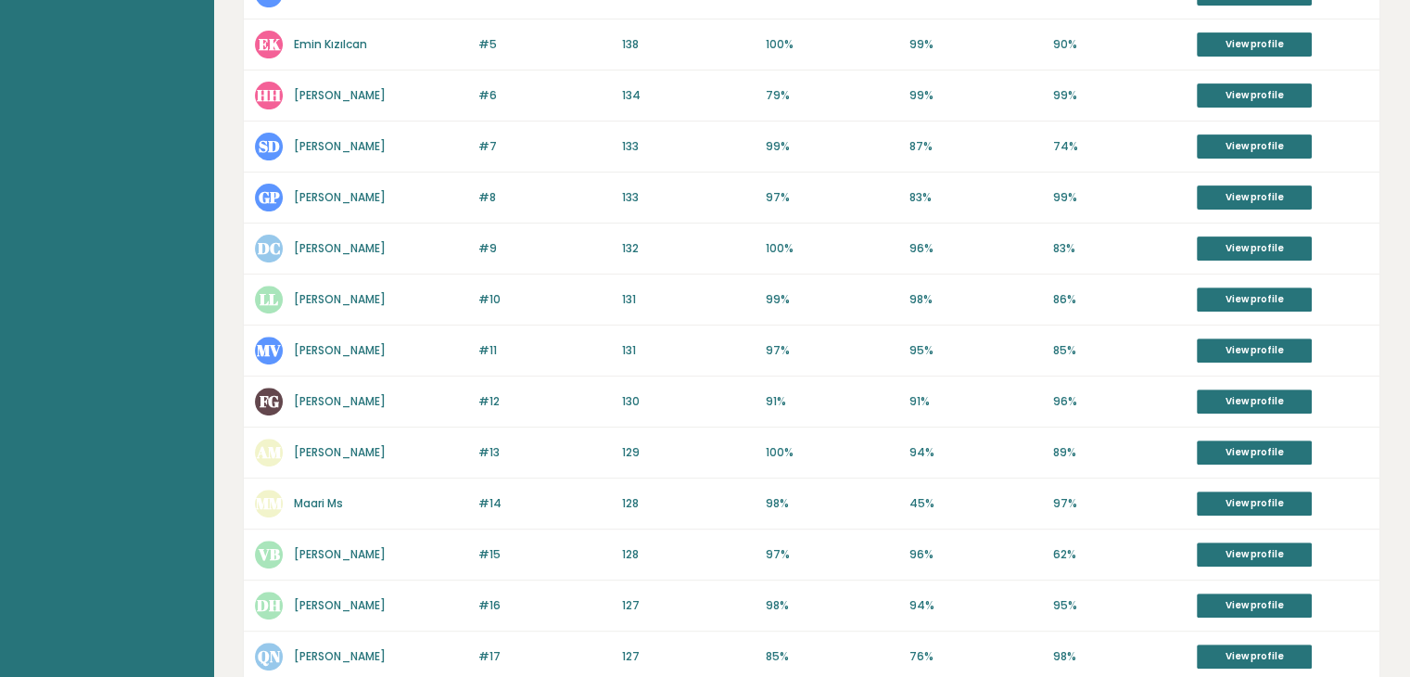
scroll to position [649, 0]
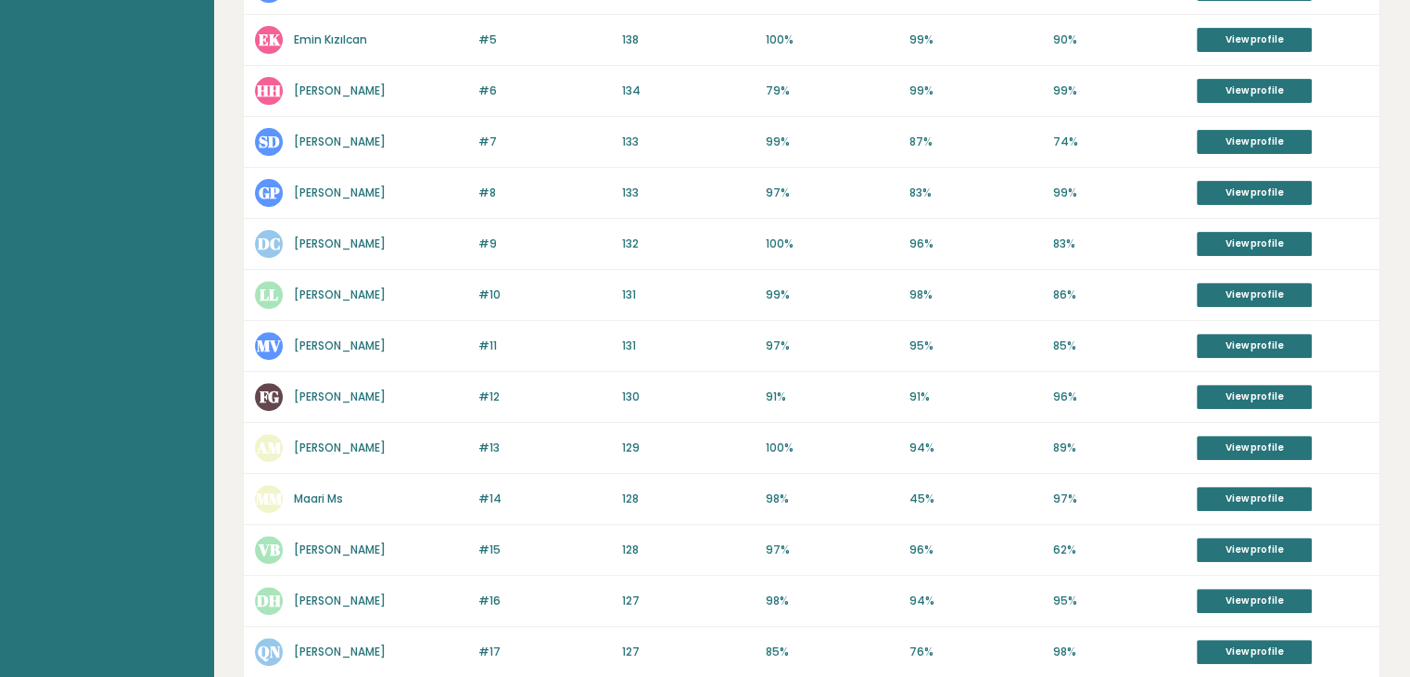
click at [359, 342] on link "[PERSON_NAME]" at bounding box center [340, 345] width 92 height 16
click at [354, 292] on link "Lisa Lindheim" at bounding box center [340, 294] width 92 height 16
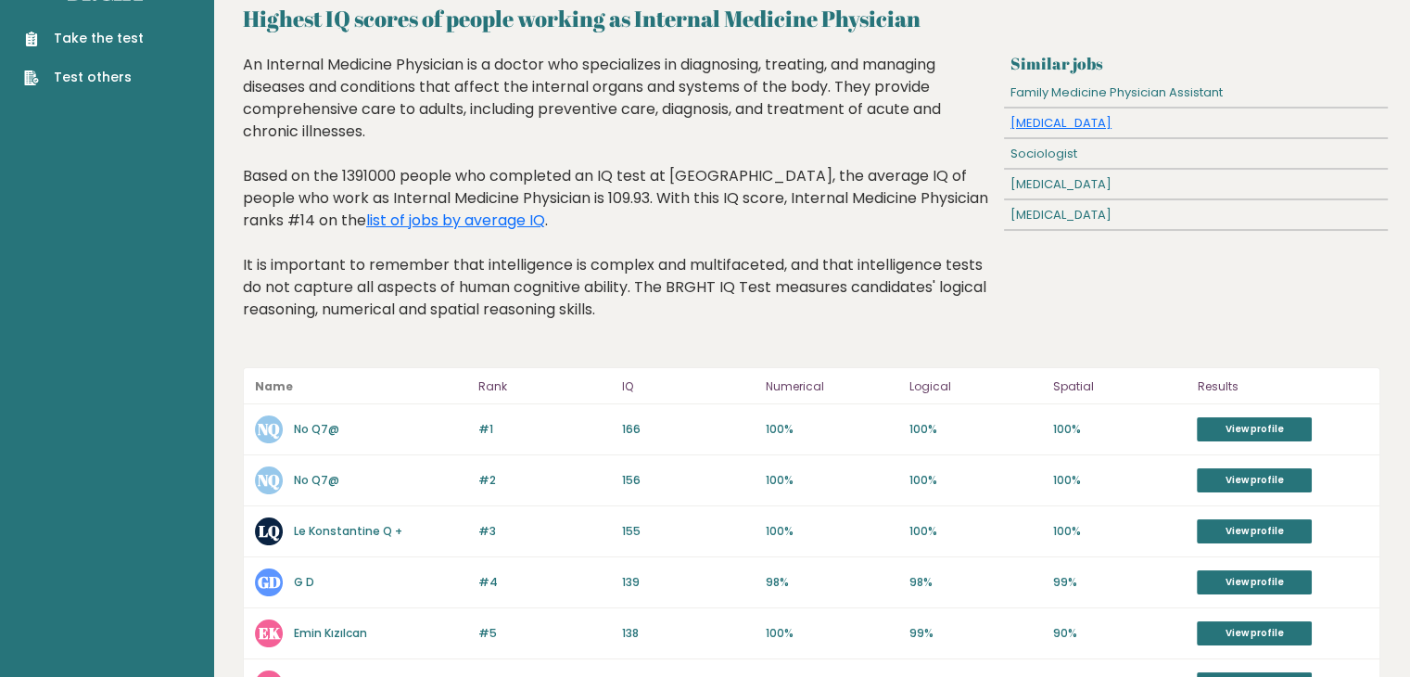
scroll to position [0, 0]
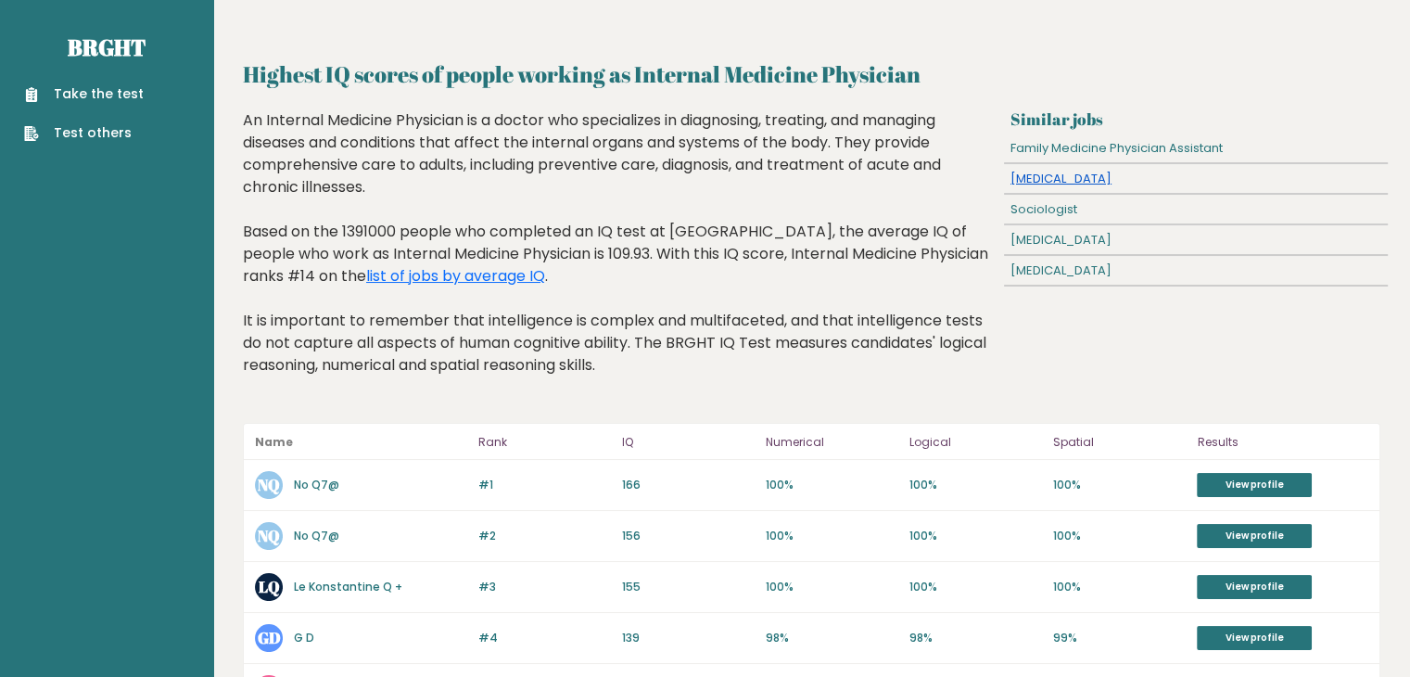
click at [1060, 177] on link "Cardiologist" at bounding box center [1060, 179] width 101 height 18
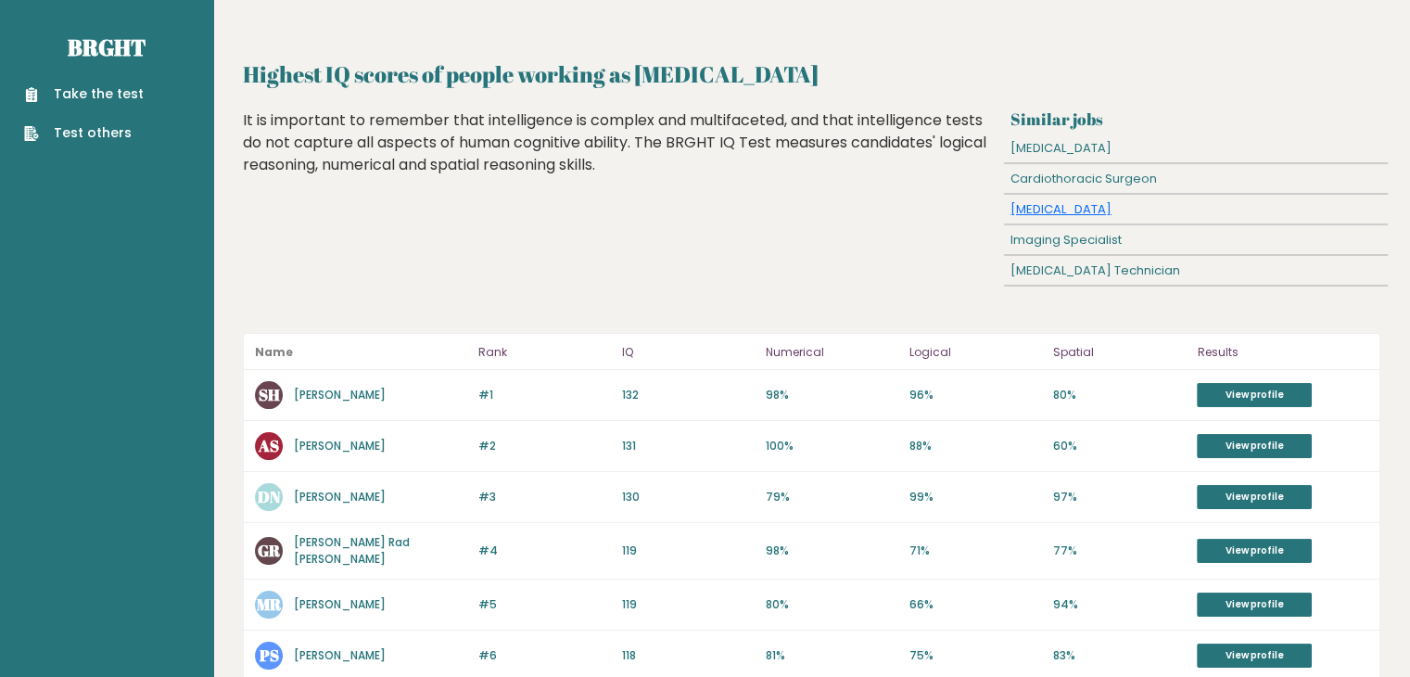
scroll to position [278, 0]
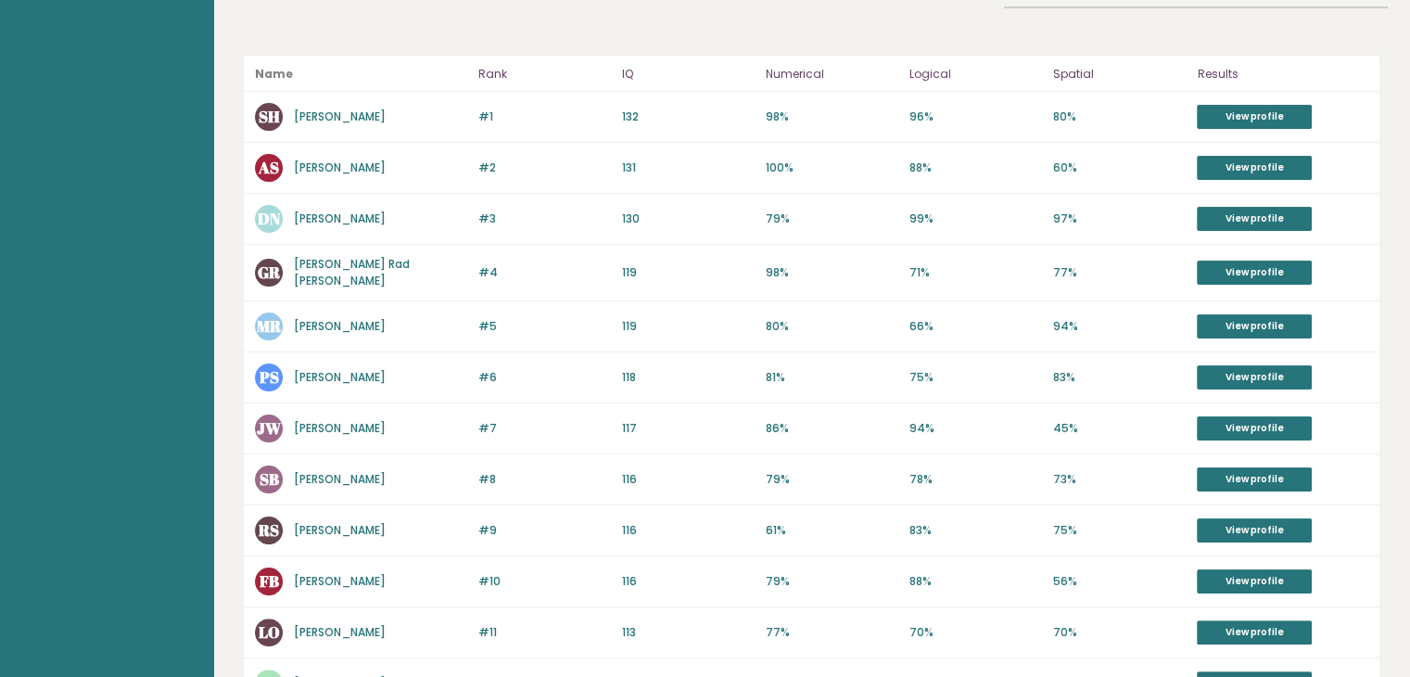
click at [327, 116] on link "[PERSON_NAME]" at bounding box center [340, 116] width 92 height 16
click at [345, 221] on link "Daria Nikolla" at bounding box center [340, 218] width 92 height 16
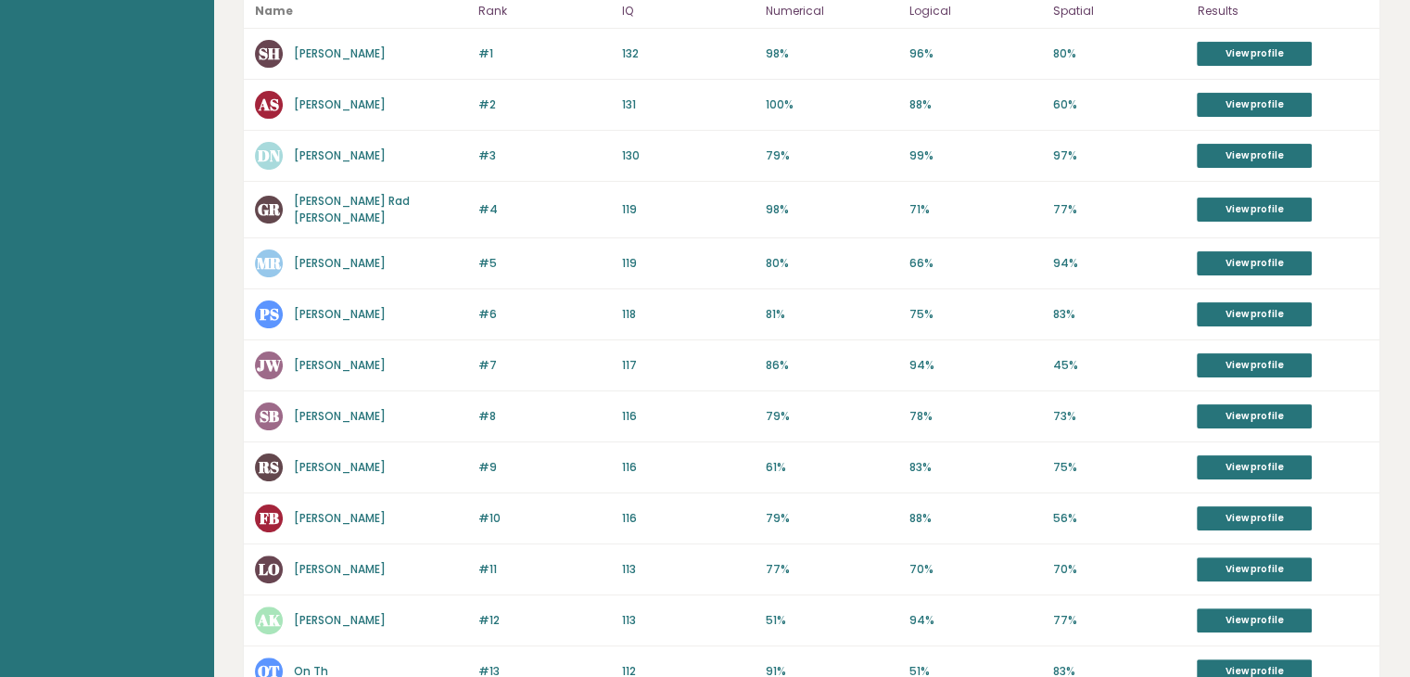
scroll to position [371, 0]
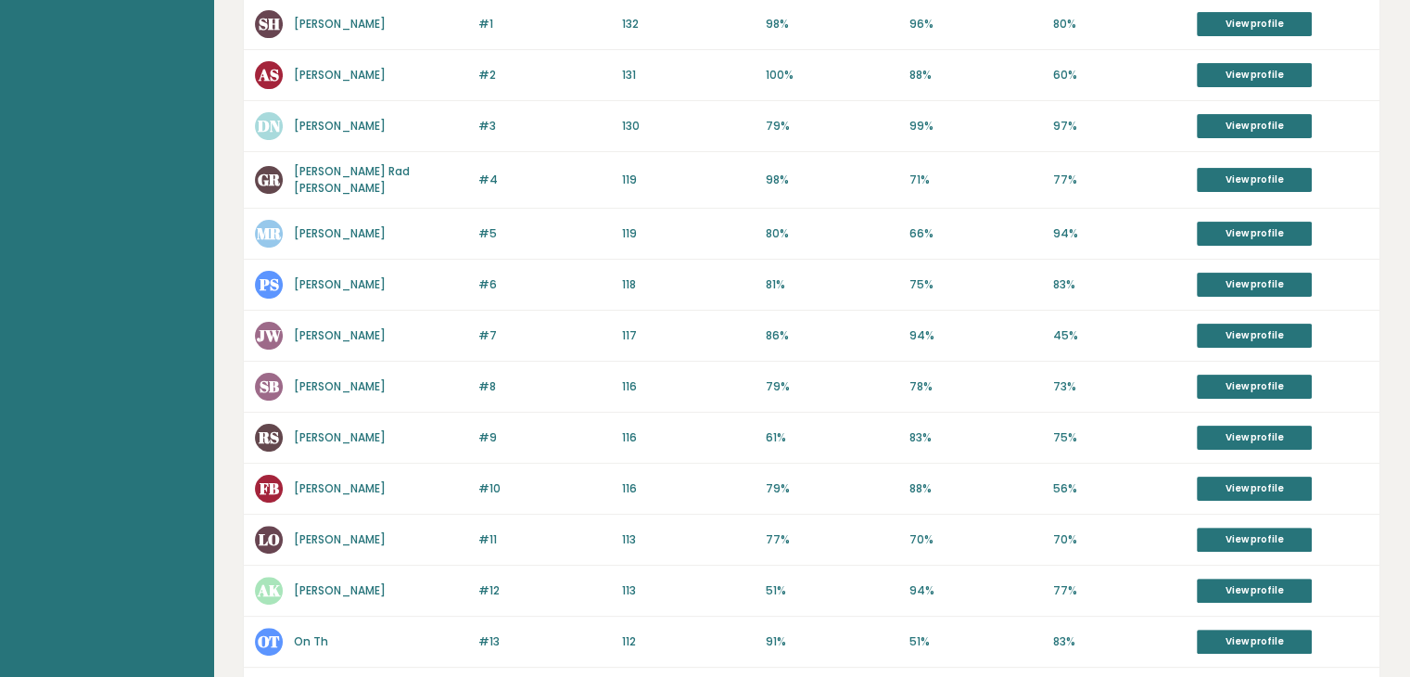
click at [362, 225] on link "Maryam Radwan" at bounding box center [340, 233] width 92 height 16
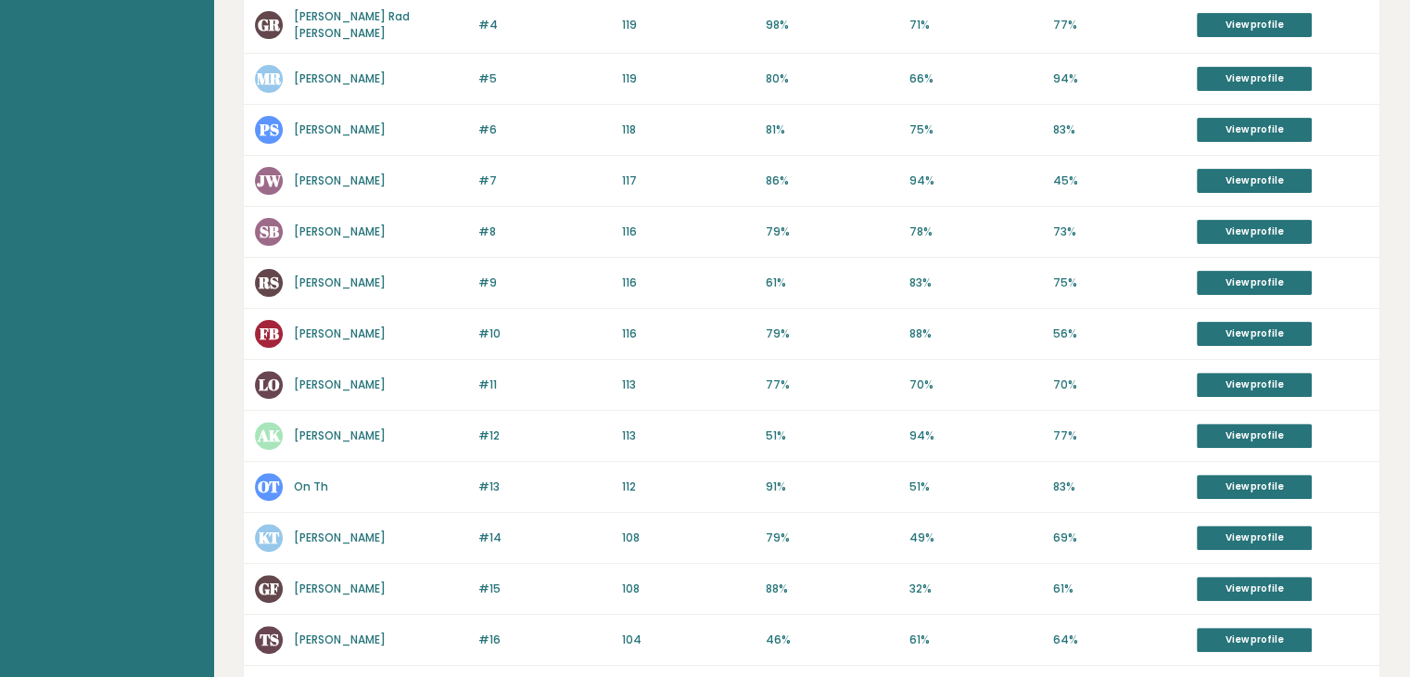
scroll to position [556, 0]
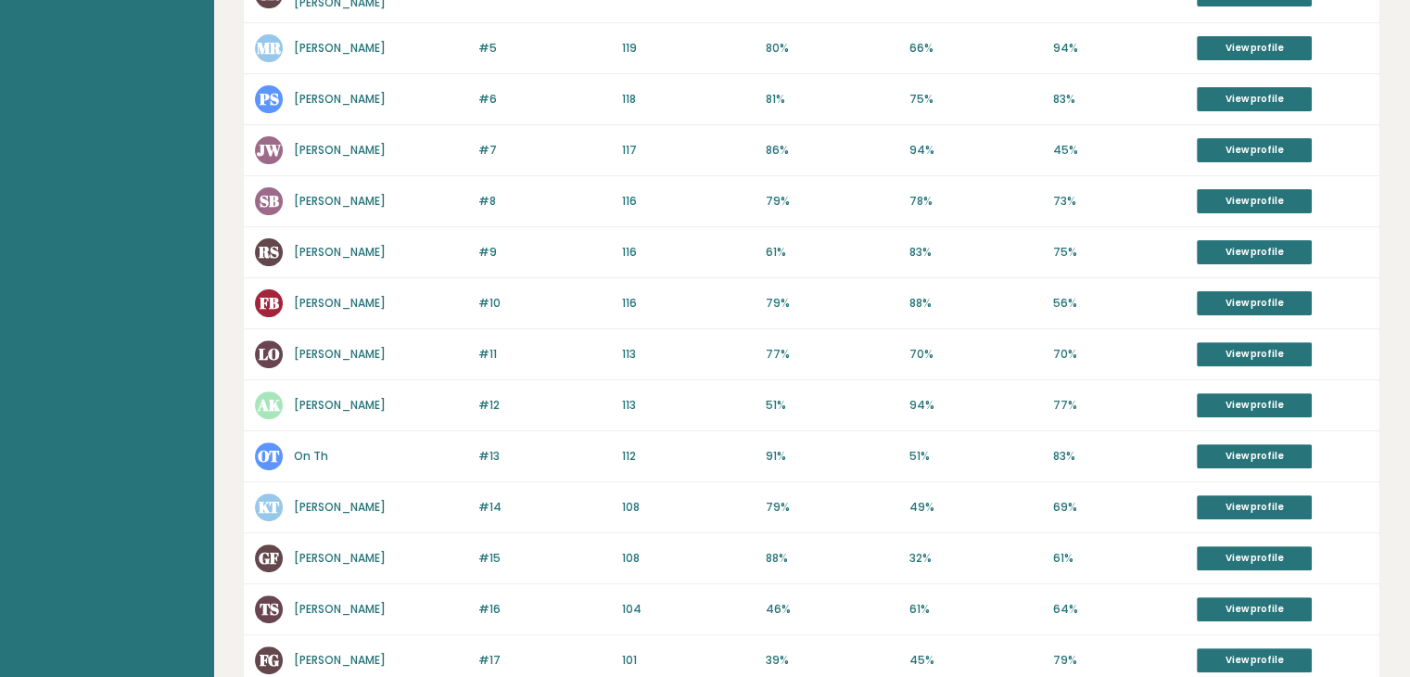
click at [321, 244] on link "Rohan Shan" at bounding box center [340, 252] width 92 height 16
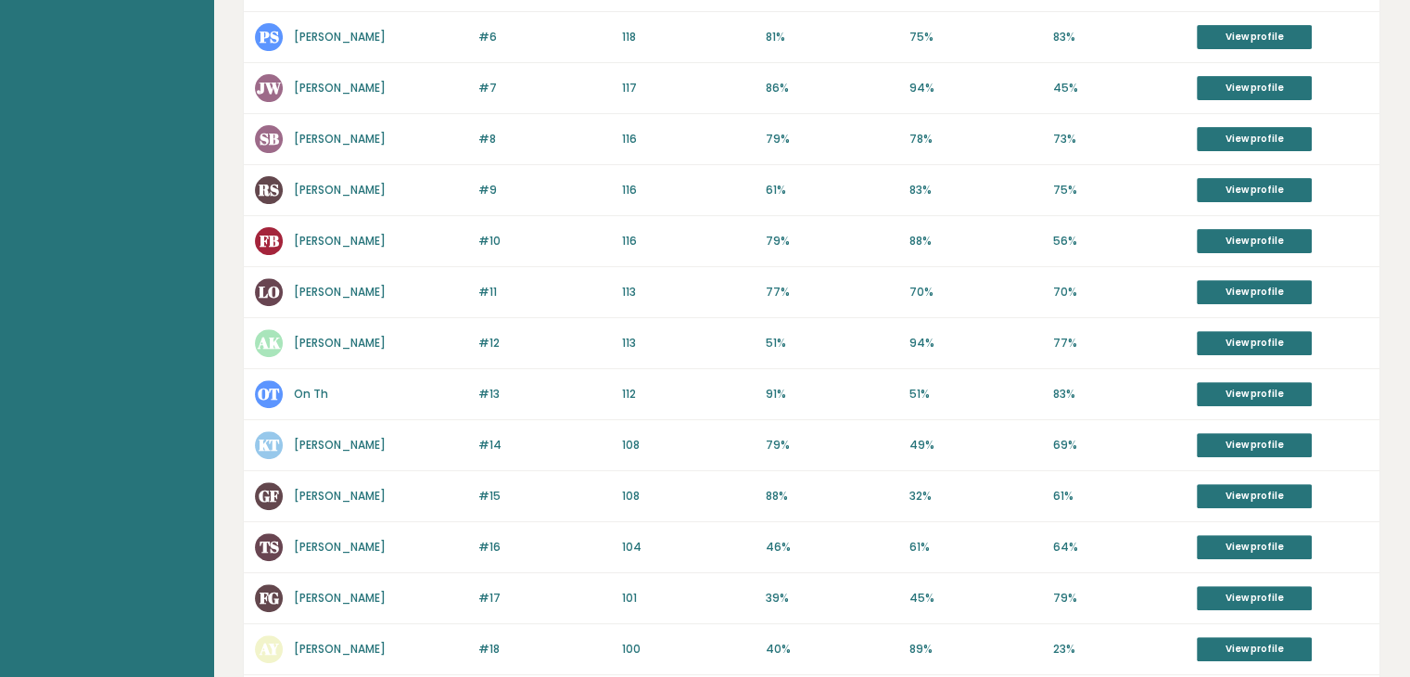
scroll to position [741, 0]
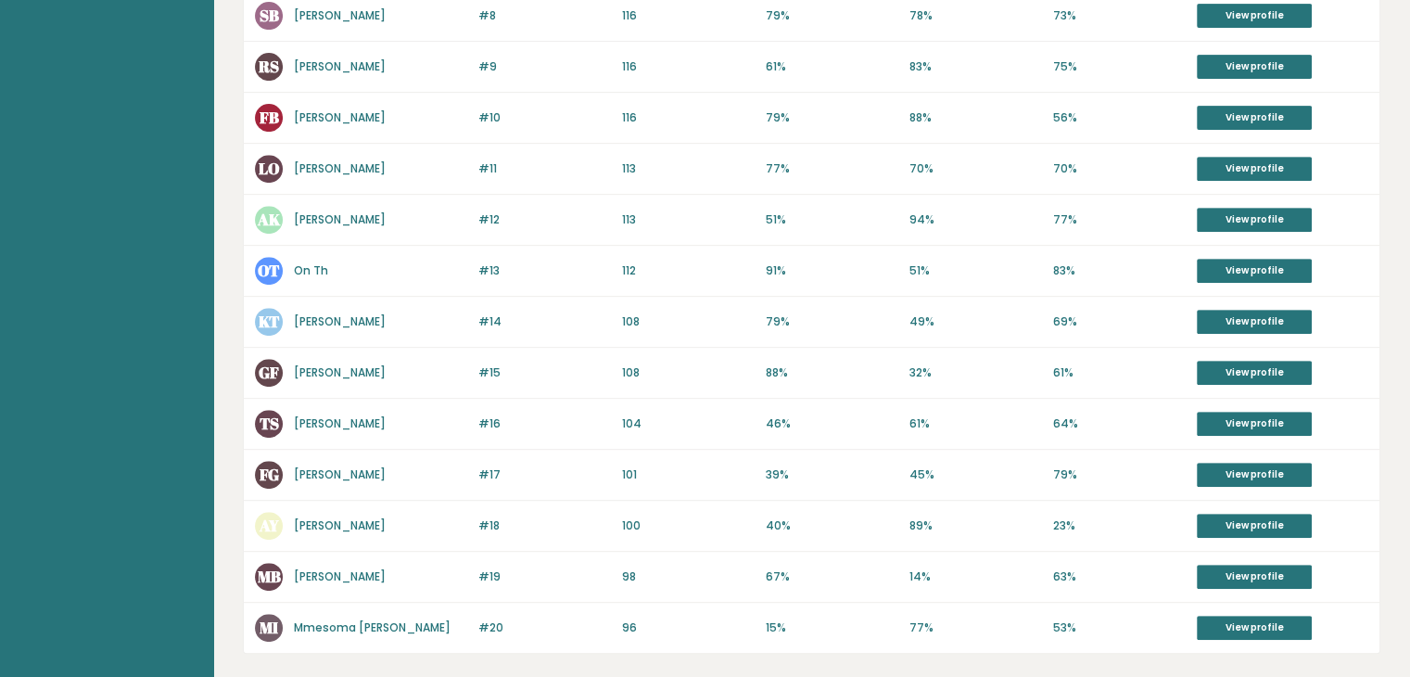
click at [337, 364] on link "Georg Fridrih" at bounding box center [340, 372] width 92 height 16
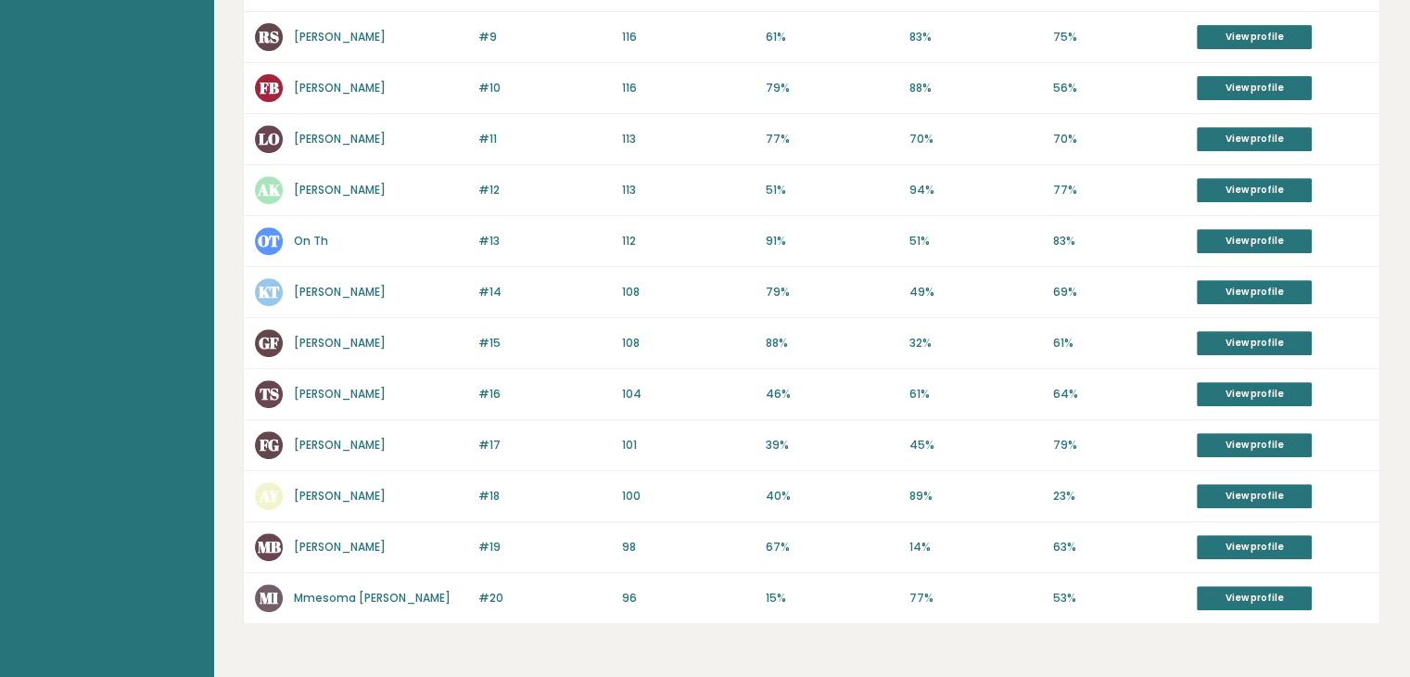
scroll to position [826, 0]
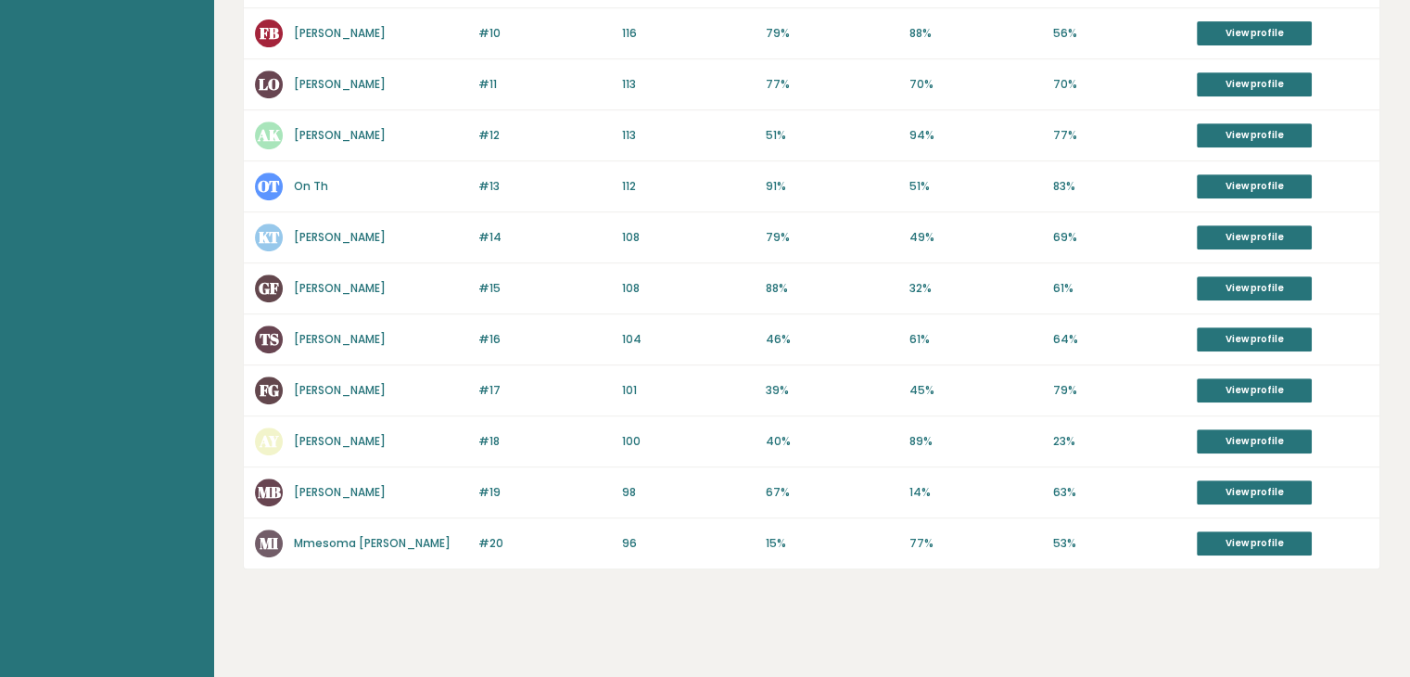
click at [365, 535] on link "Mmesoma Iheanacho" at bounding box center [372, 543] width 157 height 16
click at [330, 484] on link "Mariam Beridze" at bounding box center [340, 492] width 92 height 16
click at [317, 433] on link "Arlan Yap" at bounding box center [340, 441] width 92 height 16
click at [328, 384] on link "Farouk Ghabi" at bounding box center [340, 390] width 92 height 16
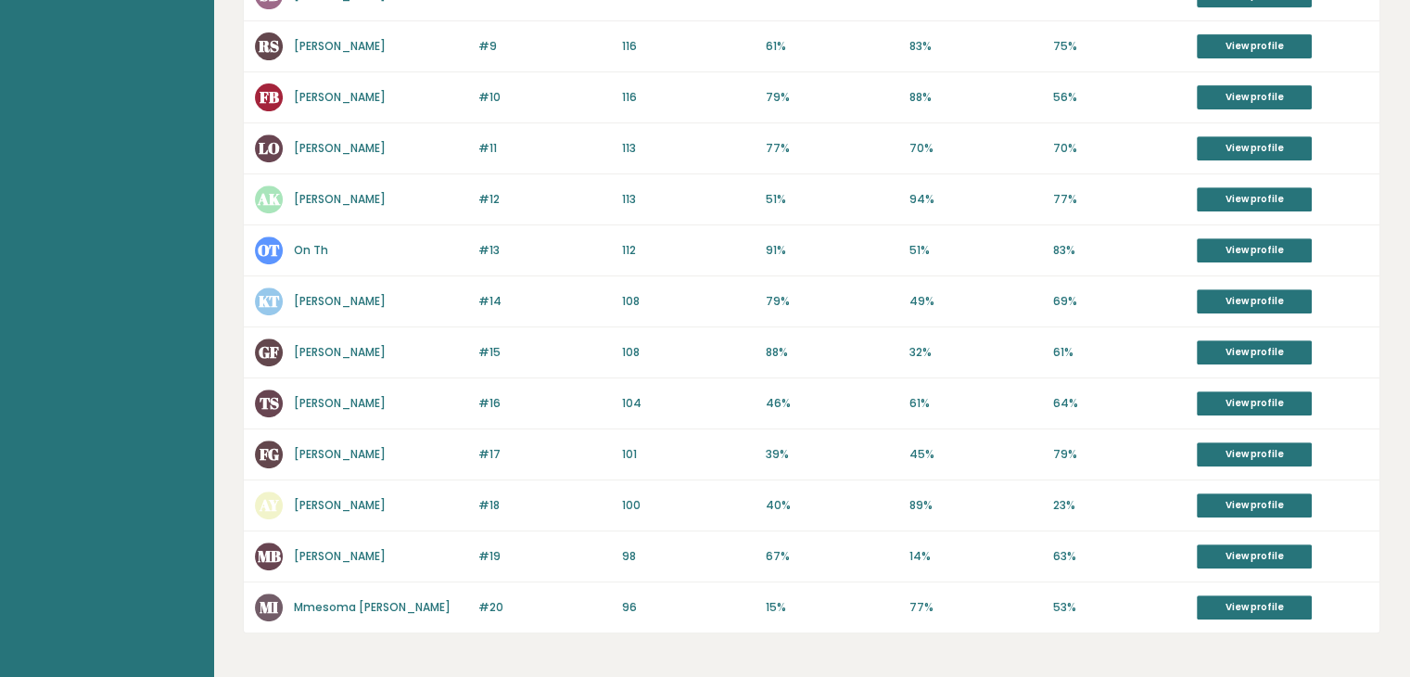
scroll to position [733, 0]
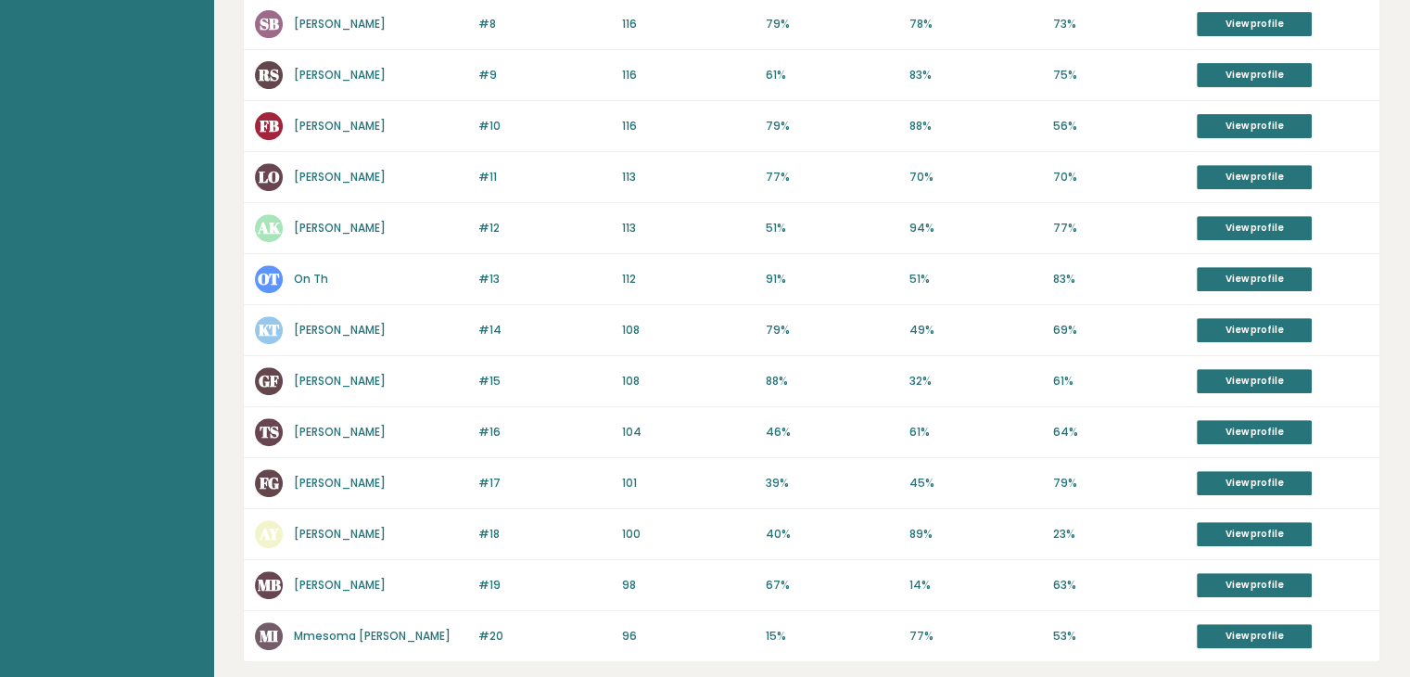
click at [333, 322] on link "Kunal Tiwari" at bounding box center [340, 330] width 92 height 16
click at [301, 274] on link "On Th" at bounding box center [311, 279] width 34 height 16
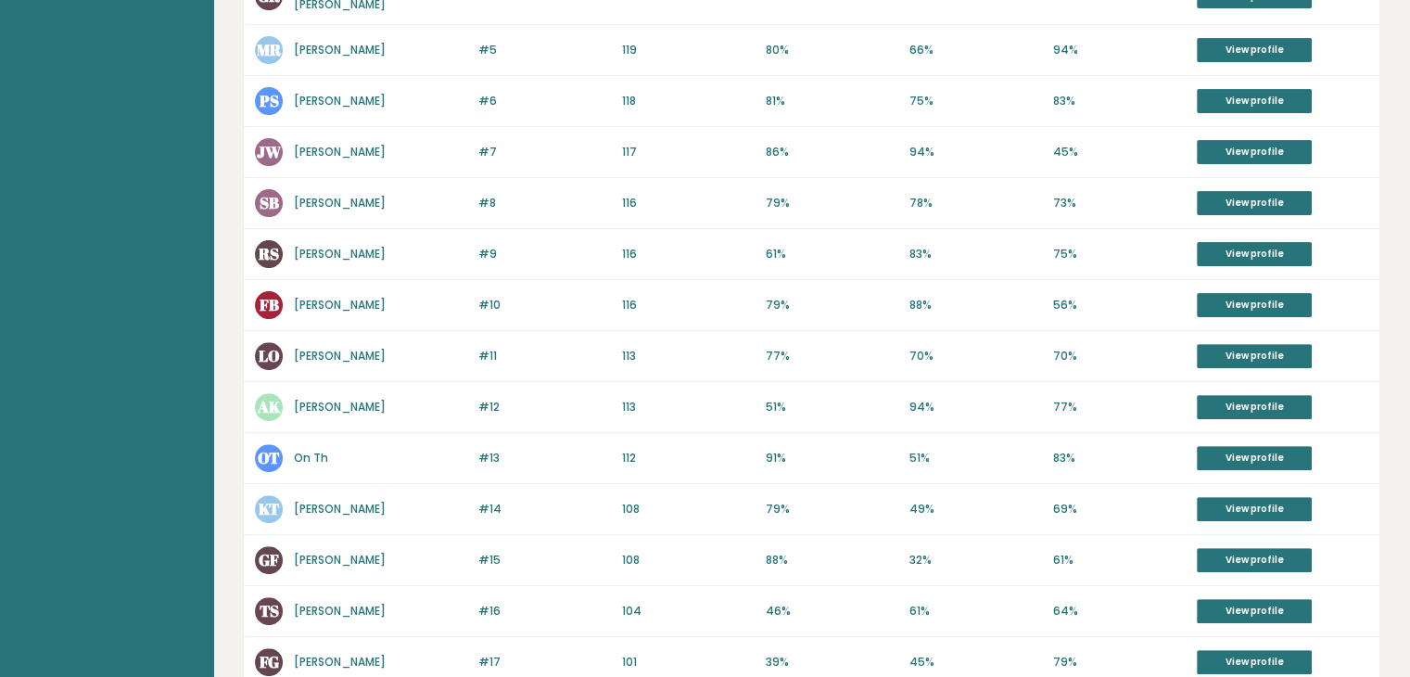
scroll to position [548, 0]
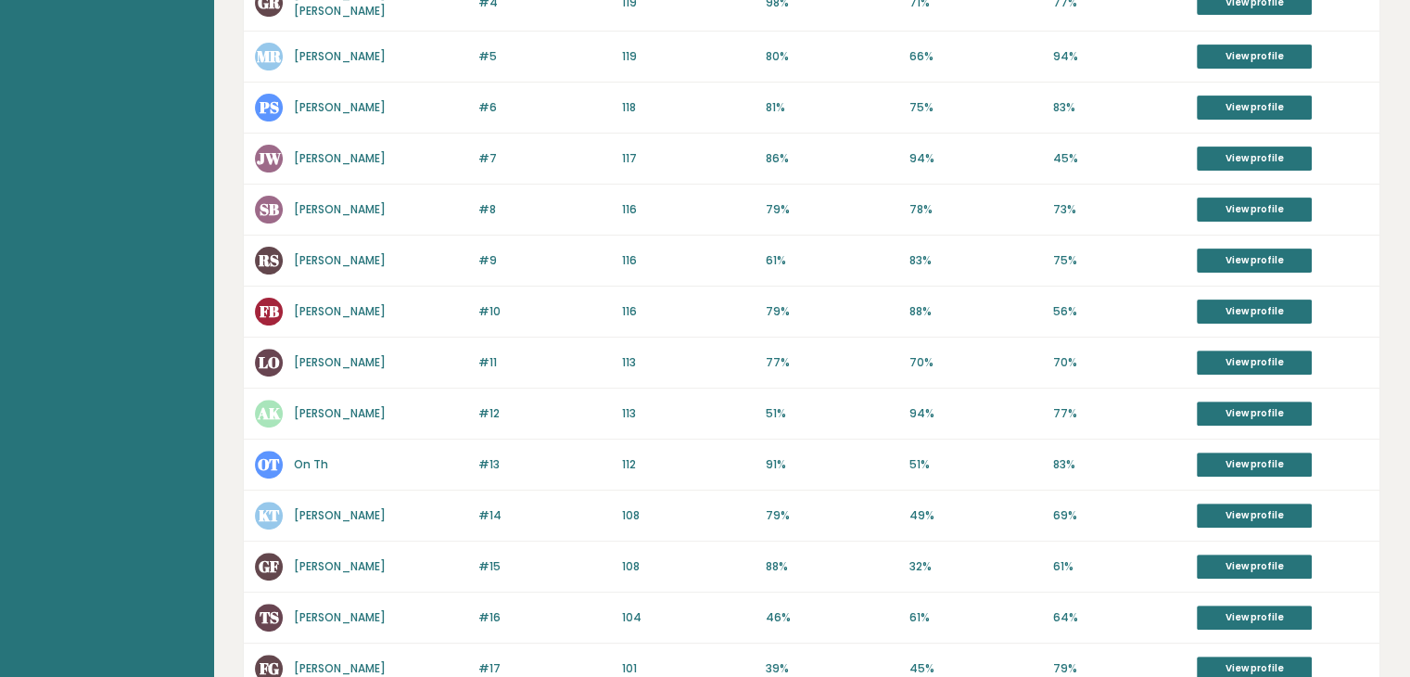
click at [315, 354] on link "Leya Olii" at bounding box center [340, 362] width 92 height 16
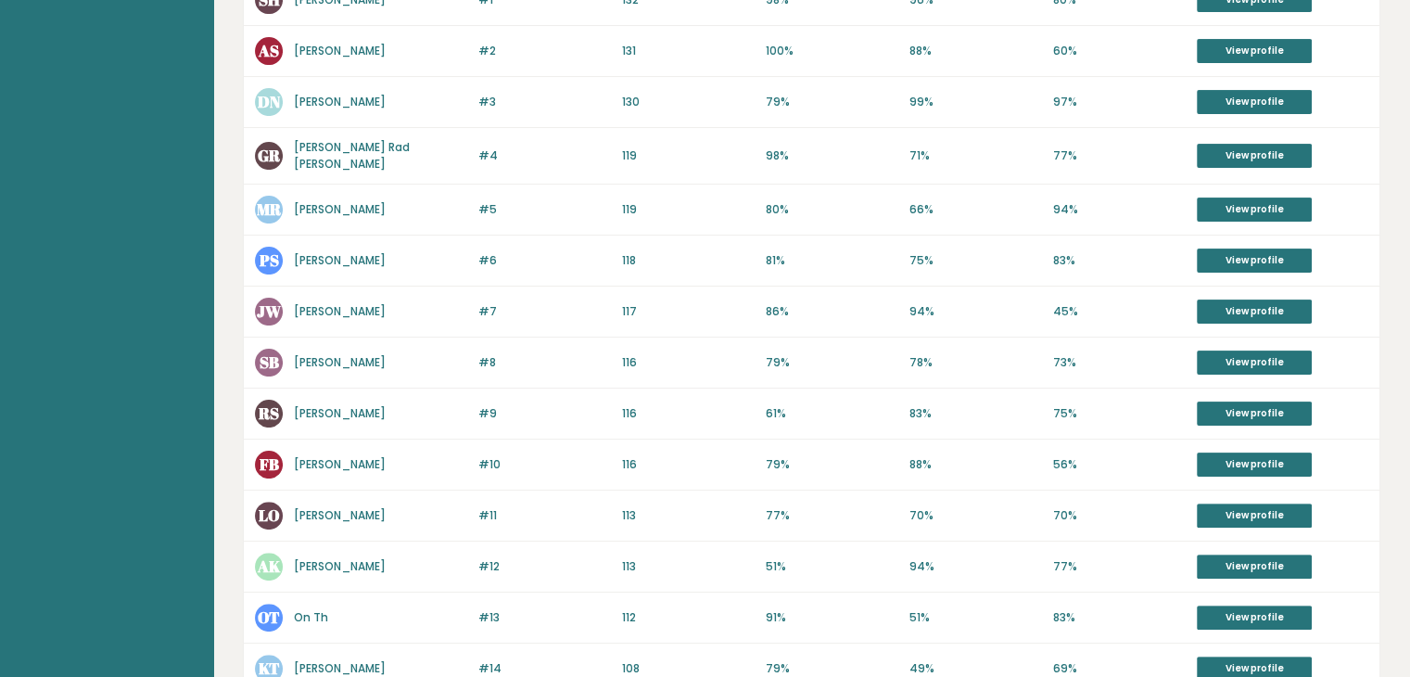
scroll to position [362, 0]
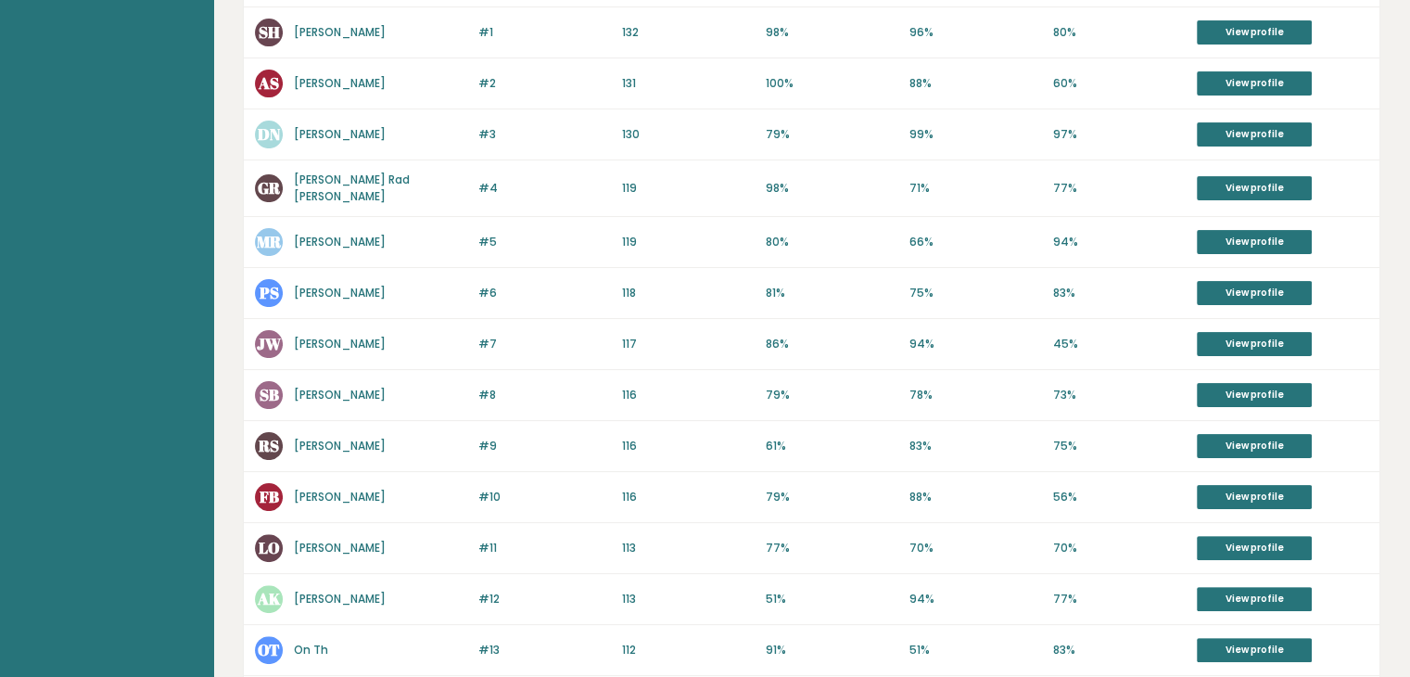
click at [330, 290] on link "Parth Sagwal" at bounding box center [340, 293] width 92 height 16
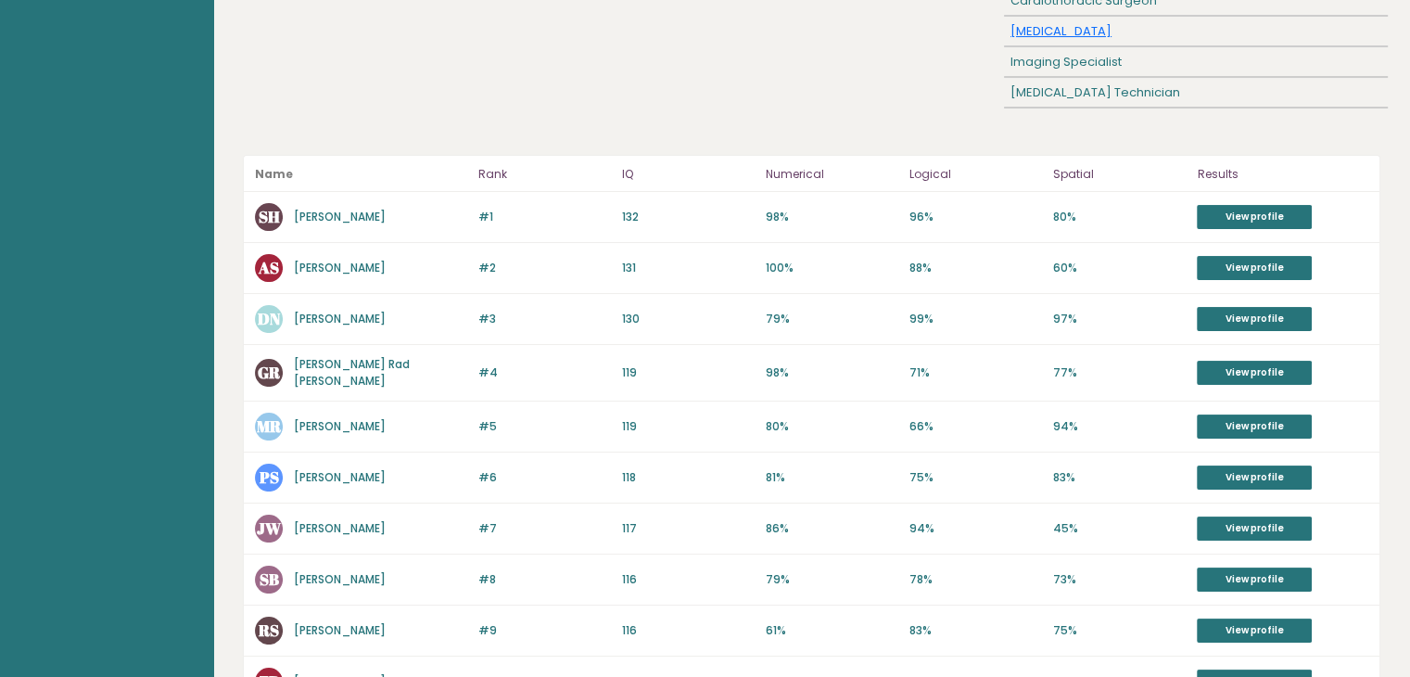
scroll to position [177, 0]
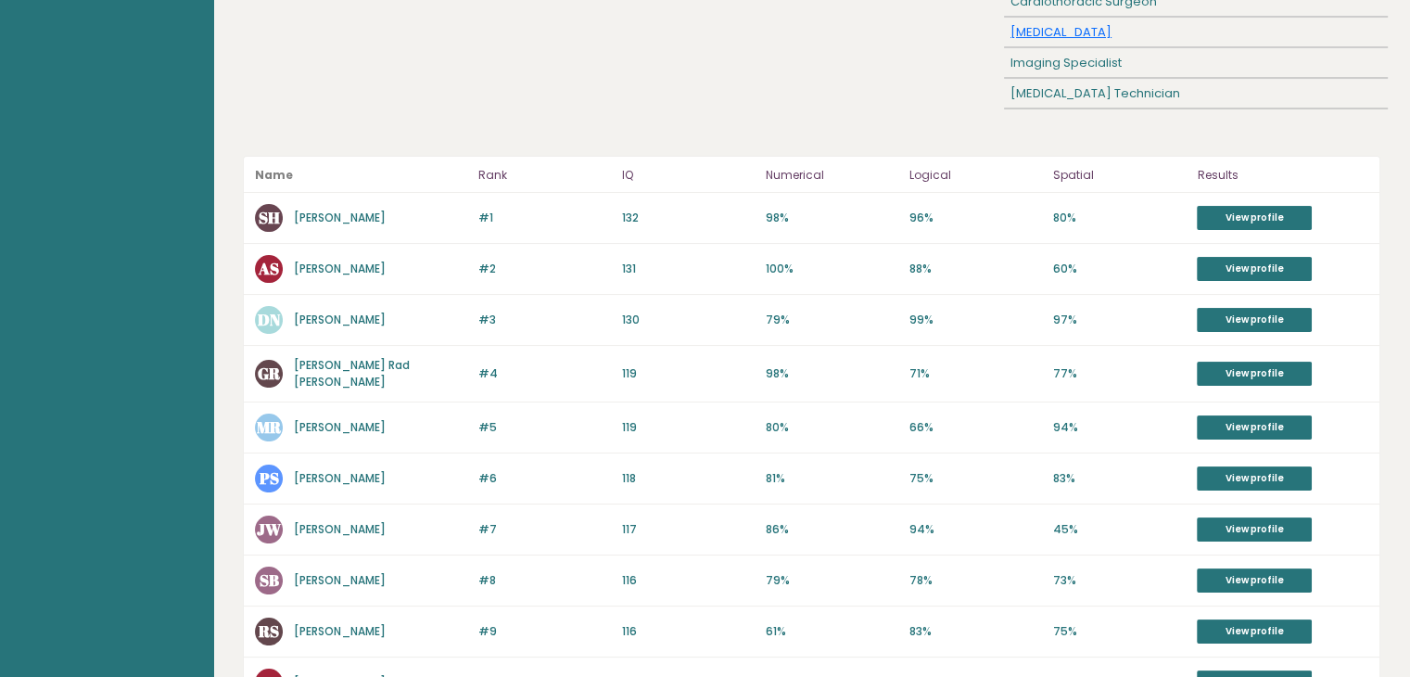
click at [335, 419] on link "Maryam Radwan" at bounding box center [340, 427] width 92 height 16
click at [348, 367] on link "Guillermo Rad García" at bounding box center [352, 373] width 116 height 32
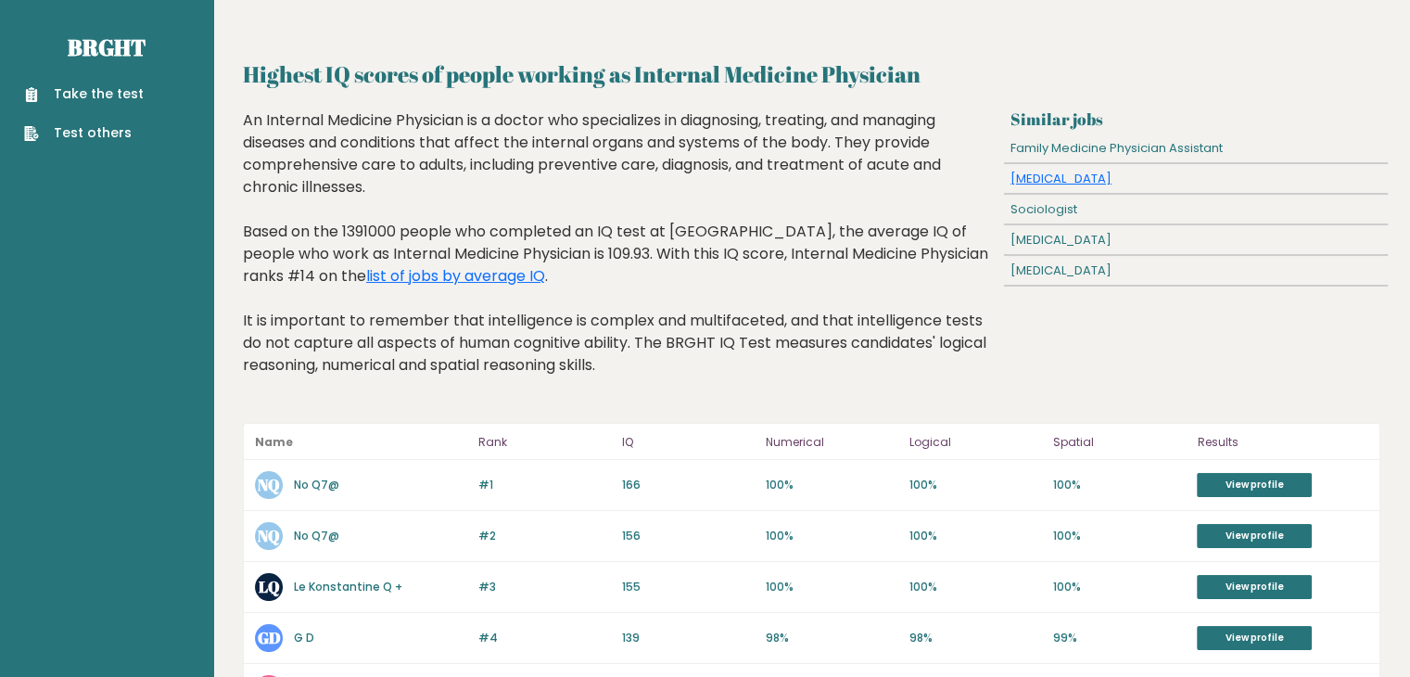
click at [1044, 195] on div "Sociologist" at bounding box center [1196, 210] width 384 height 30
click at [1044, 176] on link "Cardiologist" at bounding box center [1060, 179] width 101 height 18
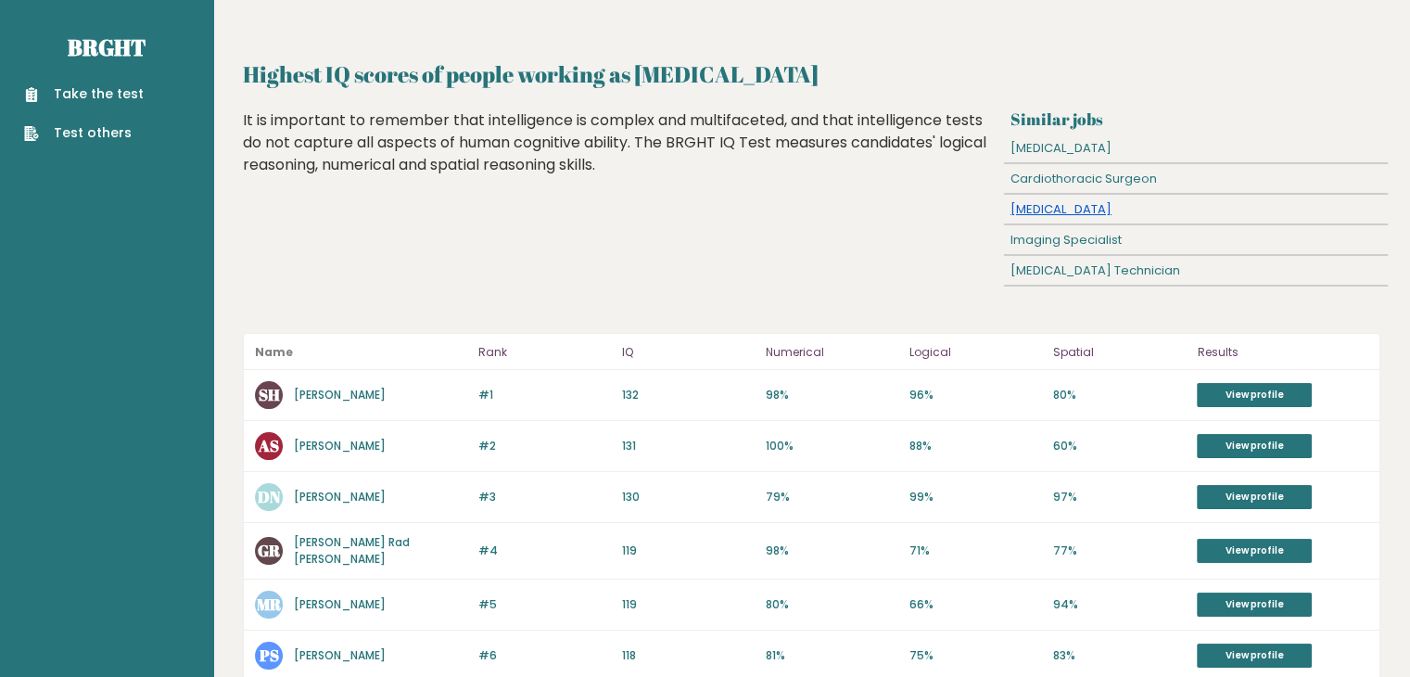
click at [1042, 209] on link "[MEDICAL_DATA]" at bounding box center [1060, 209] width 101 height 18
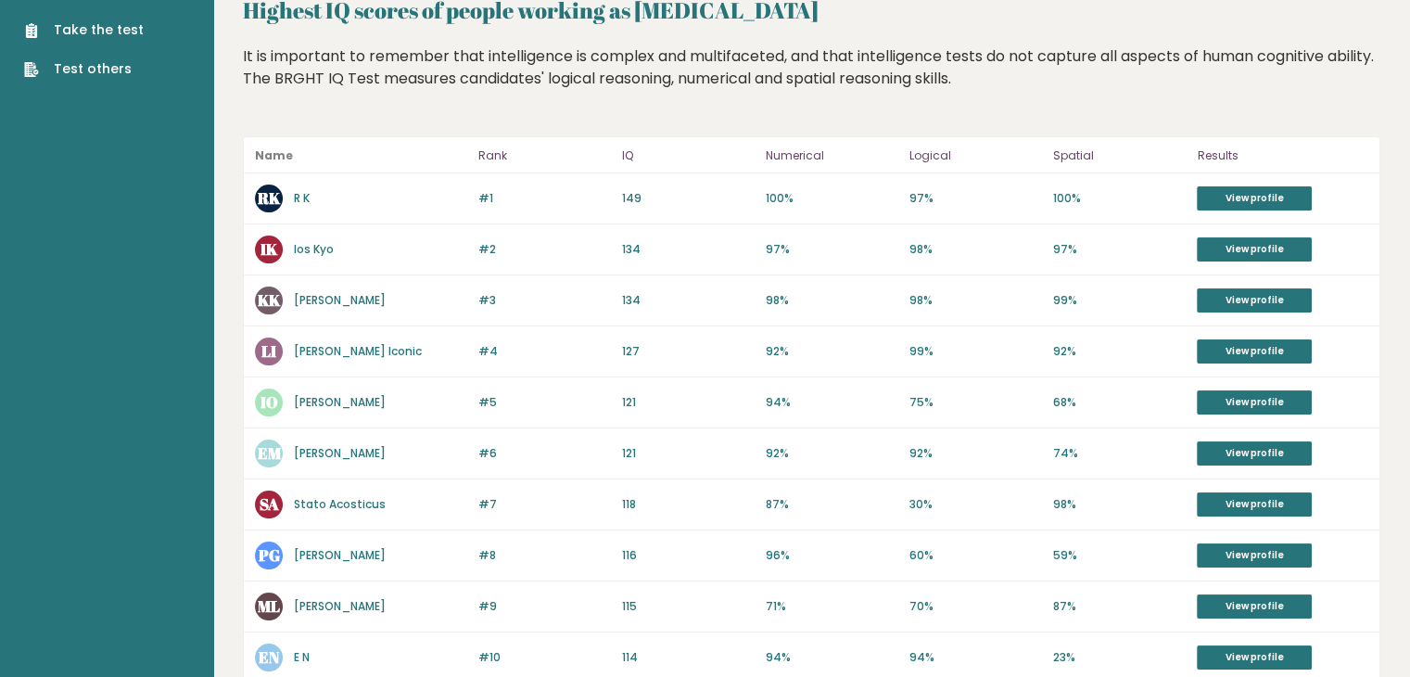
scroll to position [93, 0]
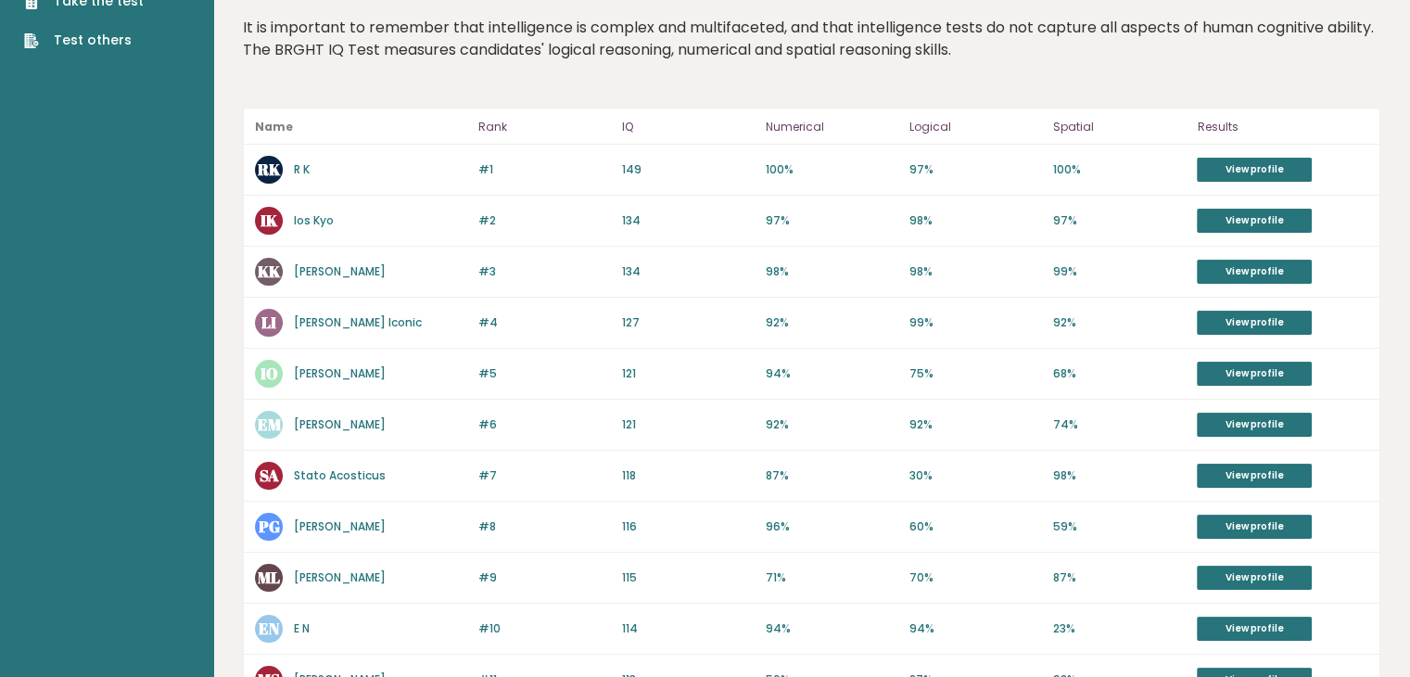
click at [326, 225] on link "Ios Kyo" at bounding box center [314, 220] width 40 height 16
click at [329, 268] on link "Kyriakos Katsanidis" at bounding box center [340, 271] width 92 height 16
click at [323, 323] on link "Lisa Iconic" at bounding box center [358, 322] width 128 height 16
click at [326, 373] on link "Iliyana Okahy" at bounding box center [340, 373] width 92 height 16
click at [348, 423] on link "Emma Mckeever" at bounding box center [340, 424] width 92 height 16
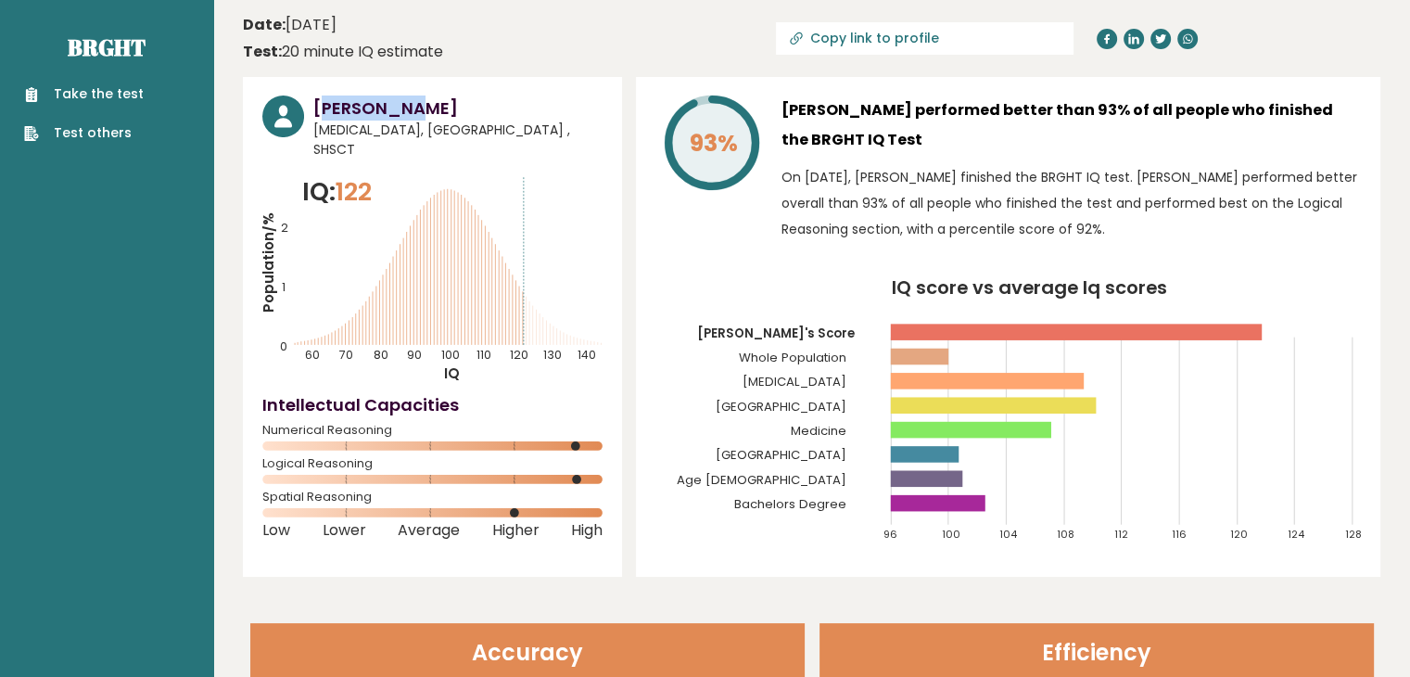
drag, startPoint x: 318, startPoint y: 108, endPoint x: 426, endPoint y: 114, distance: 108.6
click at [426, 114] on h3 "[PERSON_NAME]" at bounding box center [457, 107] width 289 height 25
drag, startPoint x: 317, startPoint y: 108, endPoint x: 466, endPoint y: 118, distance: 149.6
click at [466, 118] on h3 "[PERSON_NAME]" at bounding box center [457, 107] width 289 height 25
copy h3 "[PERSON_NAME]"
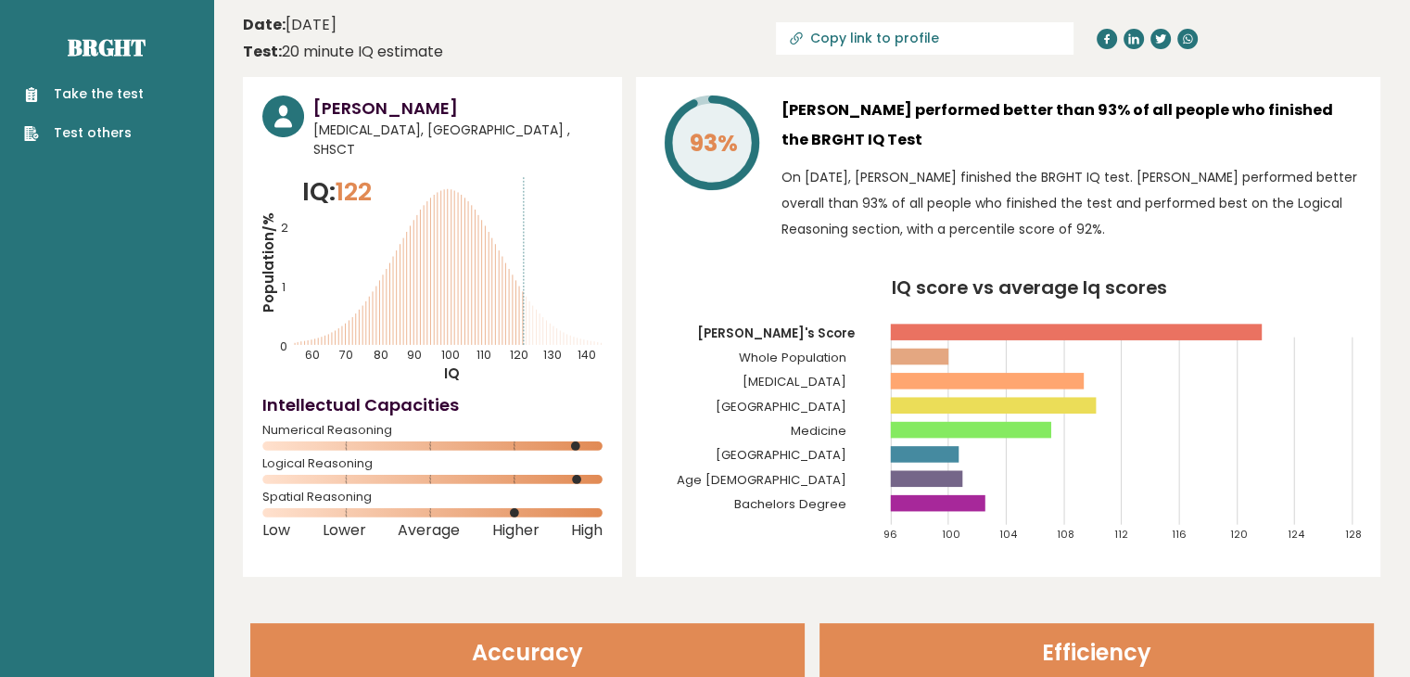
click at [508, 131] on span "[MEDICAL_DATA], [GEOGRAPHIC_DATA] , SHSCT" at bounding box center [457, 139] width 289 height 39
click at [1048, 431] on rect at bounding box center [971, 430] width 160 height 17
